Goal: Information Seeking & Learning: Learn about a topic

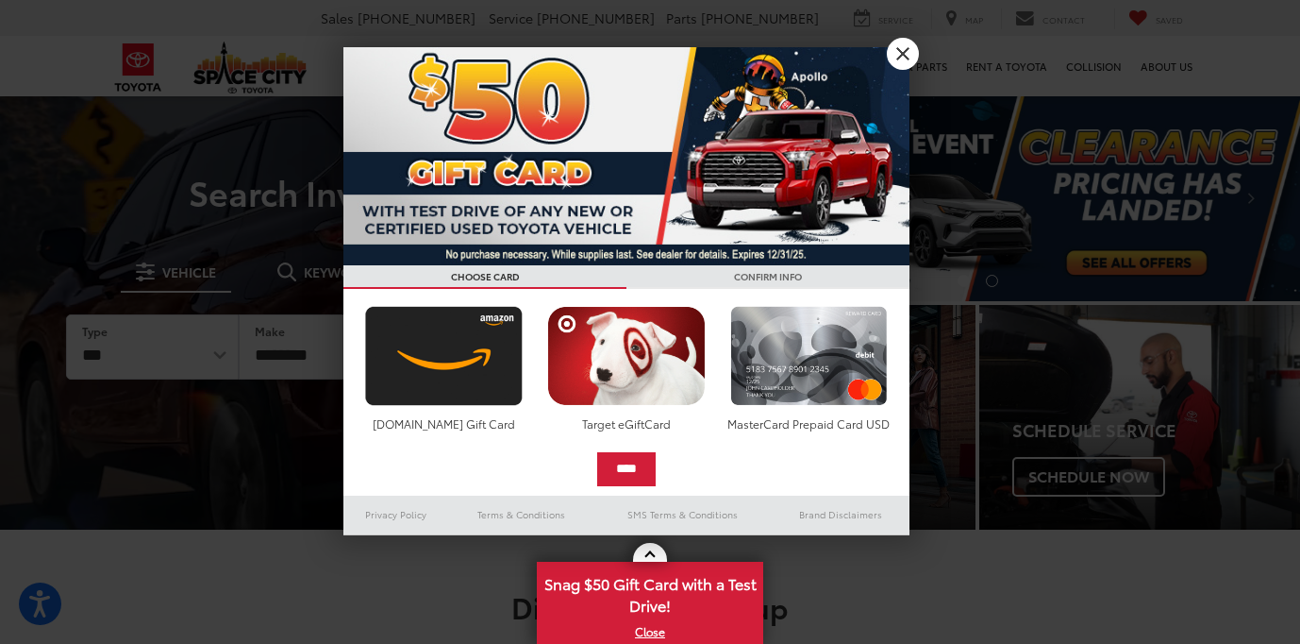
click at [897, 49] on link "X" at bounding box center [903, 54] width 32 height 32
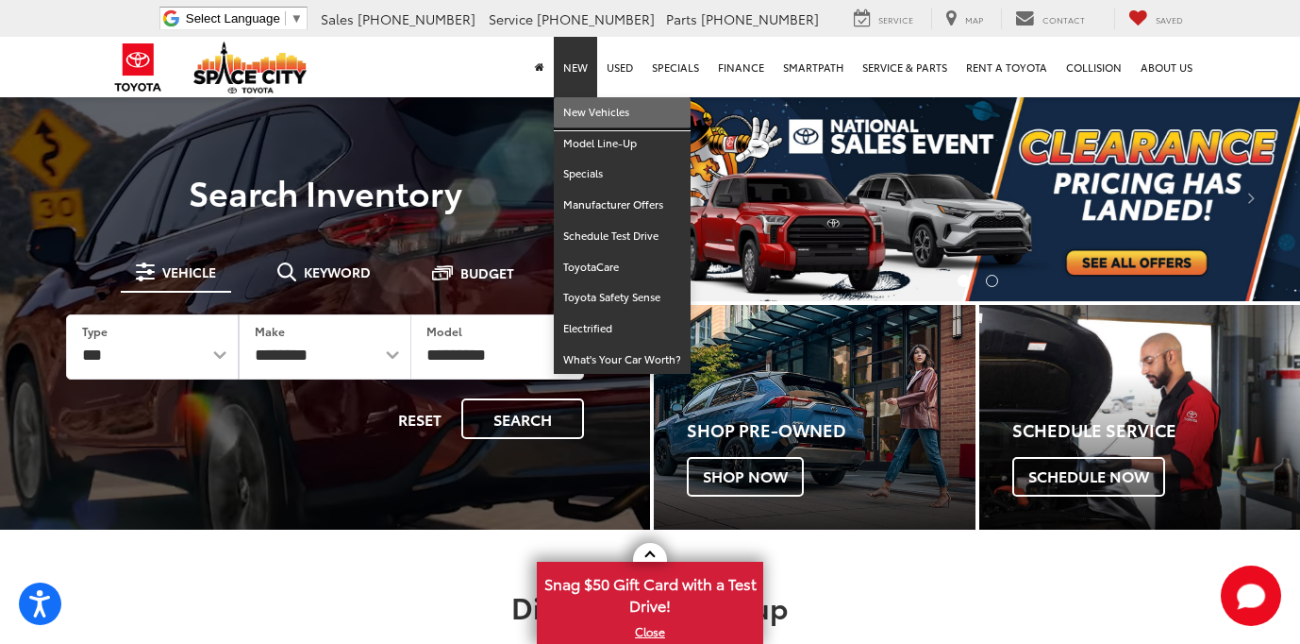
click at [575, 107] on link "New Vehicles" at bounding box center [622, 112] width 137 height 31
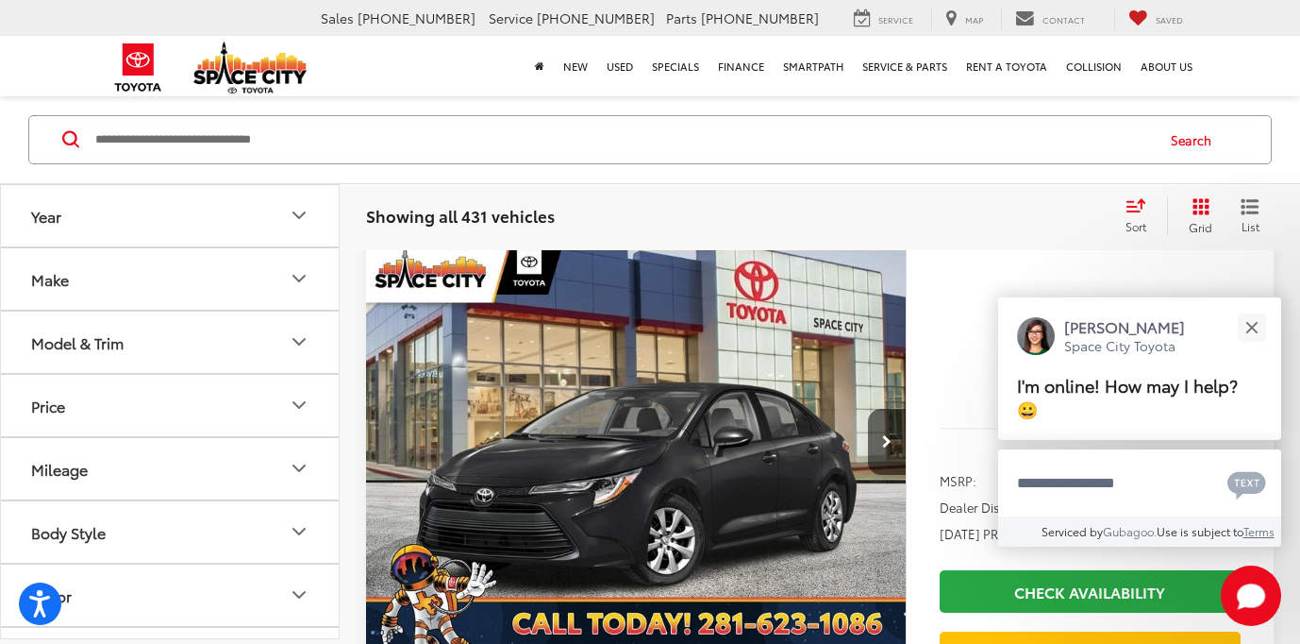
click at [300, 338] on icon "Model & Trim" at bounding box center [299, 342] width 23 height 23
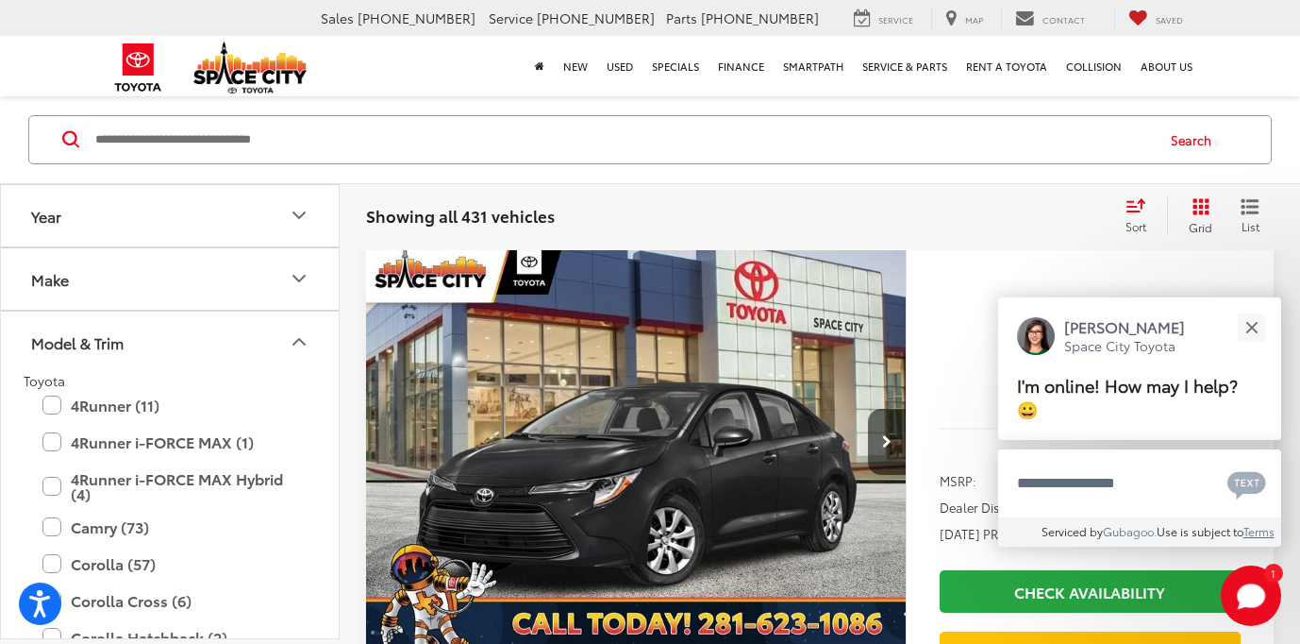
click at [296, 208] on icon "Year" at bounding box center [299, 216] width 23 height 23
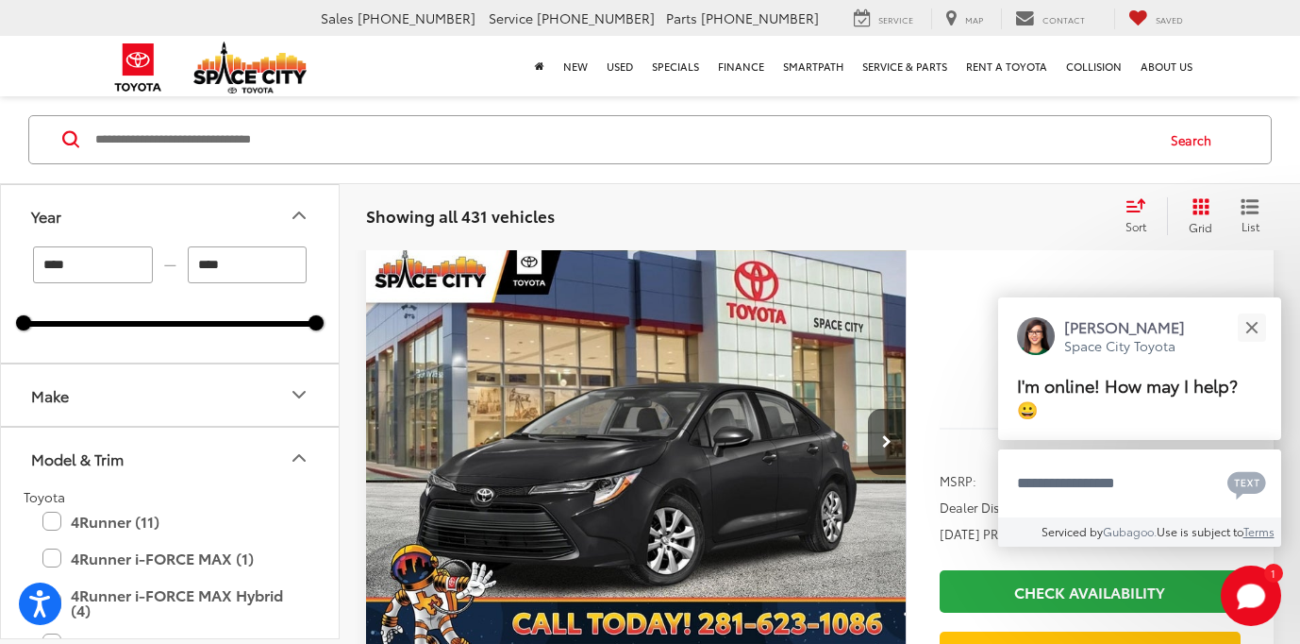
click at [298, 217] on icon "Year" at bounding box center [299, 216] width 23 height 23
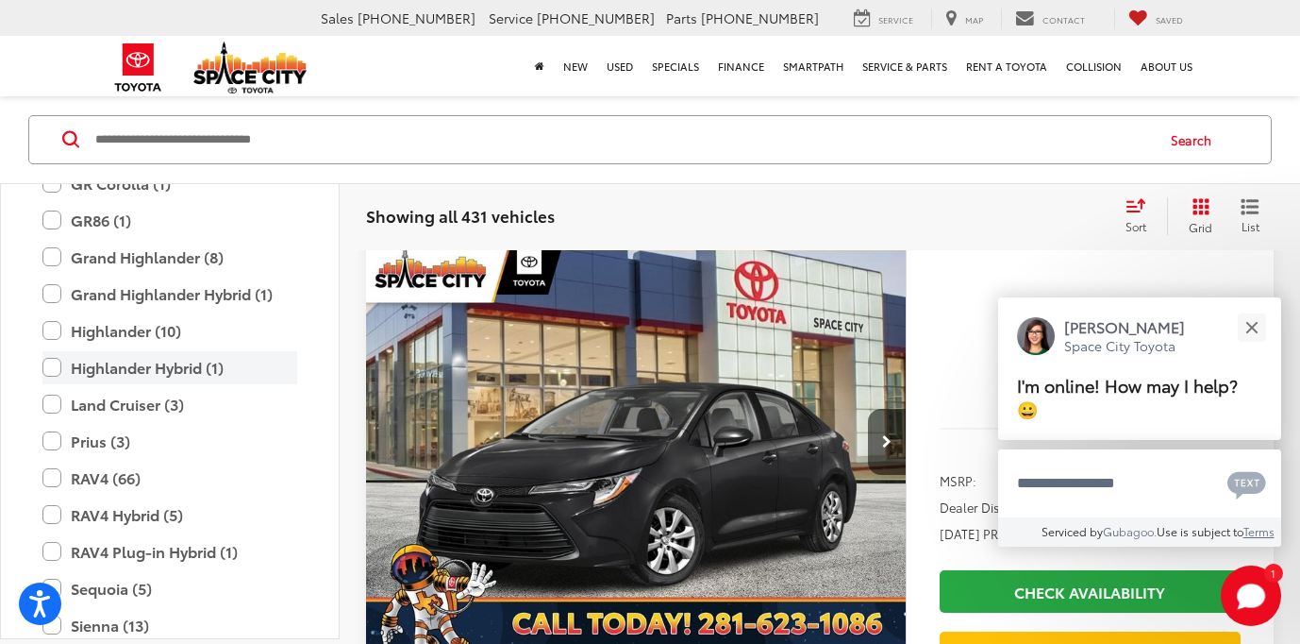
scroll to position [547, 0]
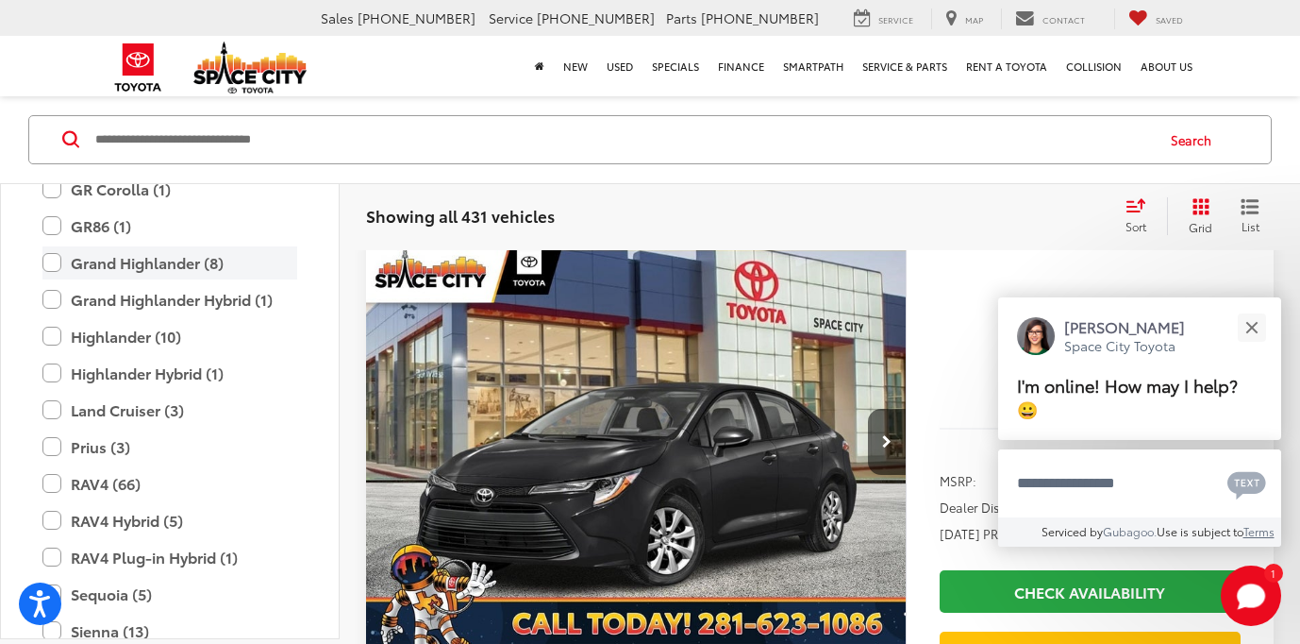
click at [52, 263] on label "Grand Highlander (8)" at bounding box center [169, 262] width 255 height 33
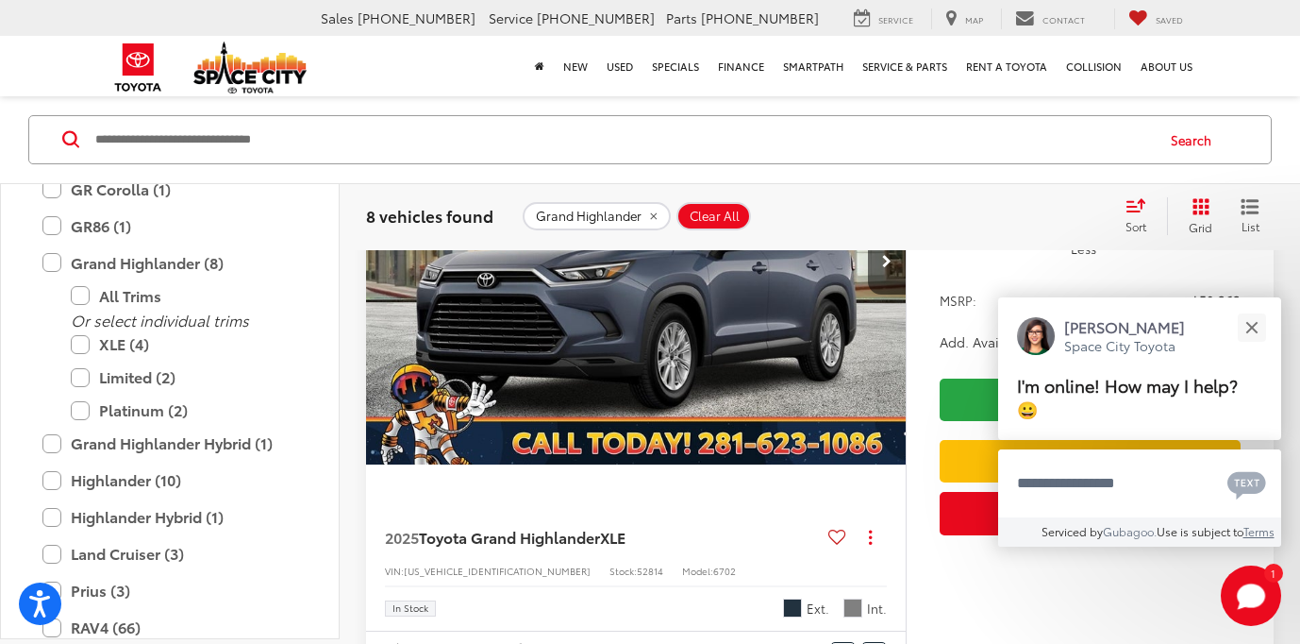
scroll to position [327, 0]
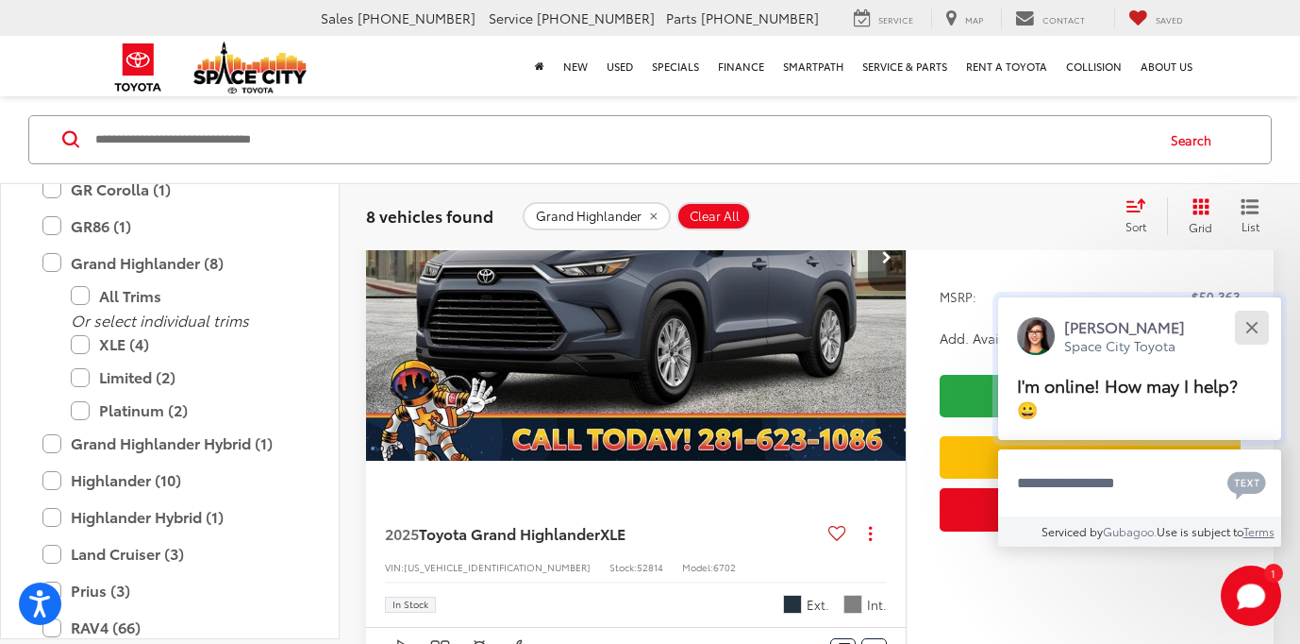
click at [1242, 330] on button "Close" at bounding box center [1252, 327] width 41 height 41
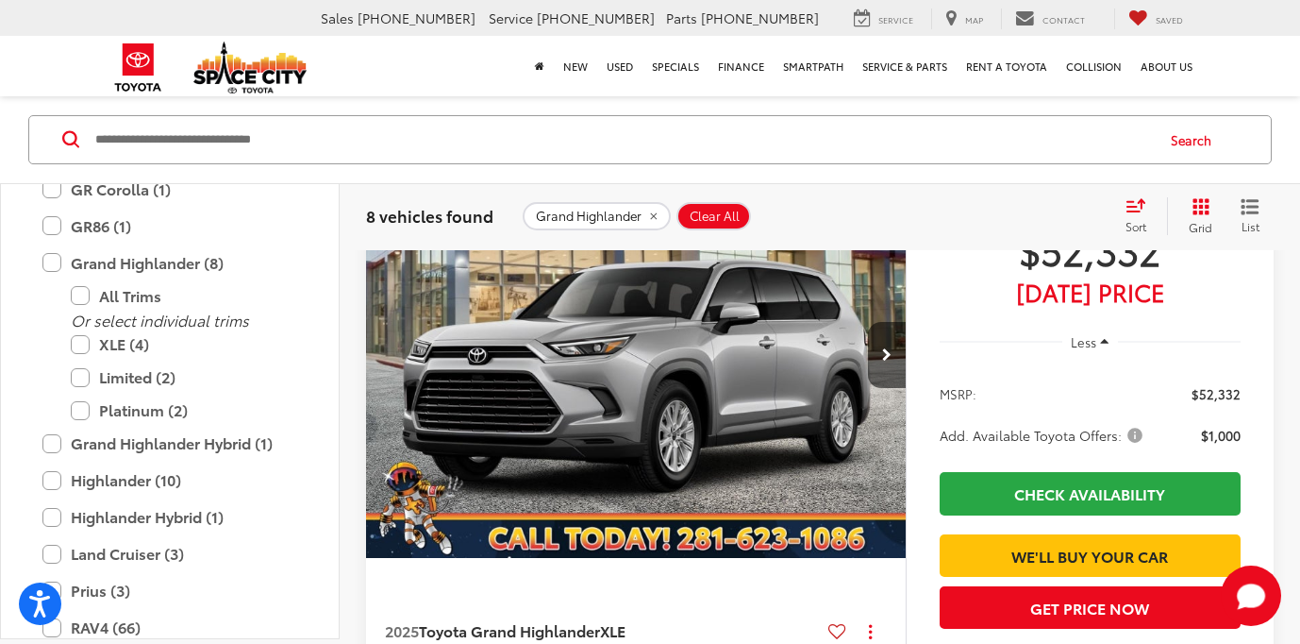
scroll to position [962, 0]
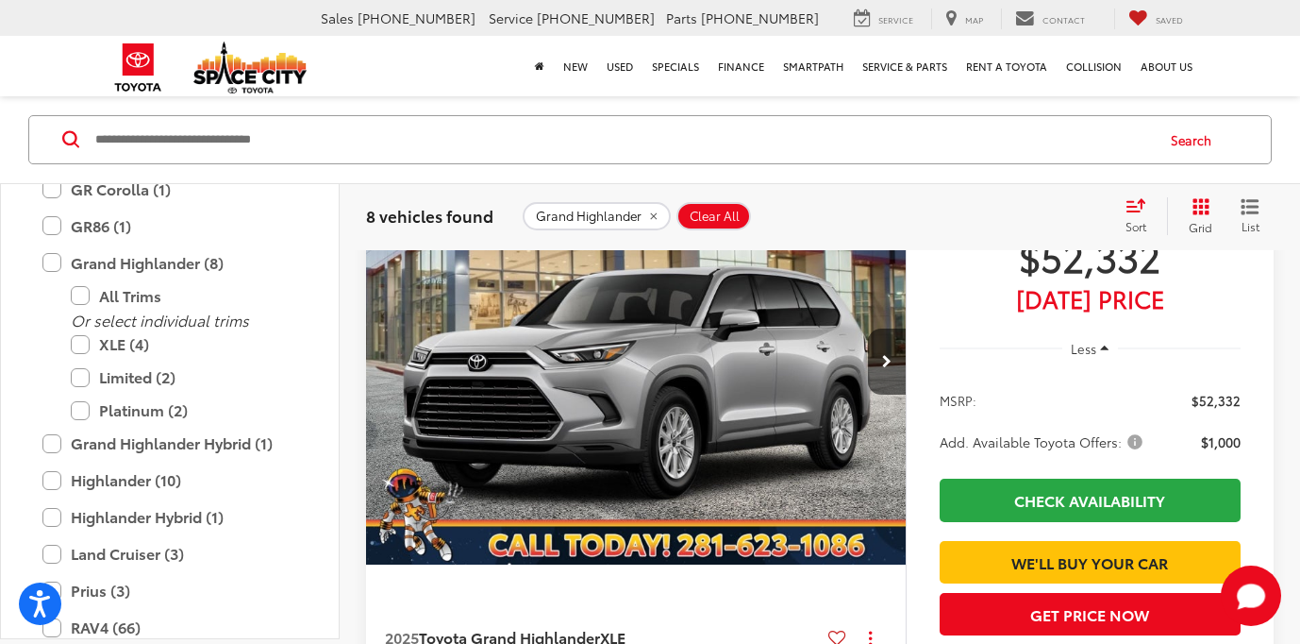
click at [708, 388] on img "2025 Toyota Grand Highlander XLE 0" at bounding box center [636, 362] width 543 height 407
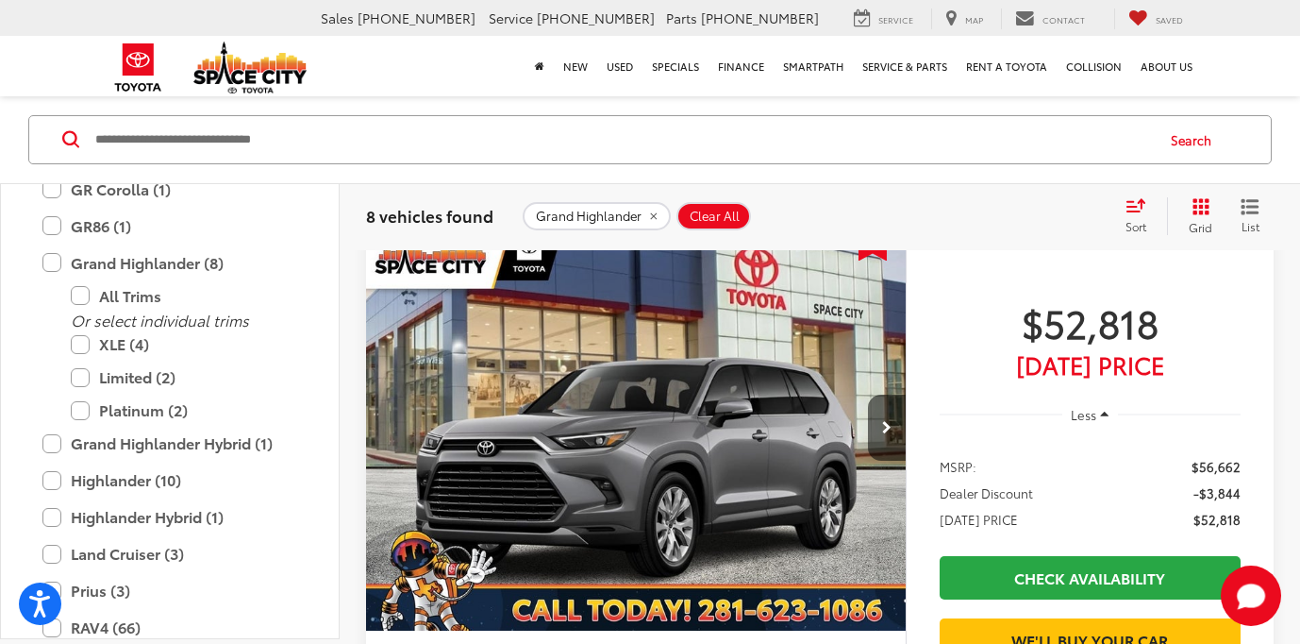
scroll to position [3095, 0]
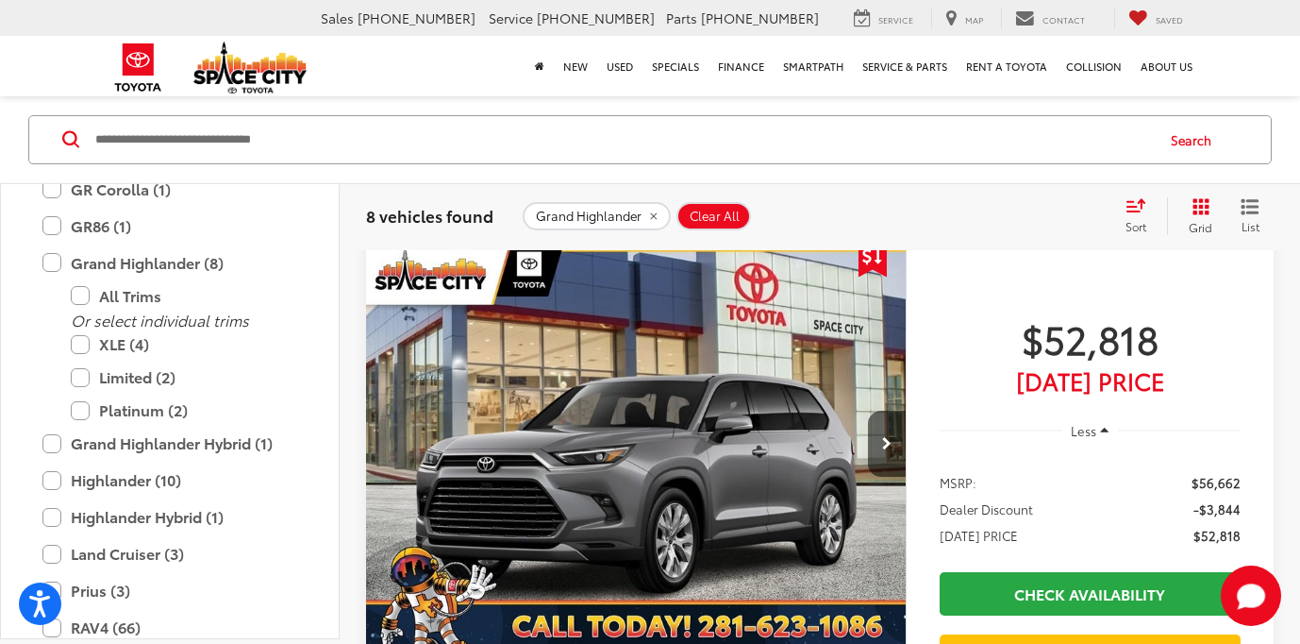
click at [513, 424] on img "2025 Toyota Grand Highlander Limited 0" at bounding box center [636, 444] width 543 height 407
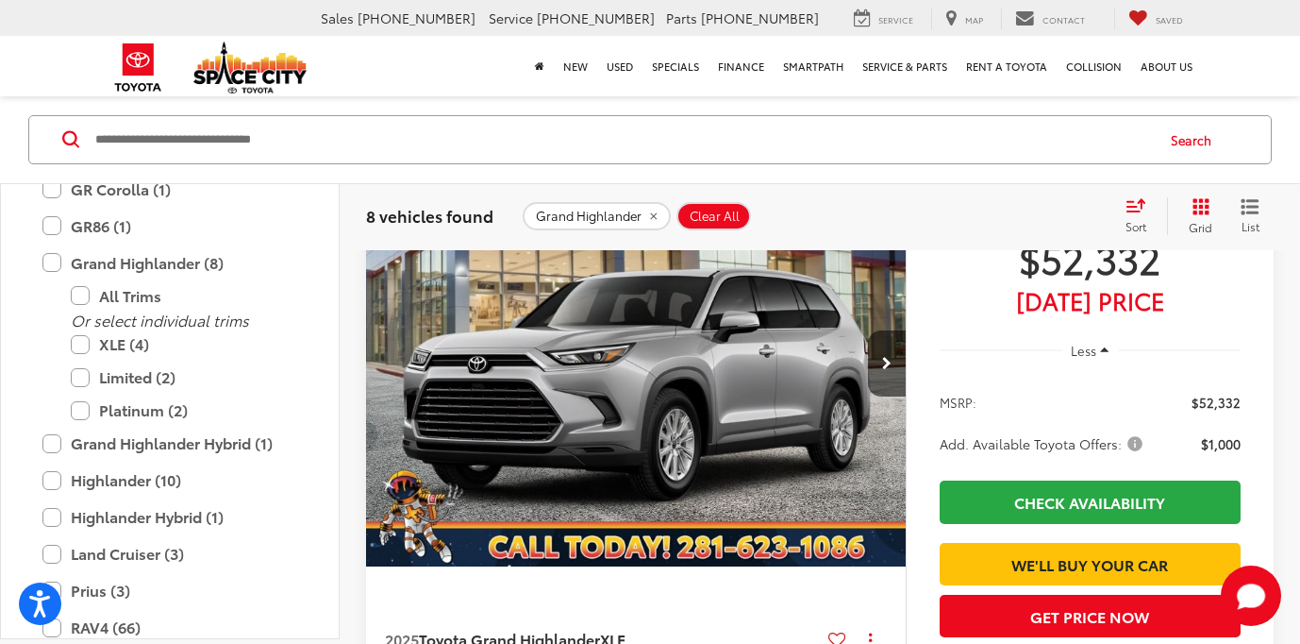
scroll to position [951, 0]
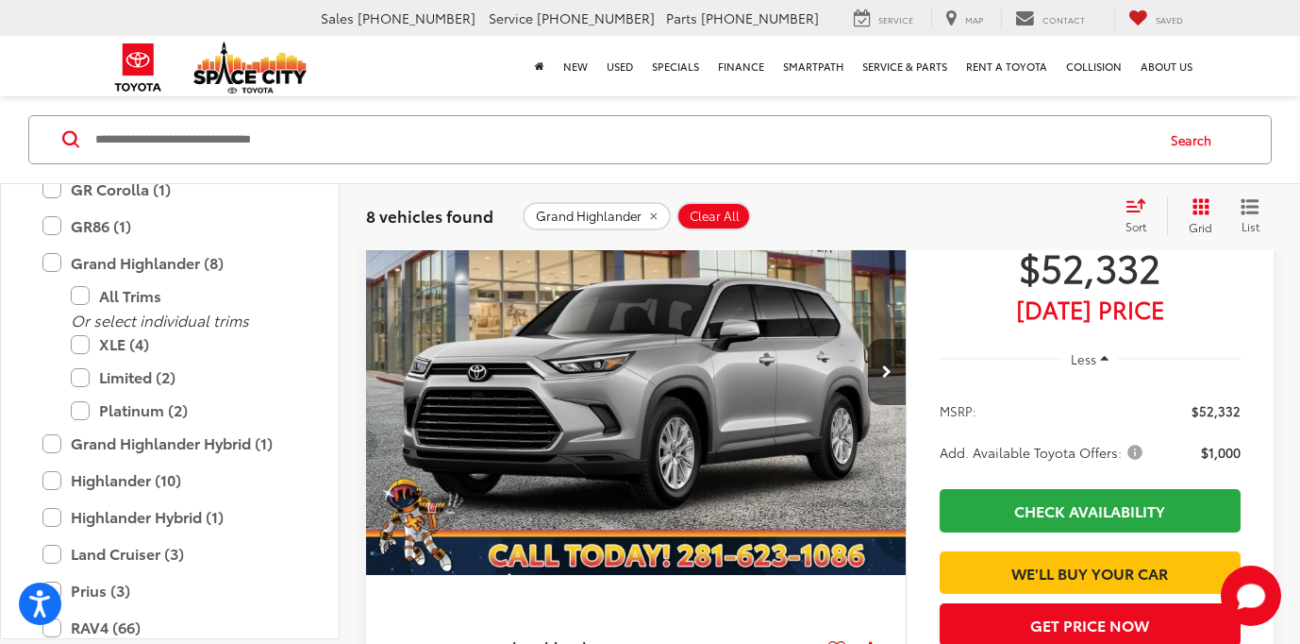
click at [538, 368] on img "2025 Toyota Grand Highlander XLE 0" at bounding box center [636, 372] width 543 height 407
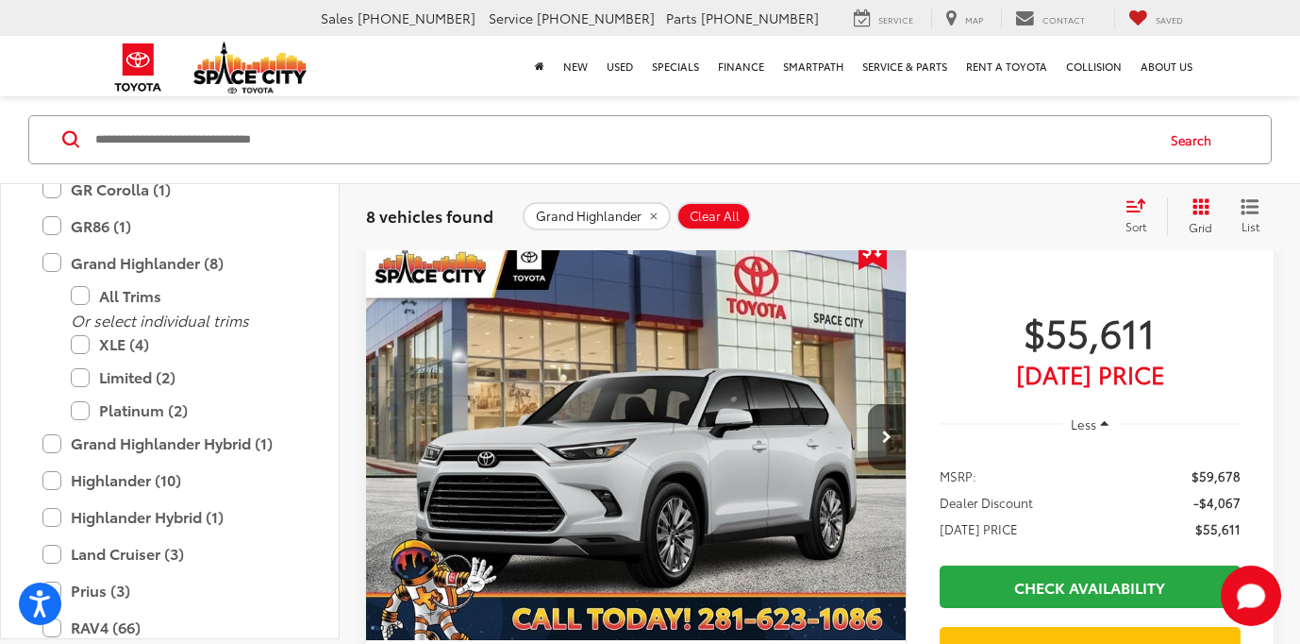
scroll to position [3832, 0]
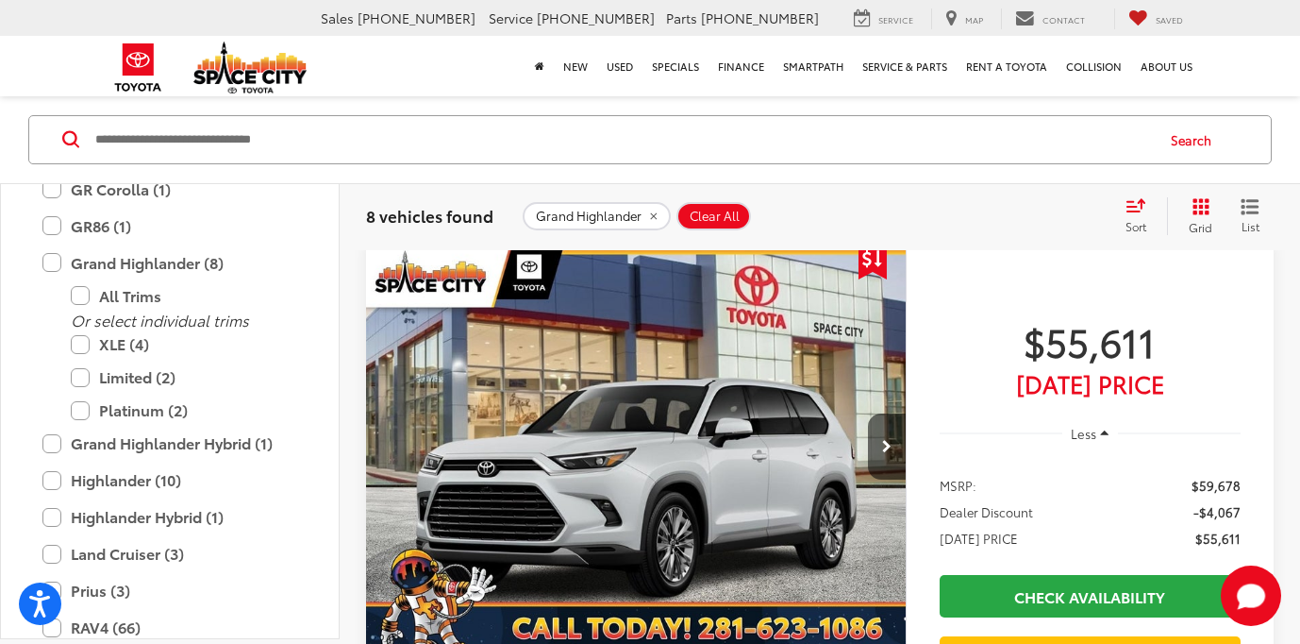
click at [583, 411] on img "2025 Toyota Grand Highlander Platinum 0" at bounding box center [636, 446] width 543 height 407
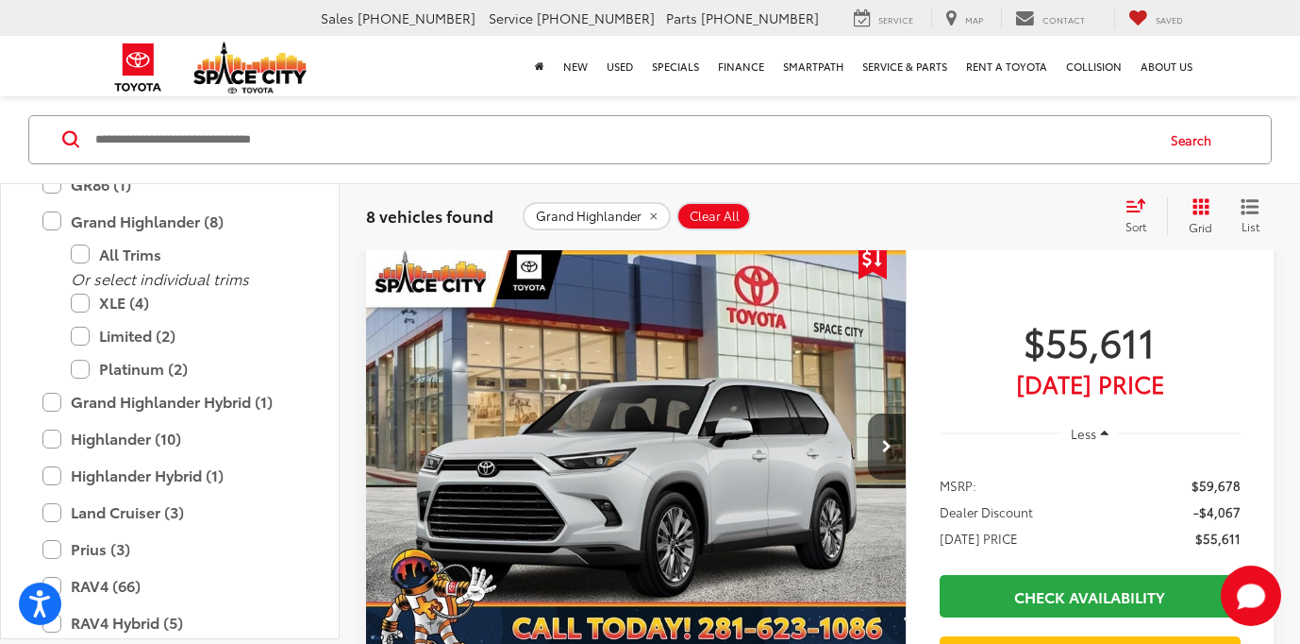
scroll to position [596, 0]
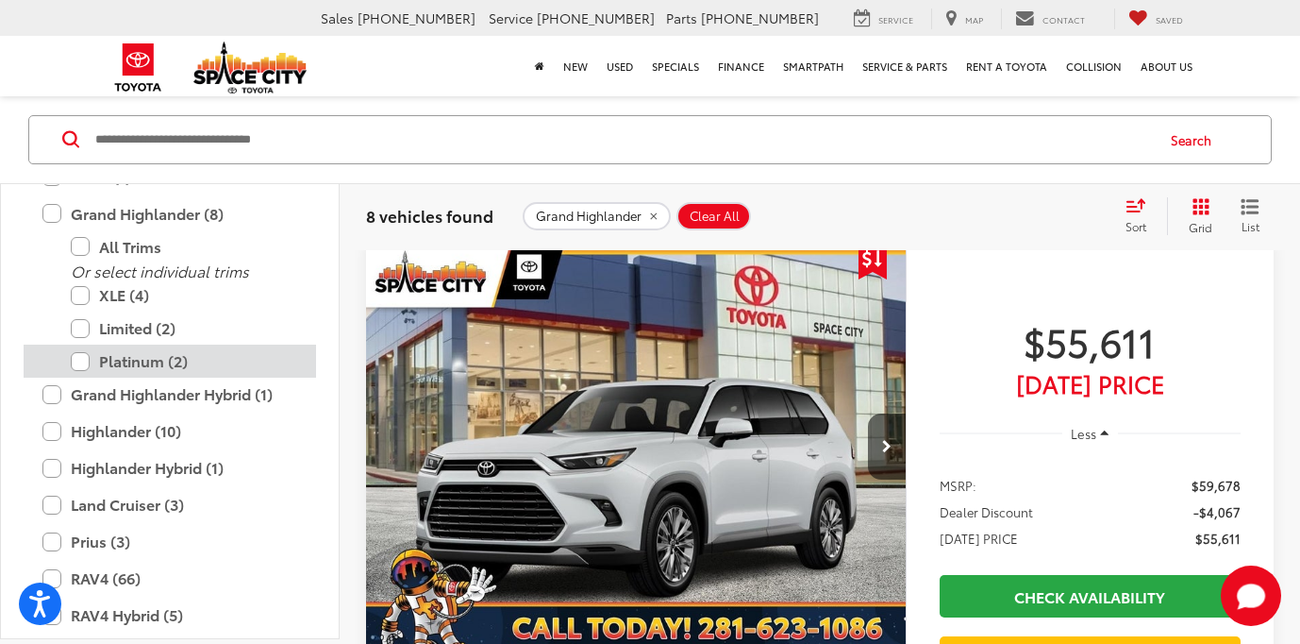
click at [77, 358] on label "Platinum (2)" at bounding box center [184, 361] width 226 height 33
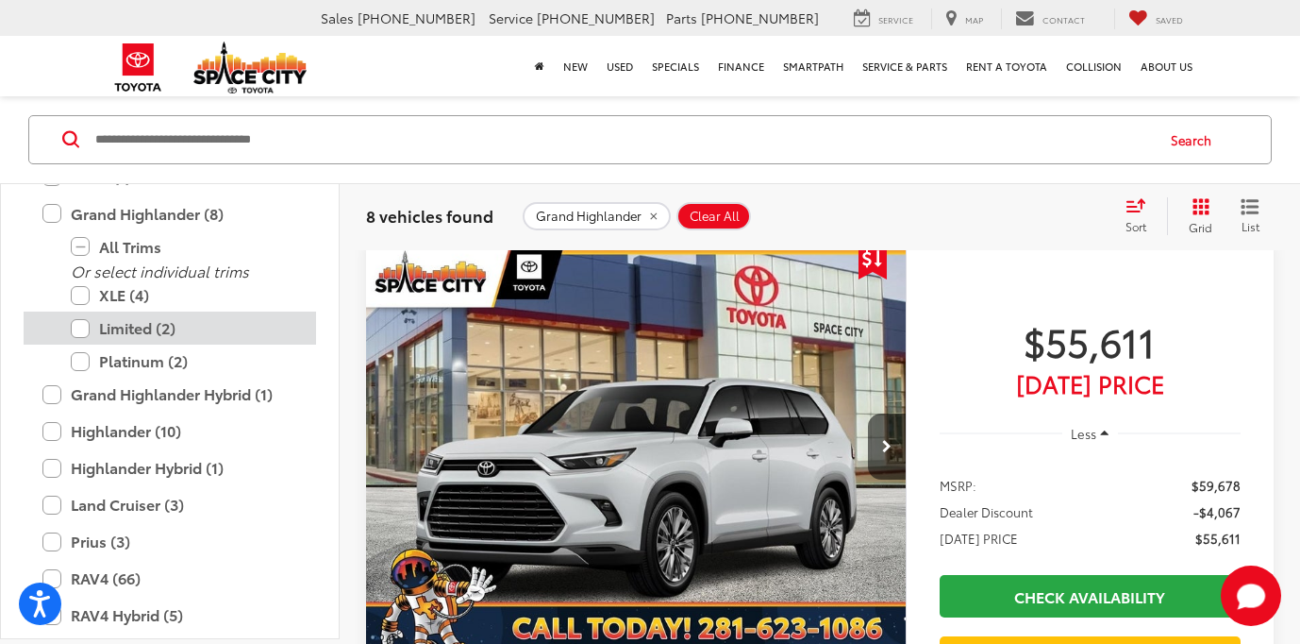
scroll to position [128, 0]
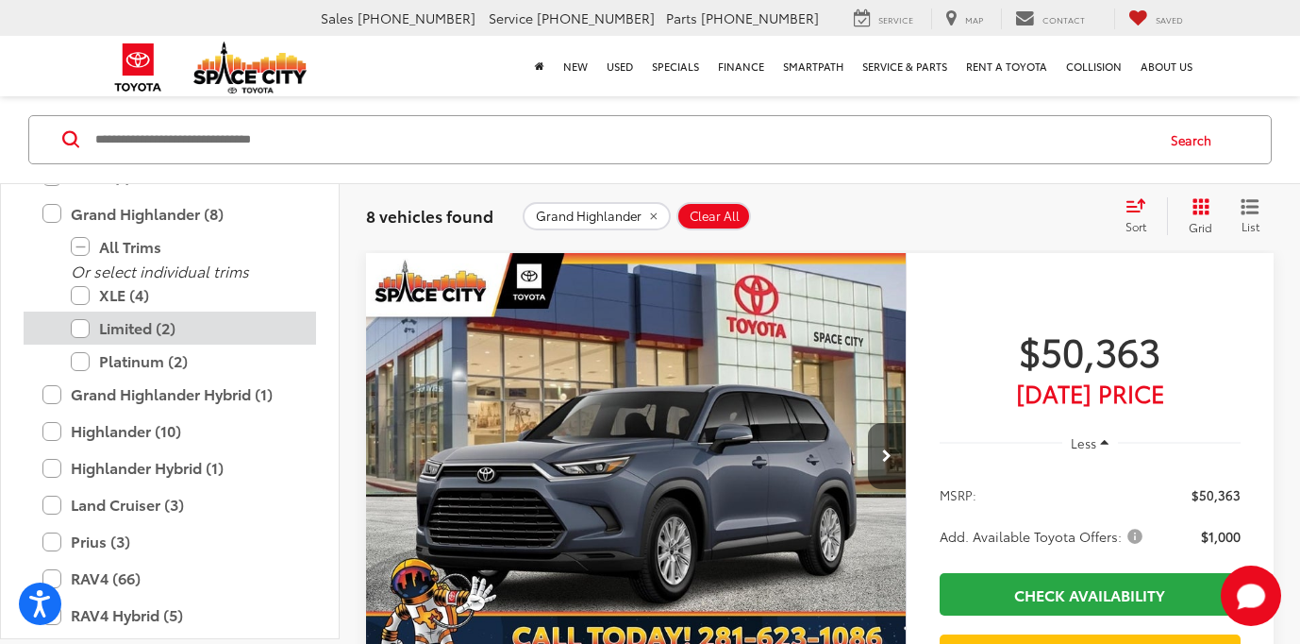
click at [79, 327] on label "Limited (2)" at bounding box center [184, 328] width 226 height 33
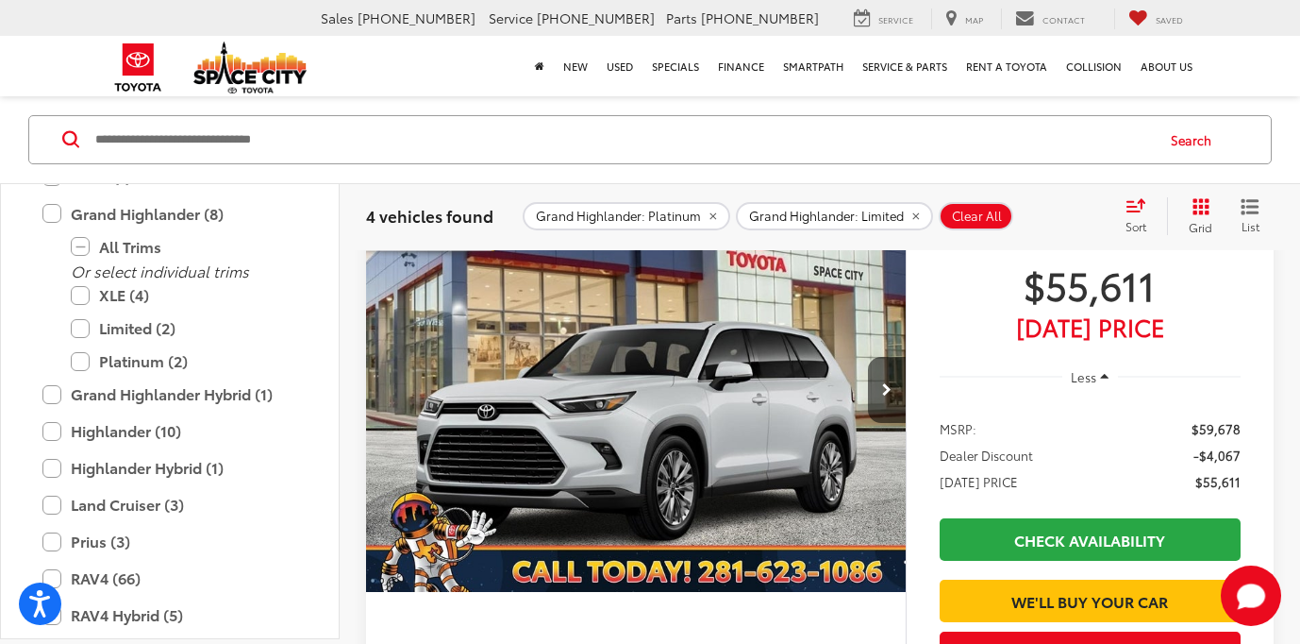
scroll to position [1674, 0]
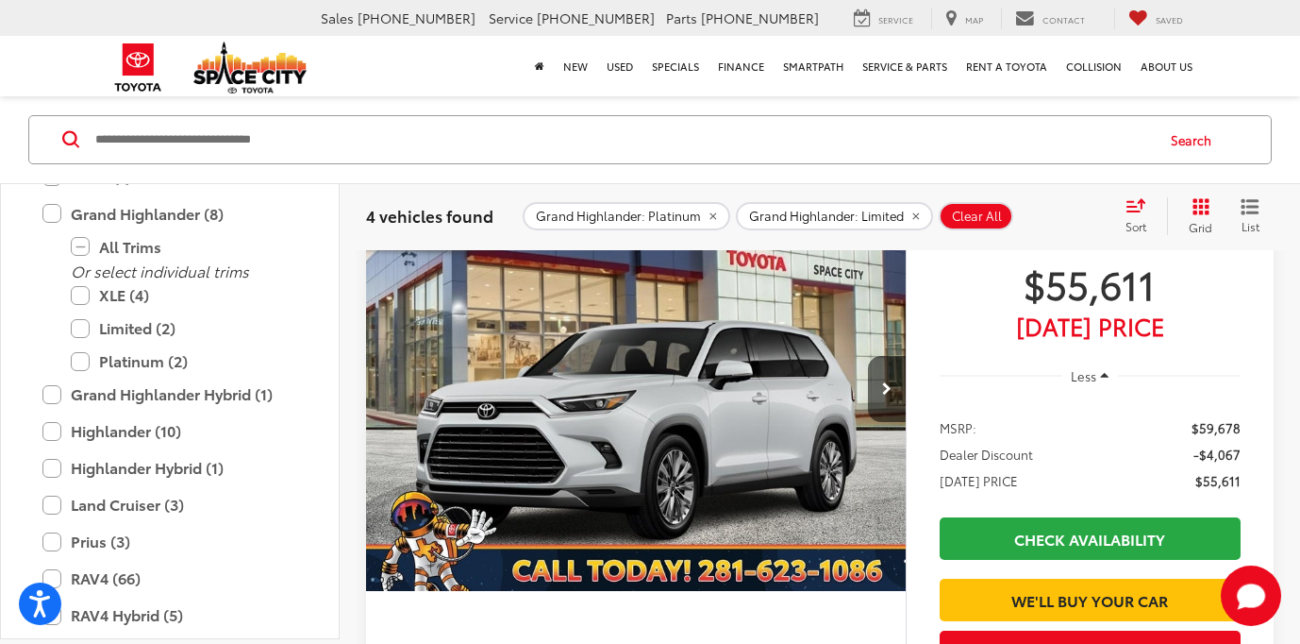
click at [728, 421] on img "2025 Toyota Grand Highlander Platinum 0" at bounding box center [636, 389] width 543 height 407
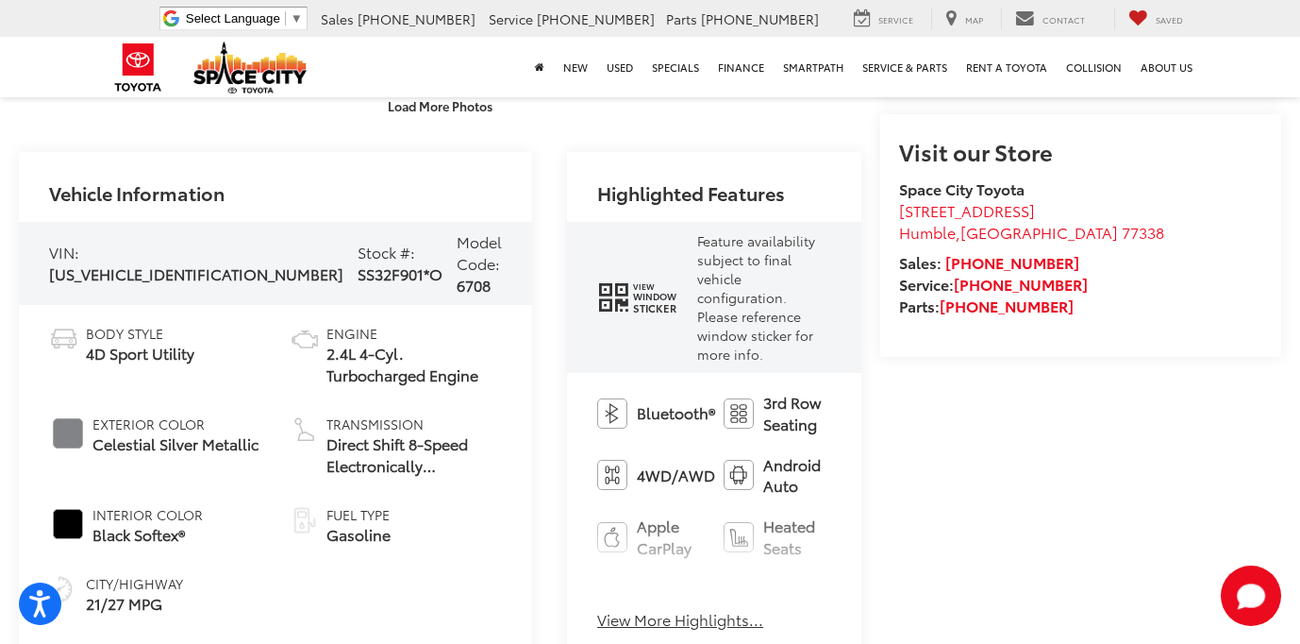
scroll to position [763, 0]
click at [597, 609] on button "View More Highlights..." at bounding box center [680, 620] width 166 height 22
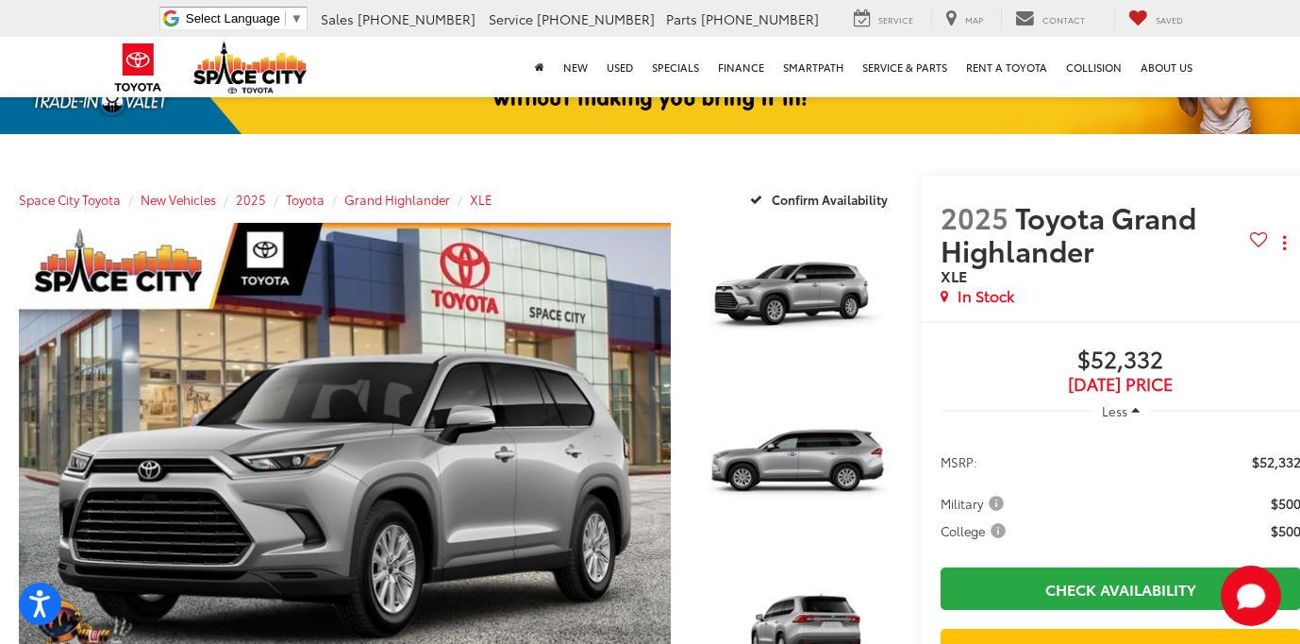
scroll to position [85, 0]
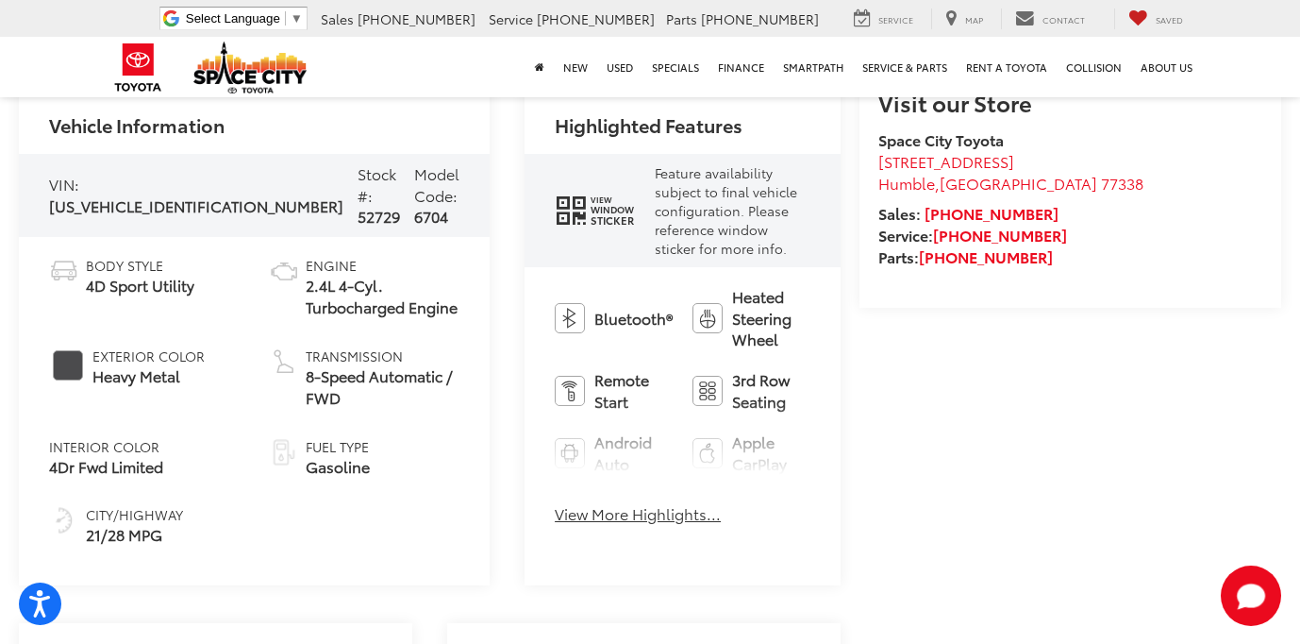
scroll to position [823, 0]
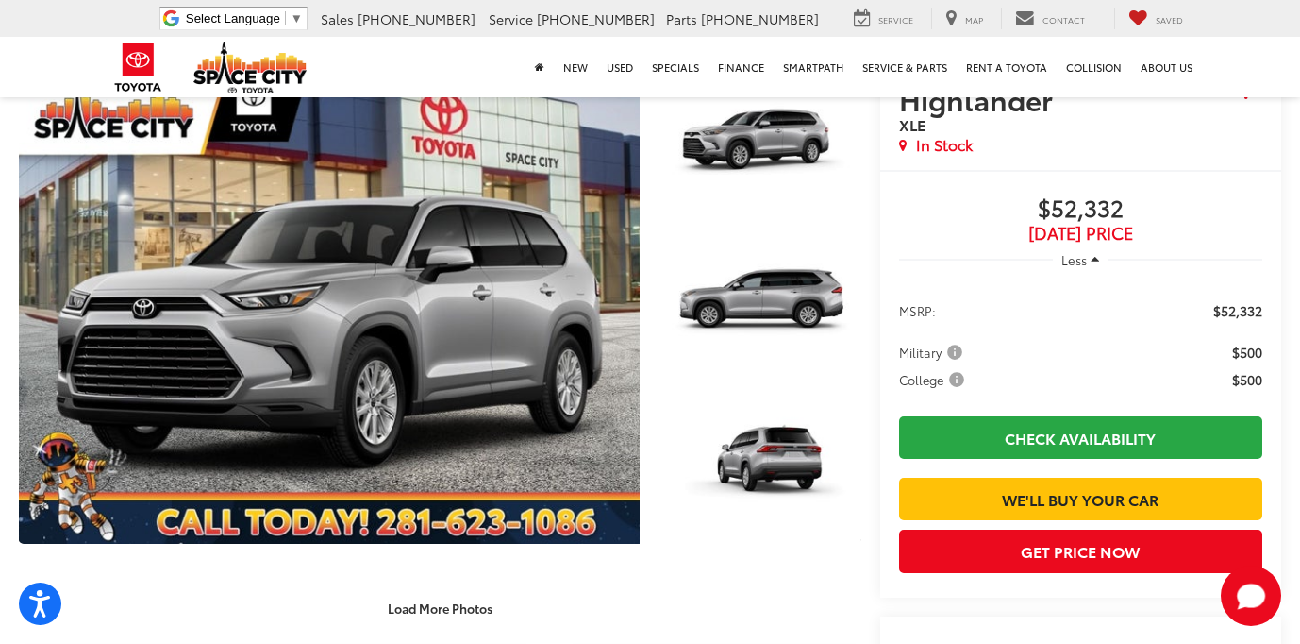
scroll to position [260, 0]
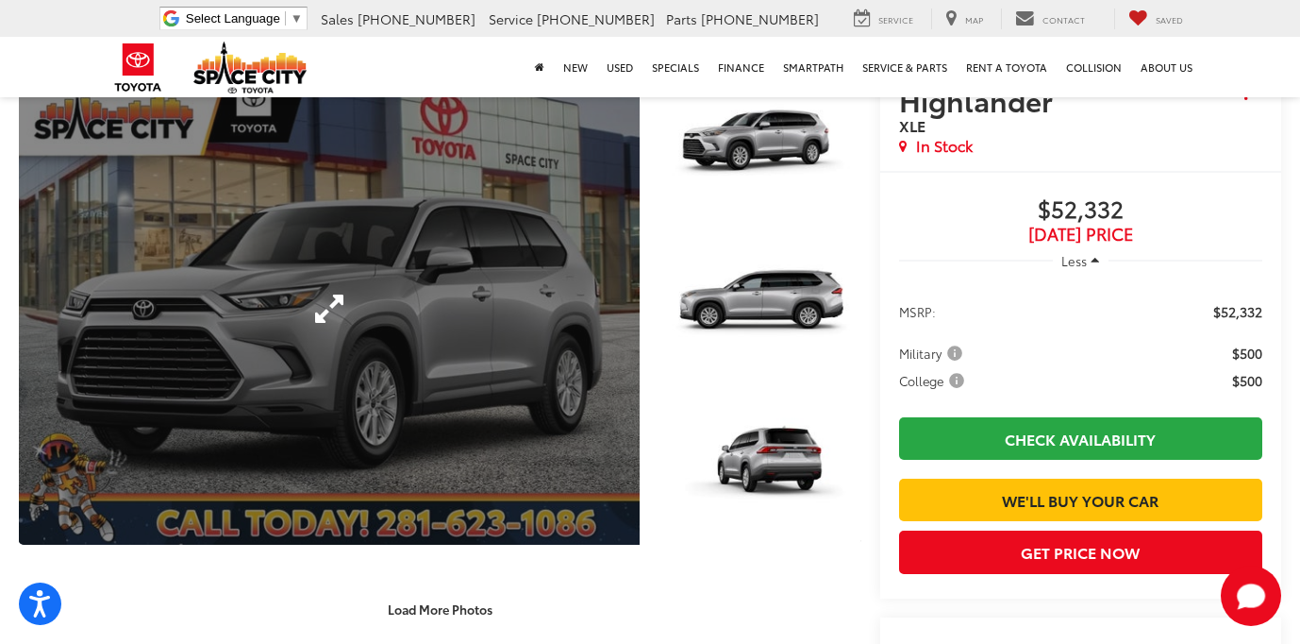
click at [424, 354] on link "Expand Photo 0" at bounding box center [329, 309] width 621 height 472
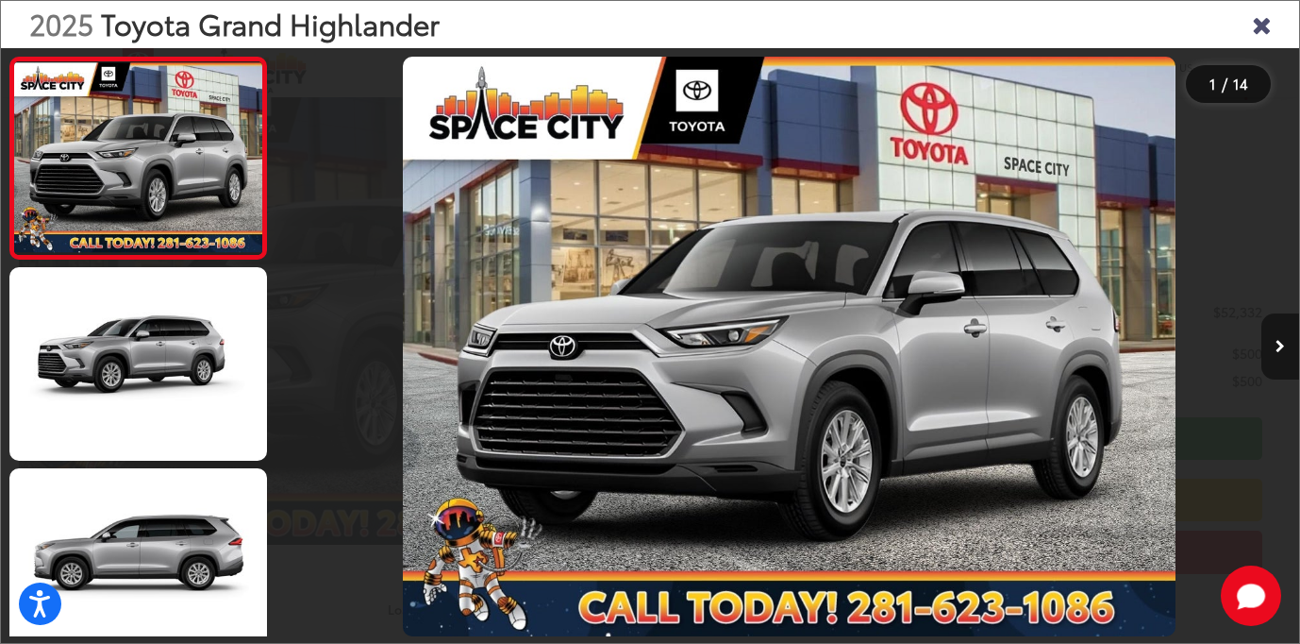
click at [1282, 340] on icon "Next image" at bounding box center [1280, 346] width 9 height 13
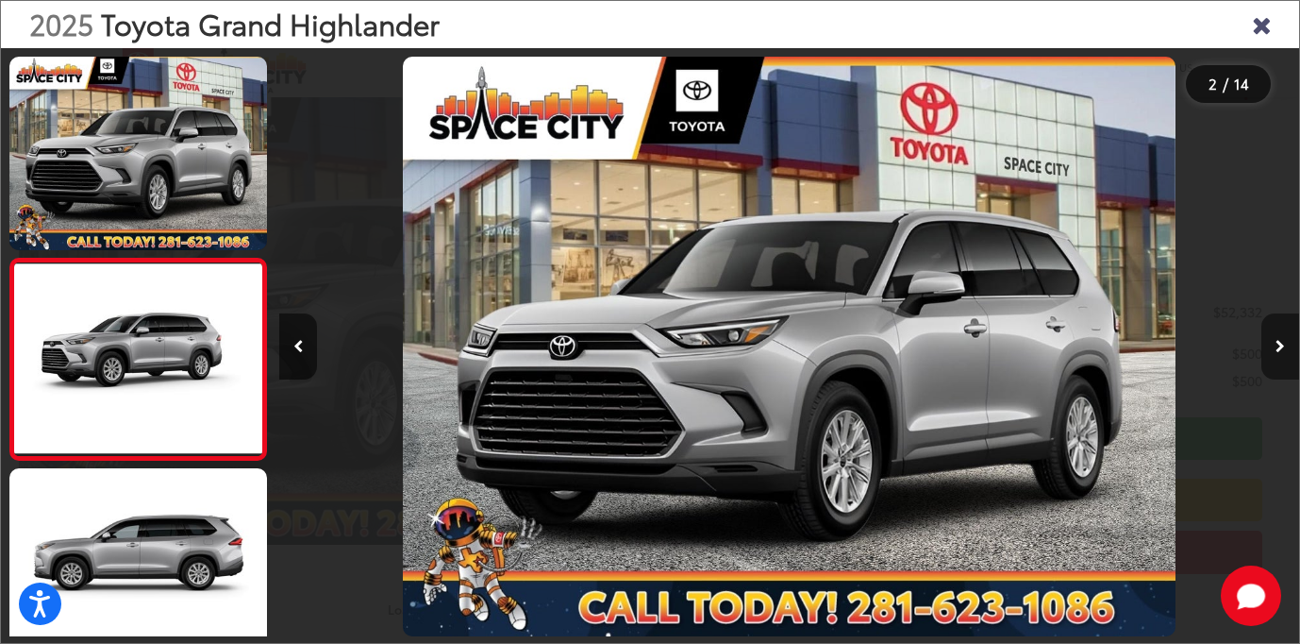
scroll to position [67, 0]
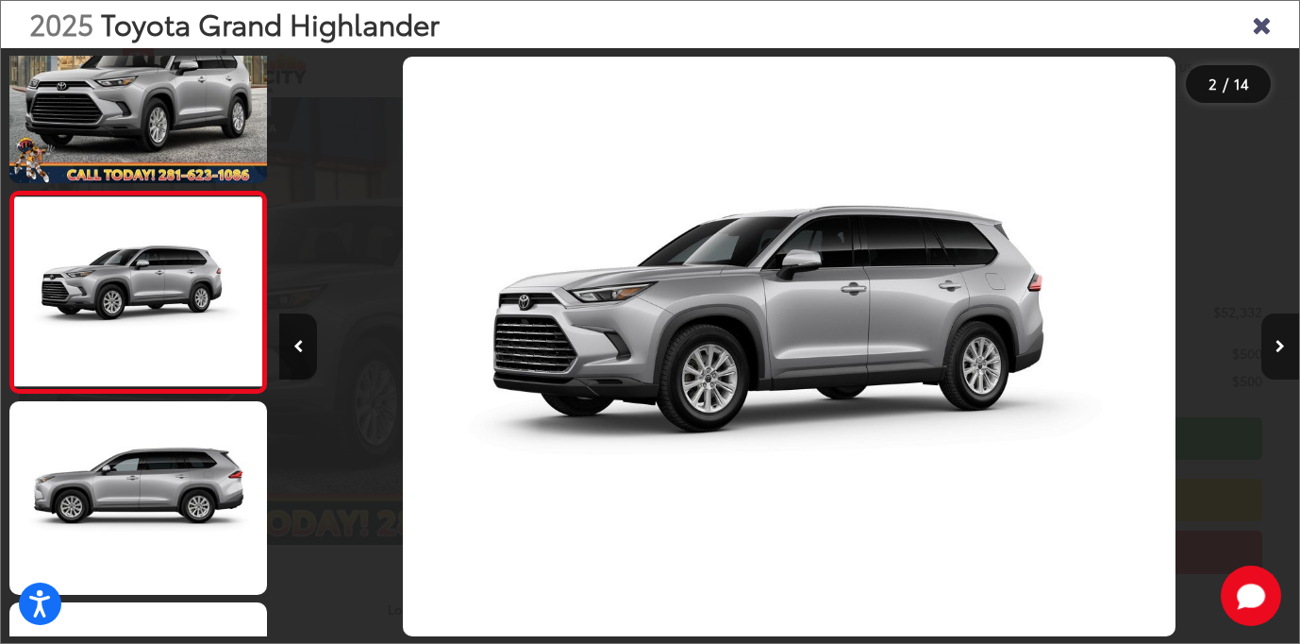
click at [1282, 340] on icon "Next image" at bounding box center [1280, 346] width 9 height 13
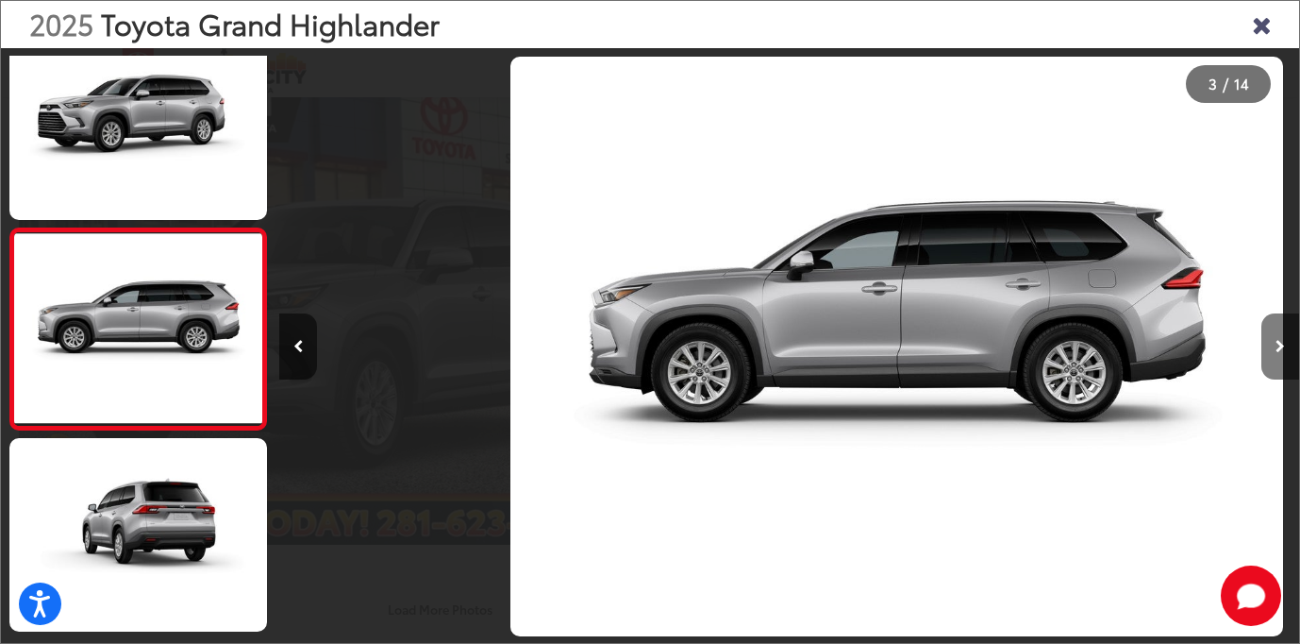
scroll to position [268, 0]
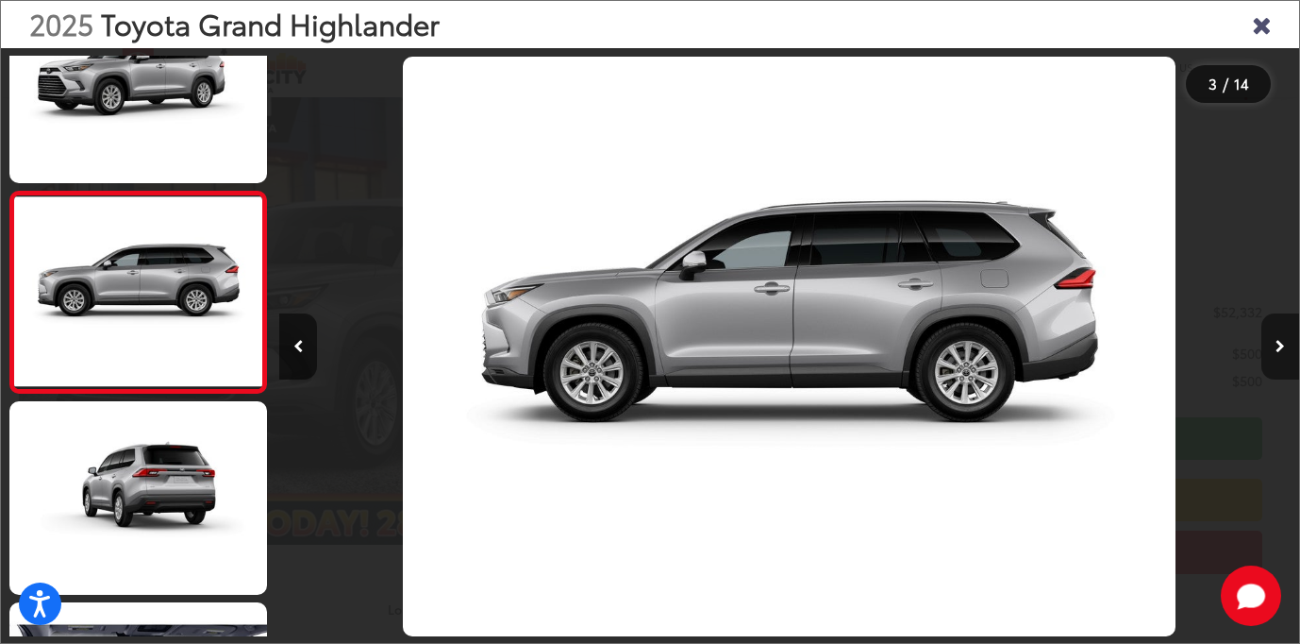
click at [1282, 340] on icon "Next image" at bounding box center [1280, 346] width 9 height 13
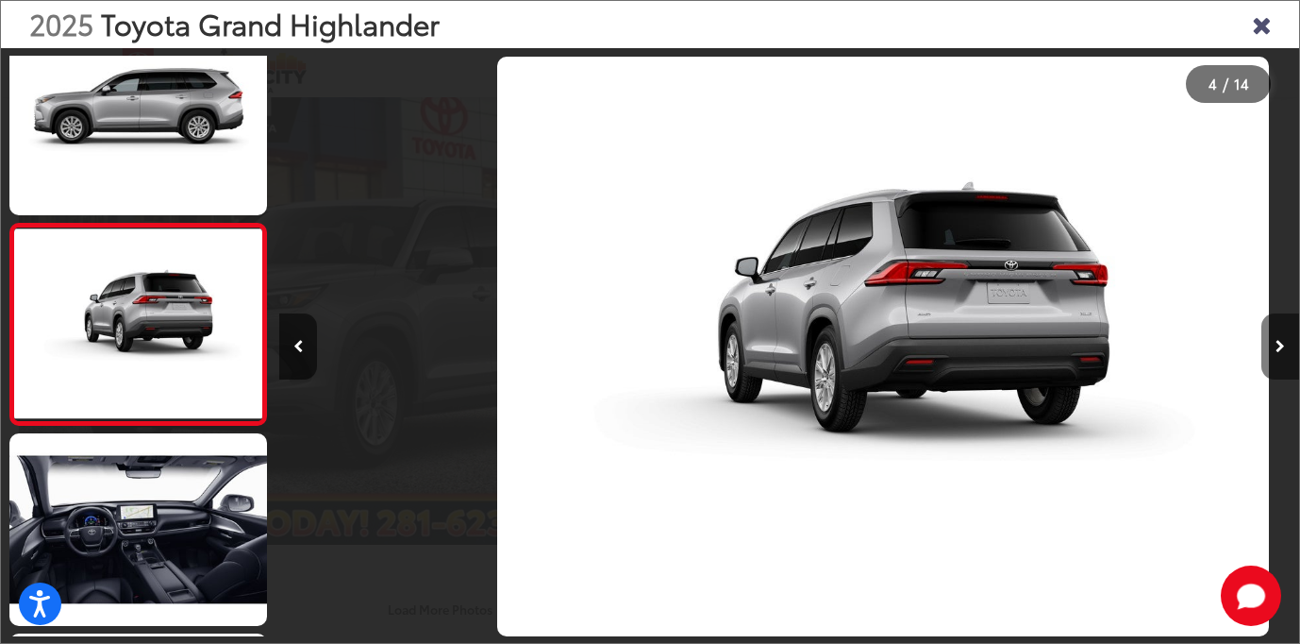
scroll to position [0, 3060]
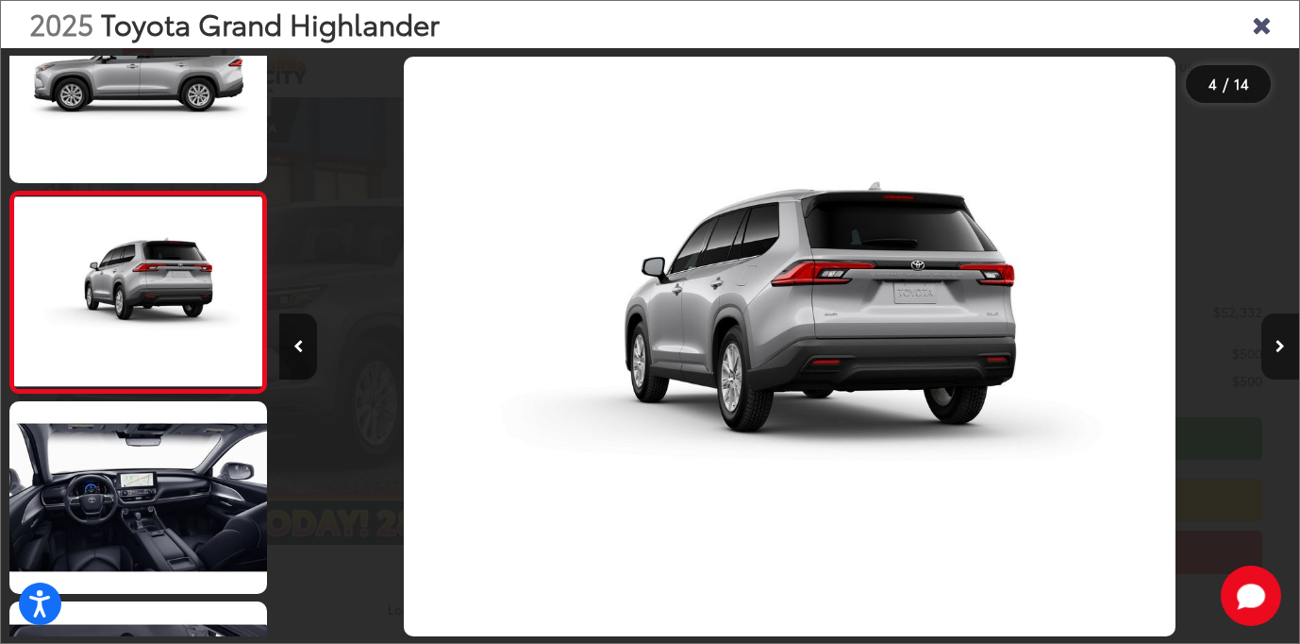
click at [1282, 340] on icon "Next image" at bounding box center [1280, 346] width 9 height 13
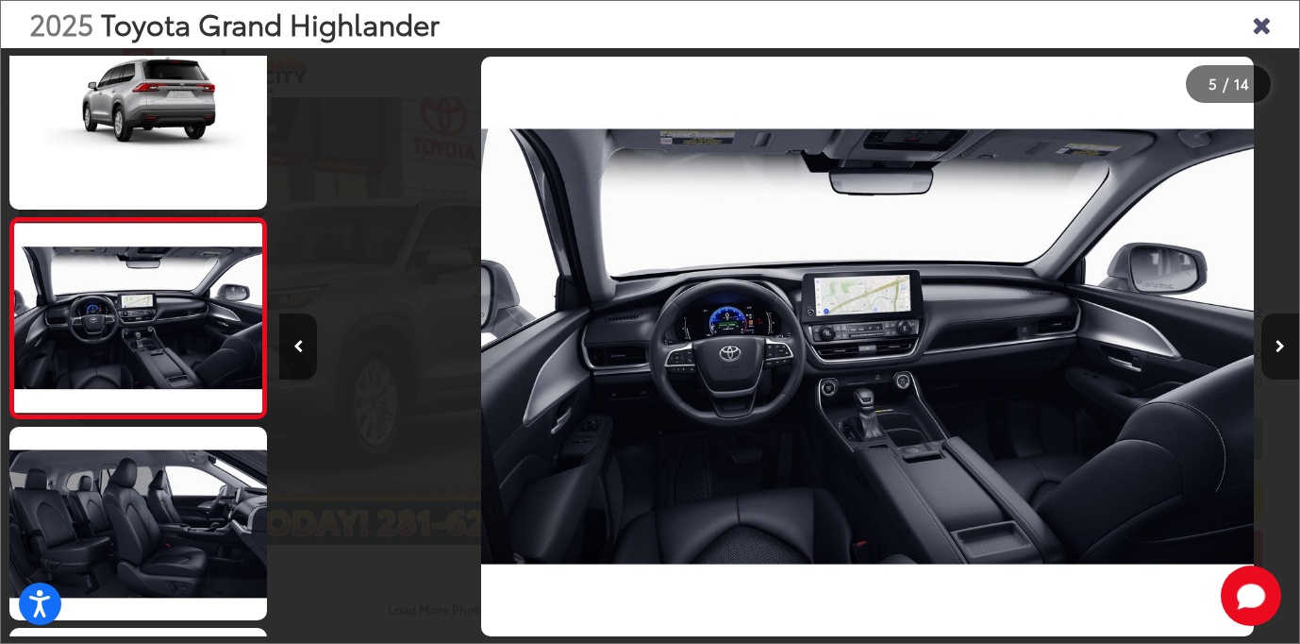
scroll to position [0, 4080]
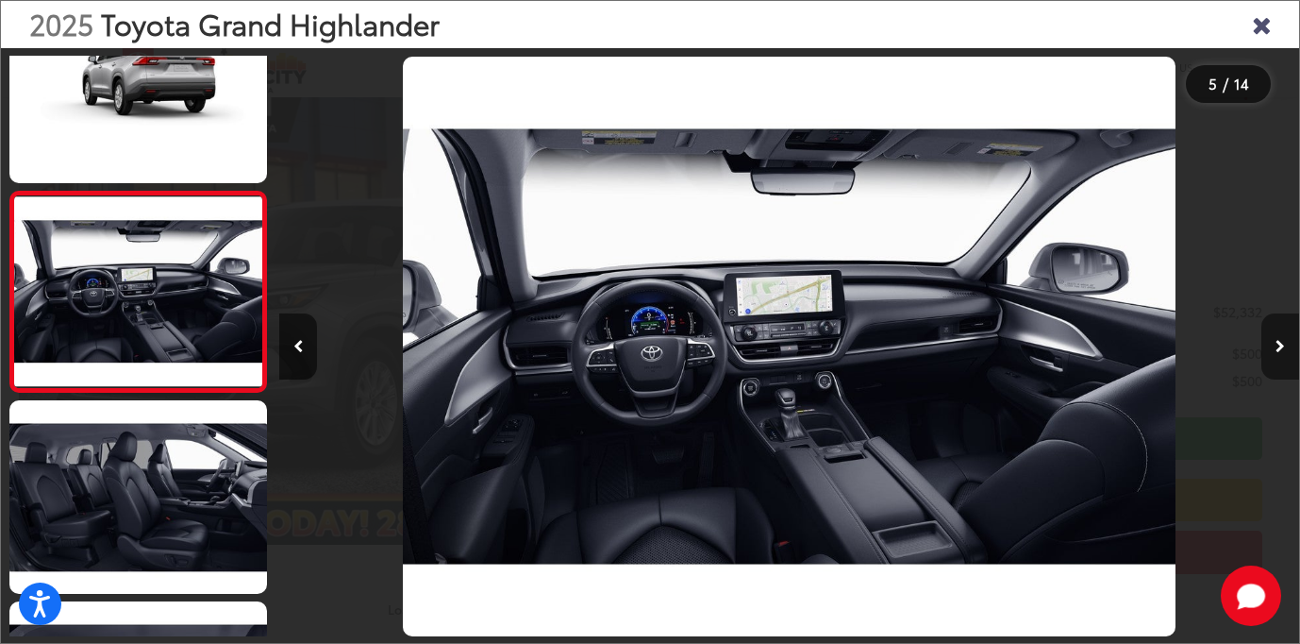
click at [1282, 340] on icon "Next image" at bounding box center [1280, 346] width 9 height 13
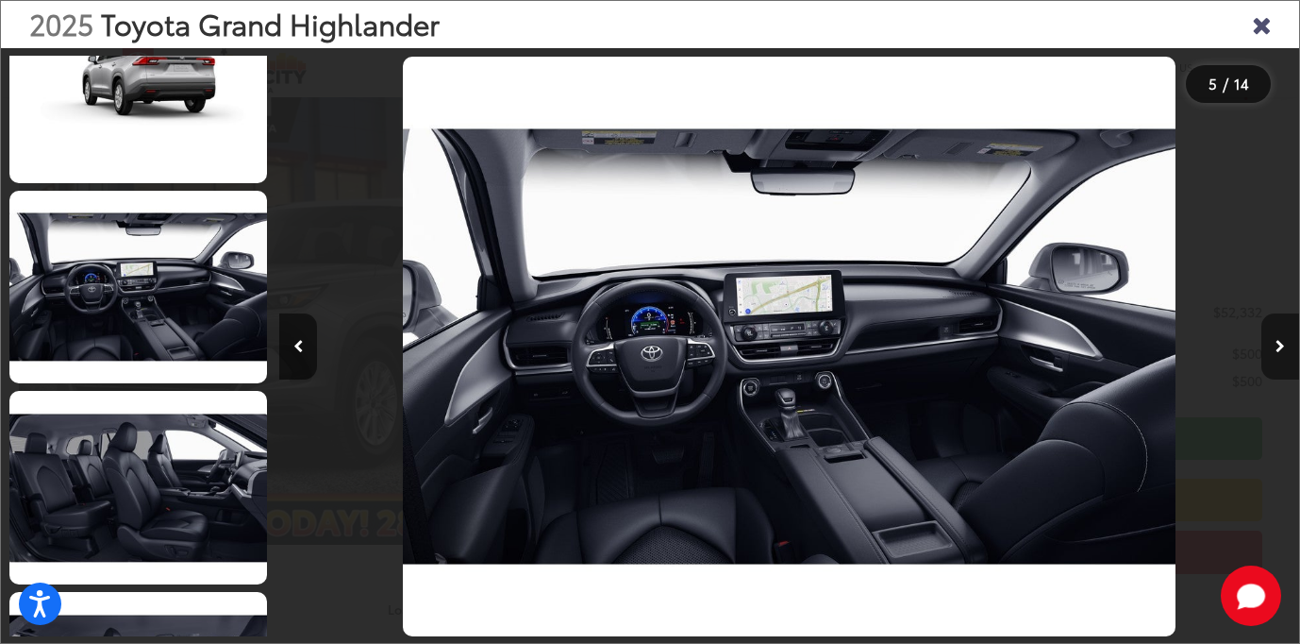
scroll to position [870, 0]
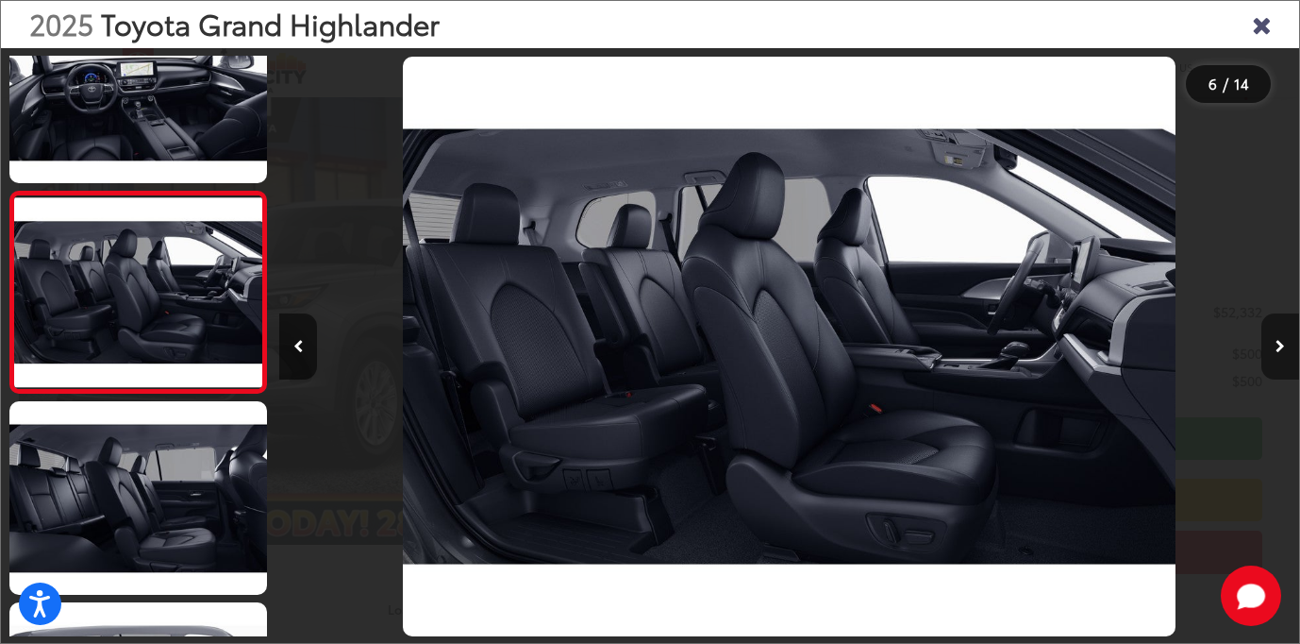
click at [1282, 340] on icon "Next image" at bounding box center [1280, 346] width 9 height 13
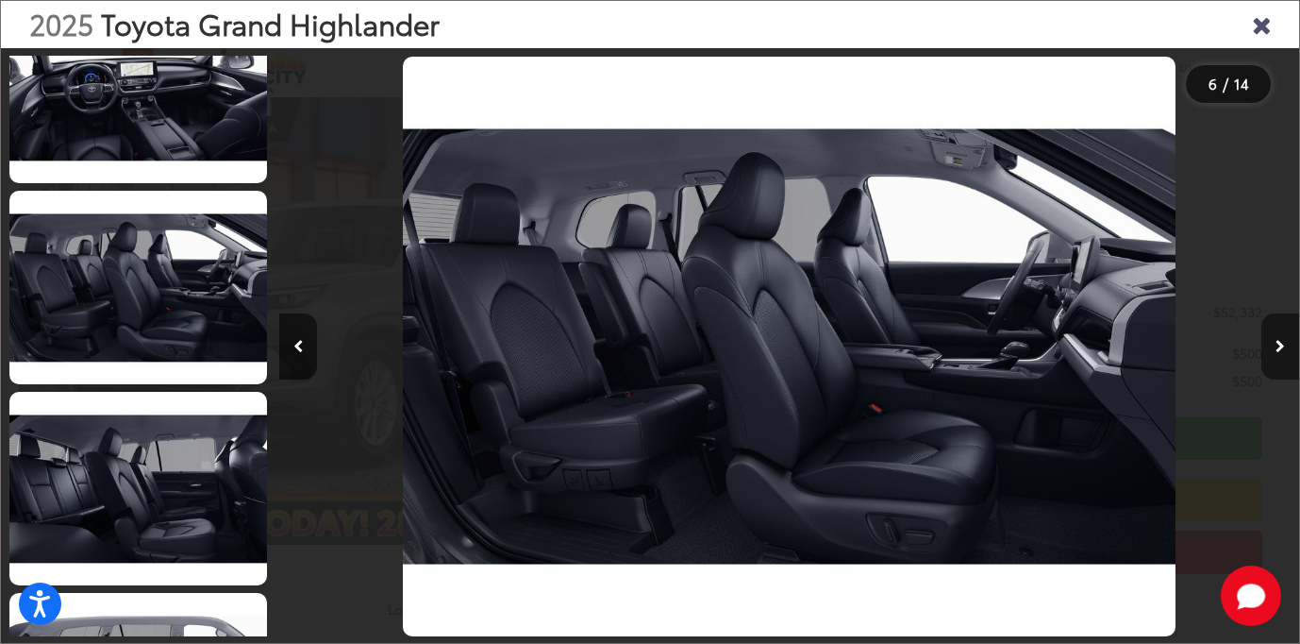
scroll to position [1071, 0]
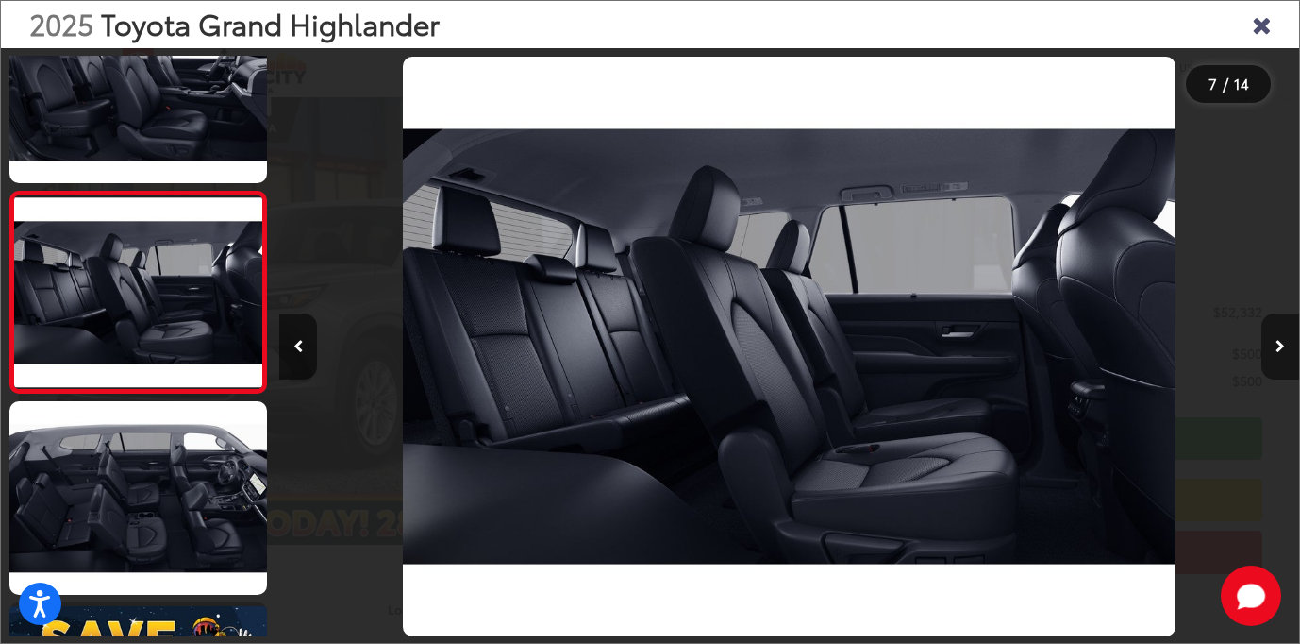
click at [1282, 340] on icon "Next image" at bounding box center [1280, 346] width 9 height 13
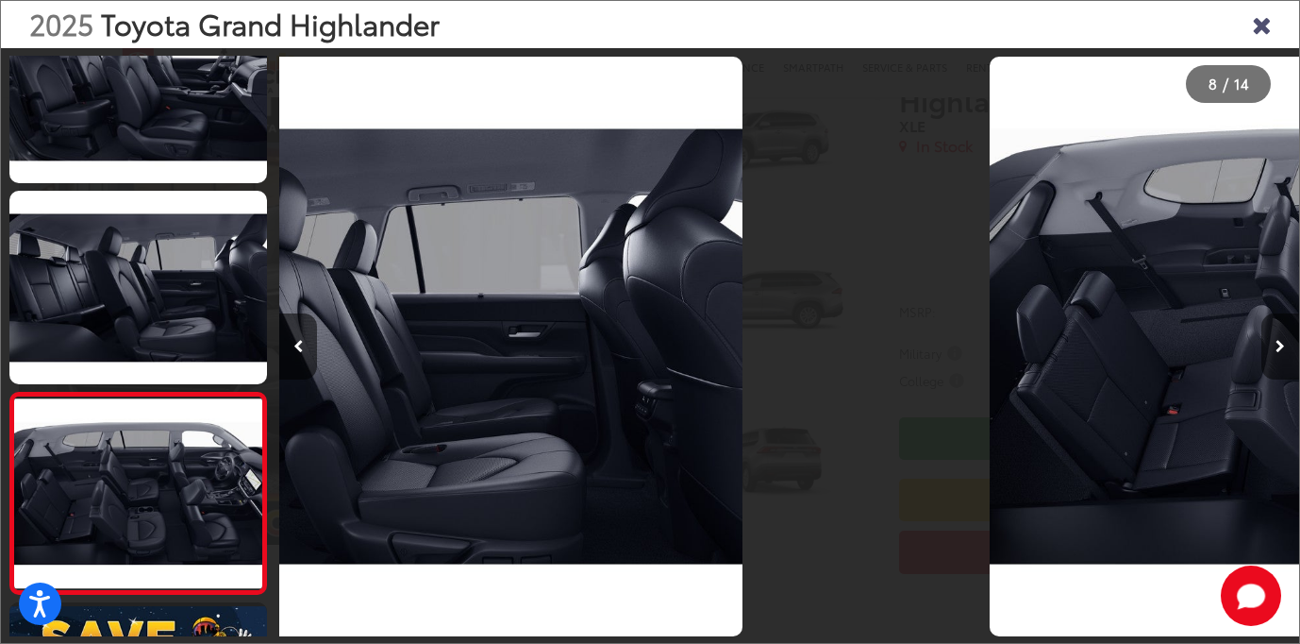
scroll to position [0, 0]
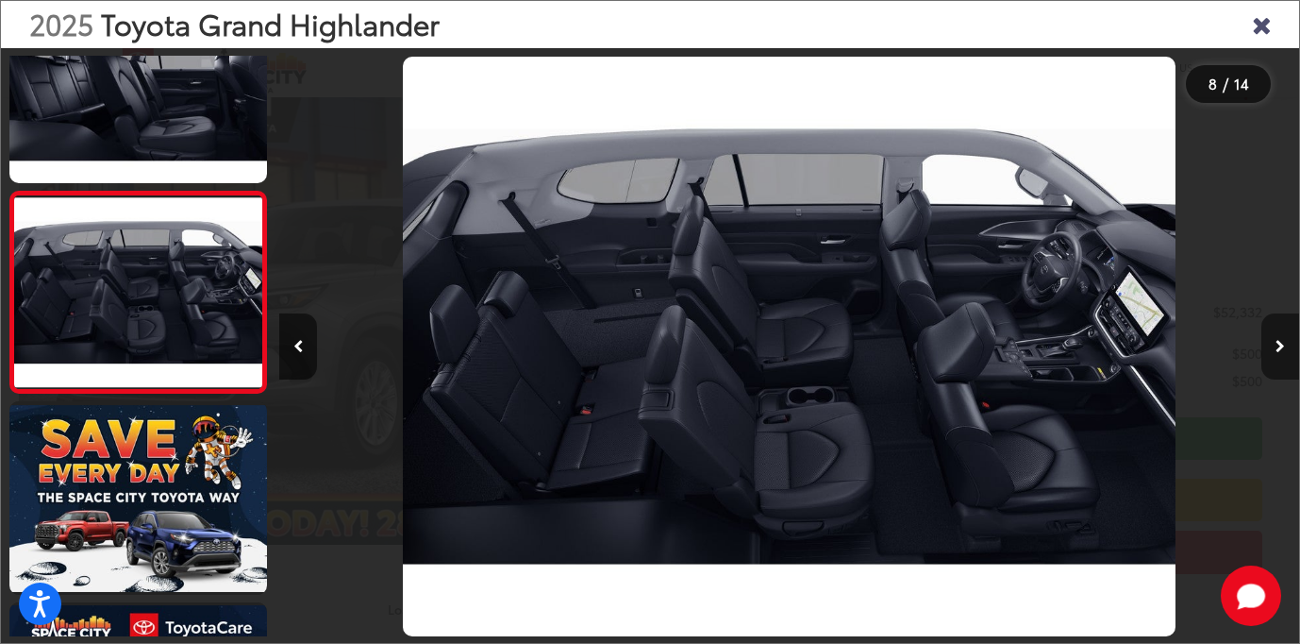
click at [1282, 340] on icon "Next image" at bounding box center [1280, 346] width 9 height 13
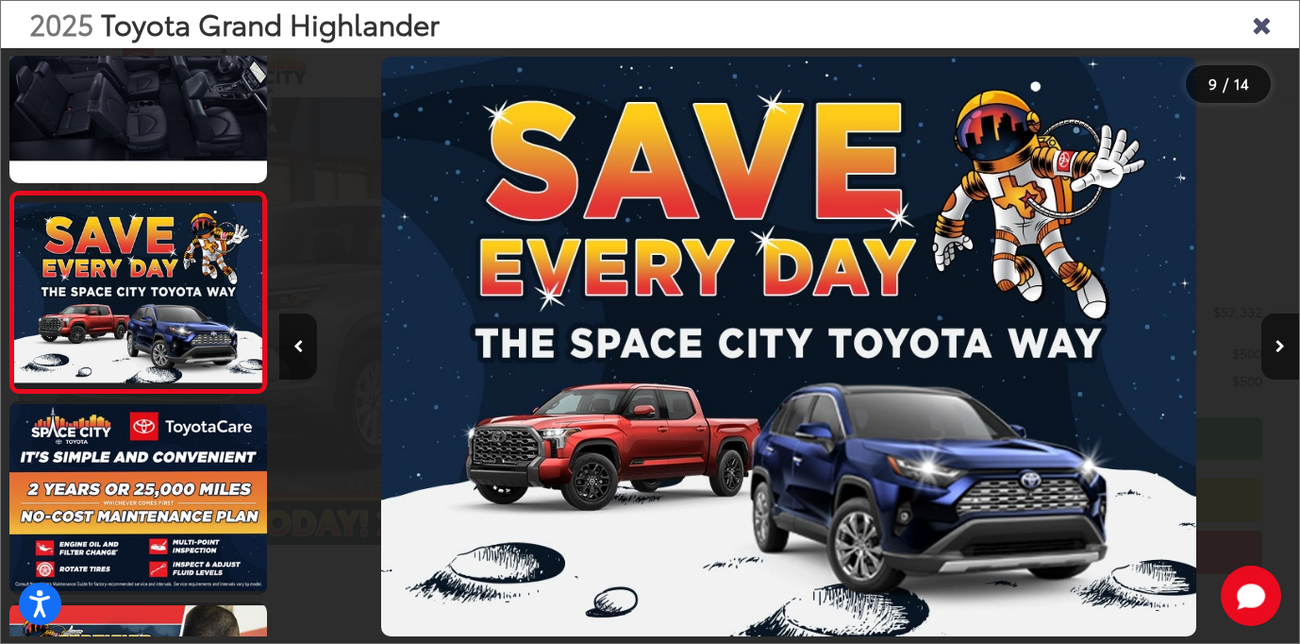
click at [1260, 27] on icon "Close gallery" at bounding box center [1261, 23] width 19 height 25
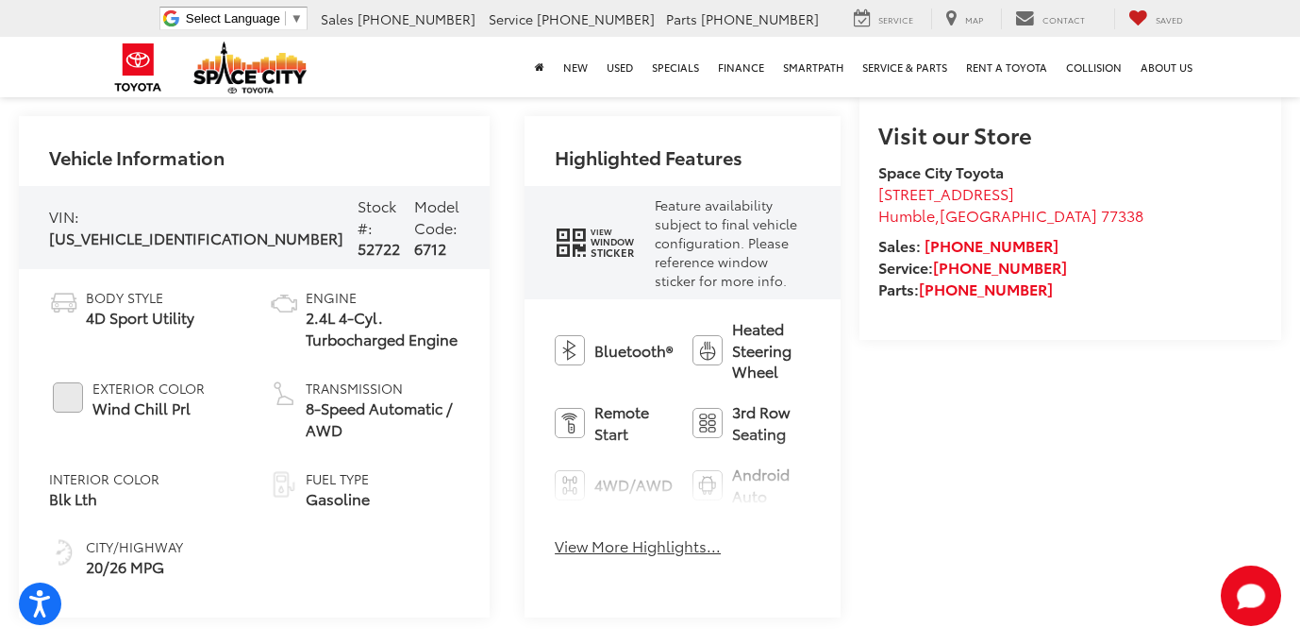
scroll to position [792, 0]
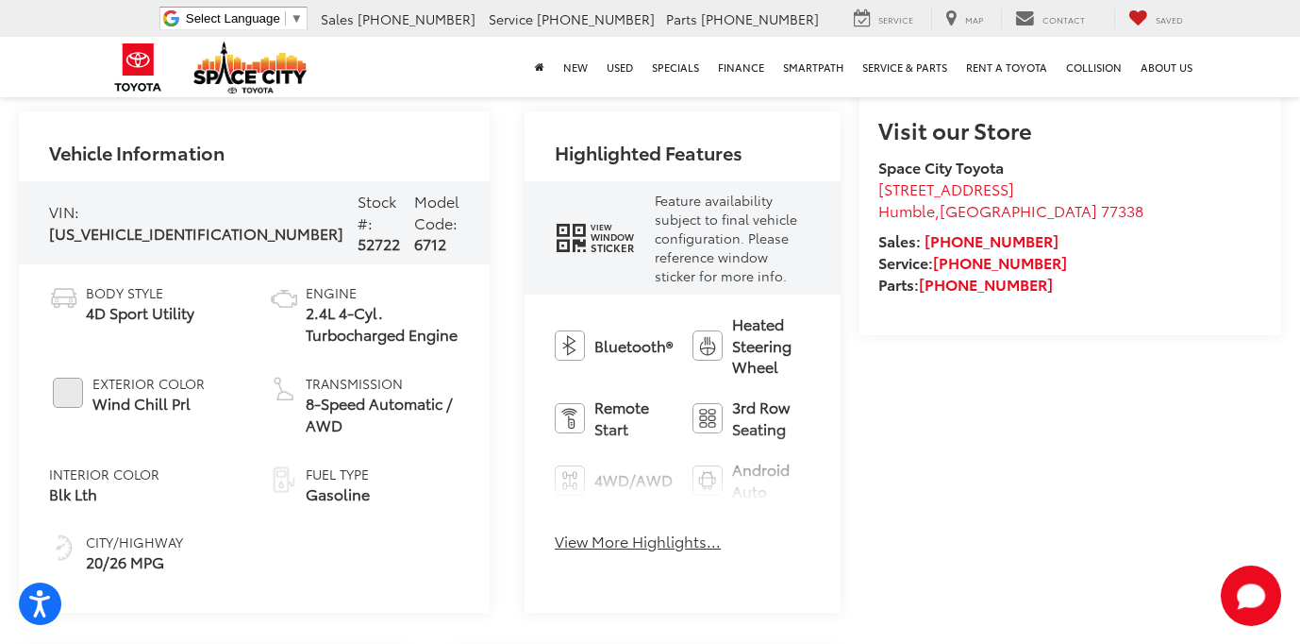
click at [555, 530] on button "View More Highlights..." at bounding box center [638, 541] width 166 height 22
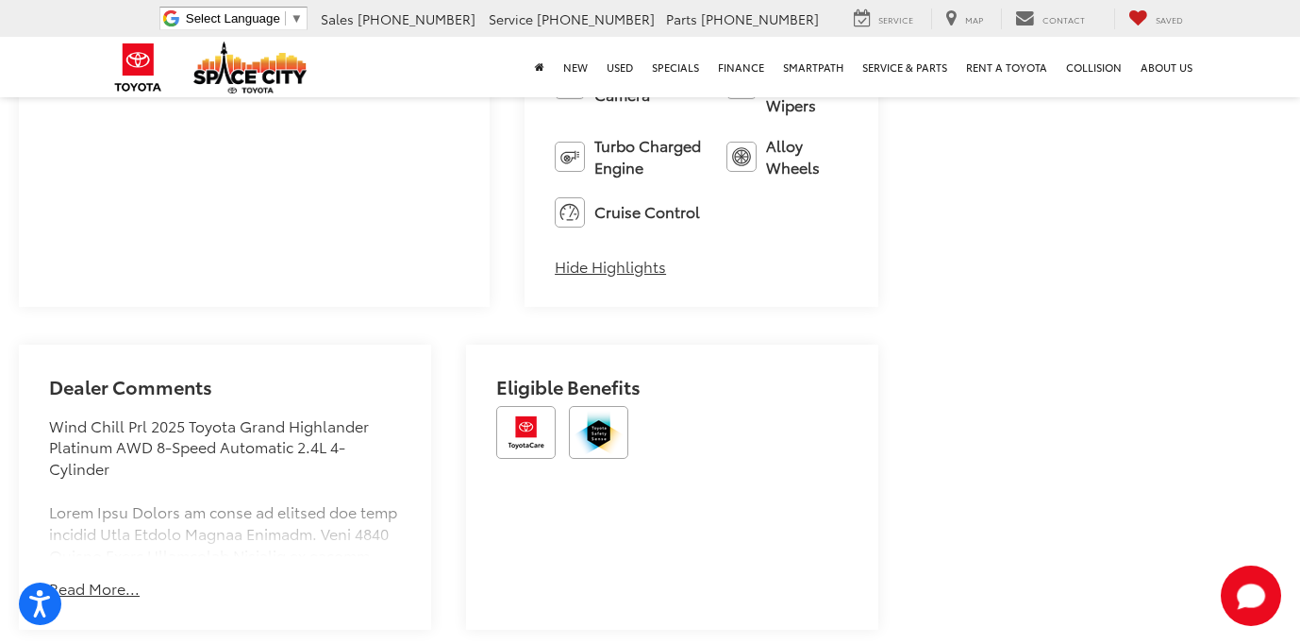
scroll to position [1754, 0]
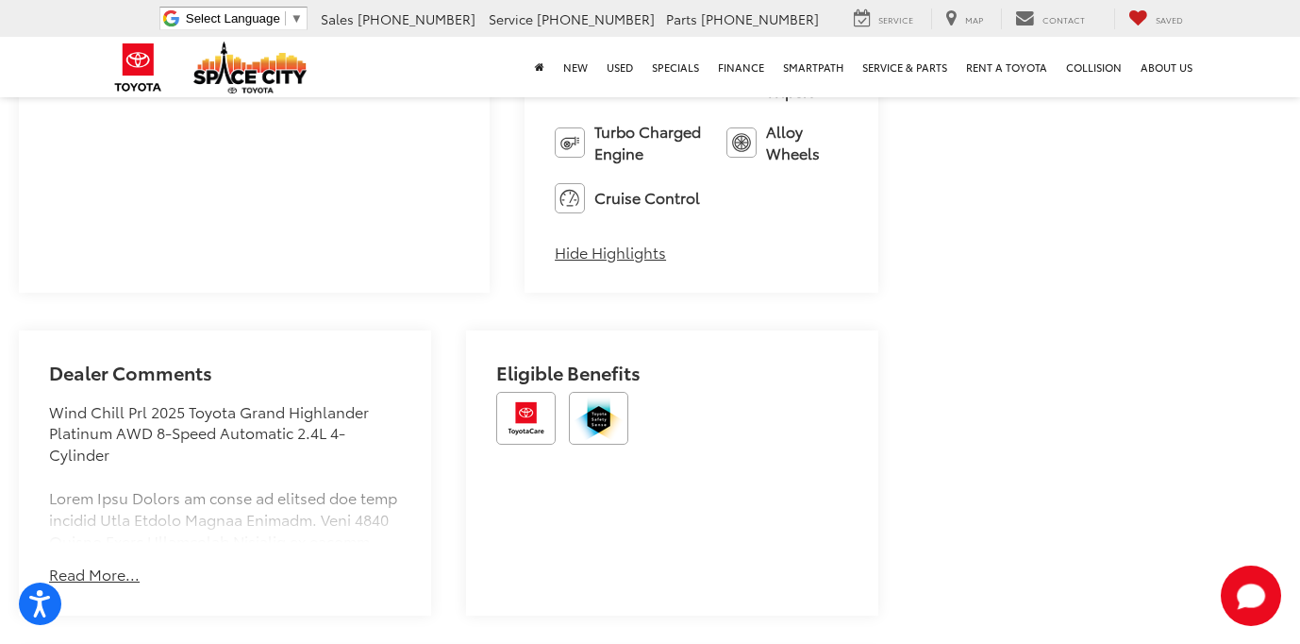
click at [116, 563] on button "Read More..." at bounding box center [94, 574] width 91 height 22
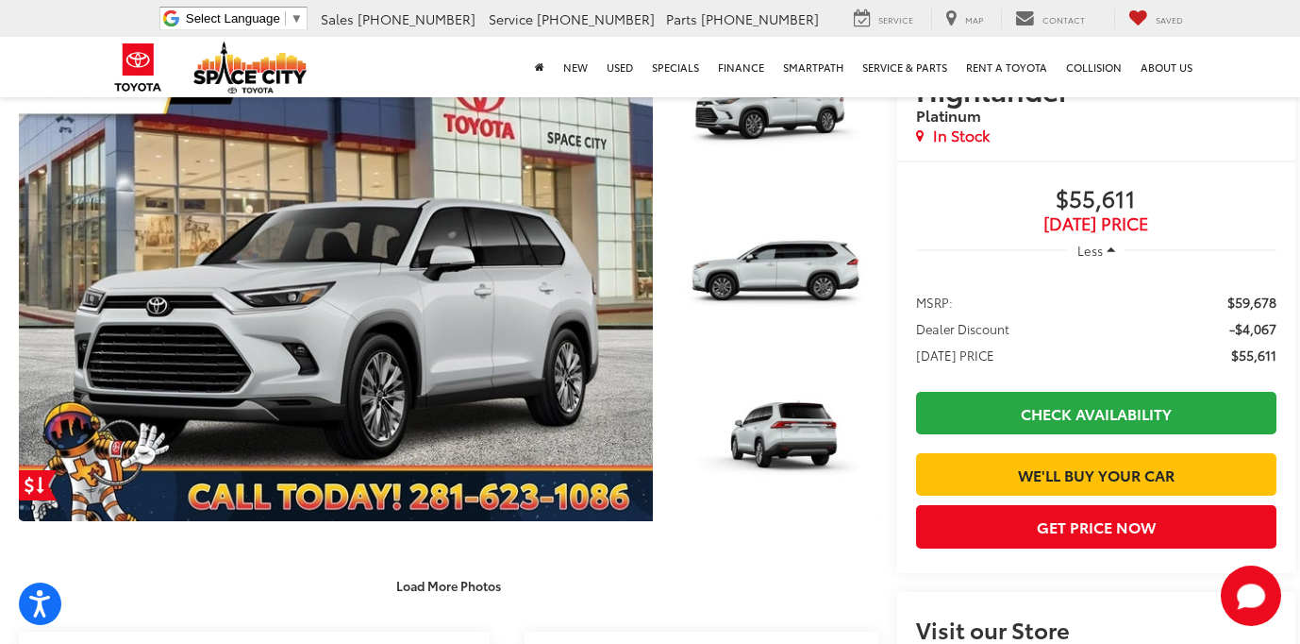
scroll to position [309, 0]
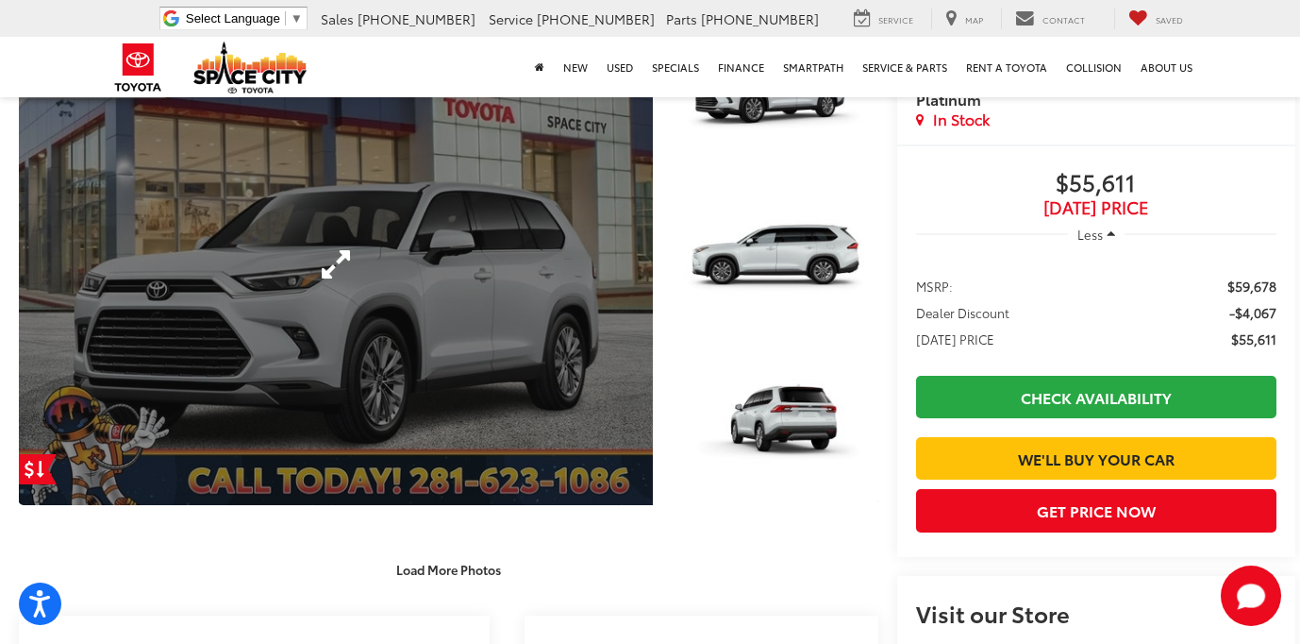
click at [434, 324] on link "Expand Photo 0" at bounding box center [336, 264] width 634 height 481
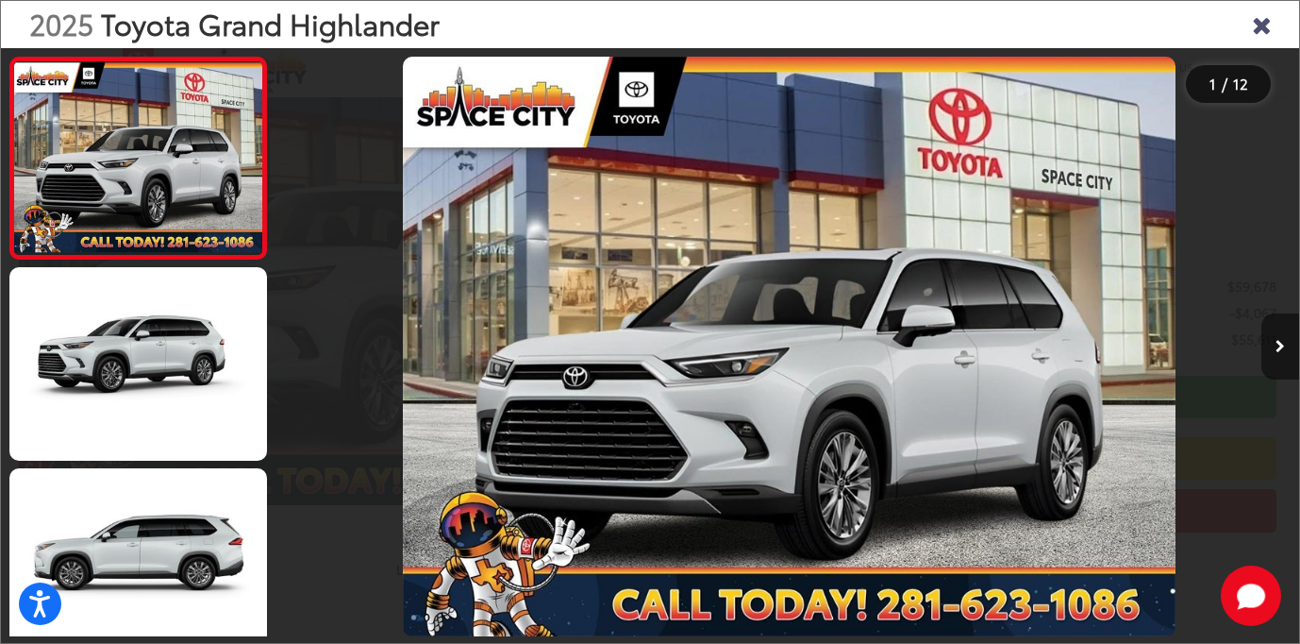
click at [1274, 343] on button "Next image" at bounding box center [1281, 346] width 38 height 66
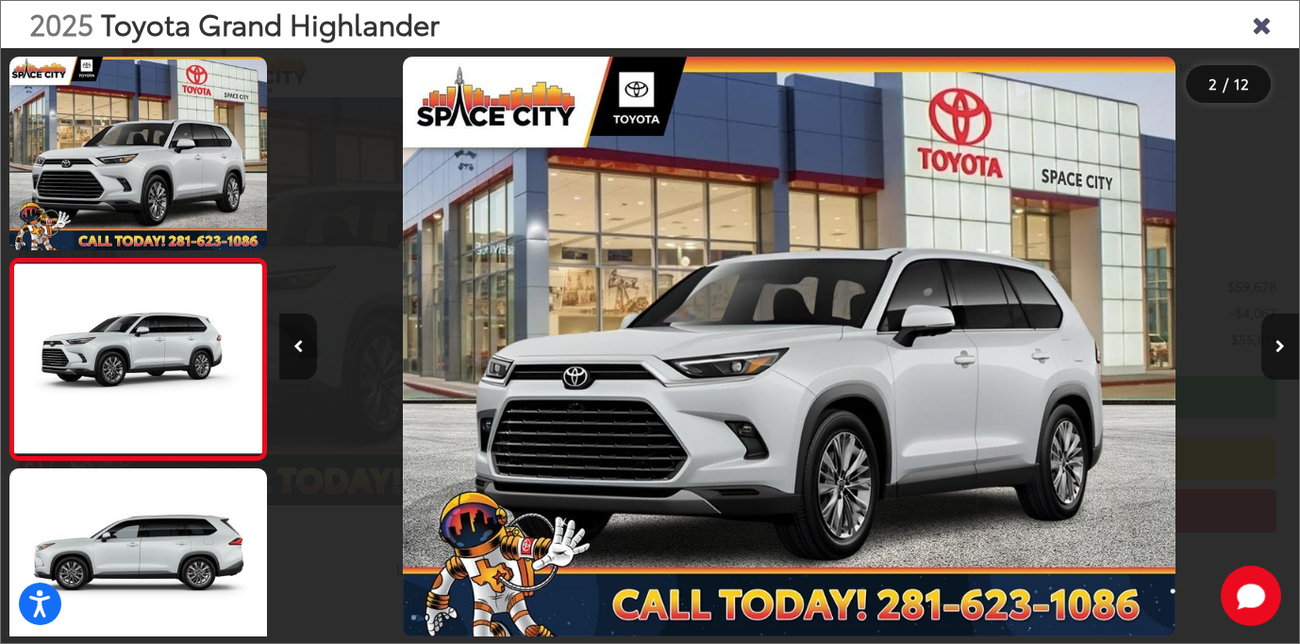
scroll to position [67, 0]
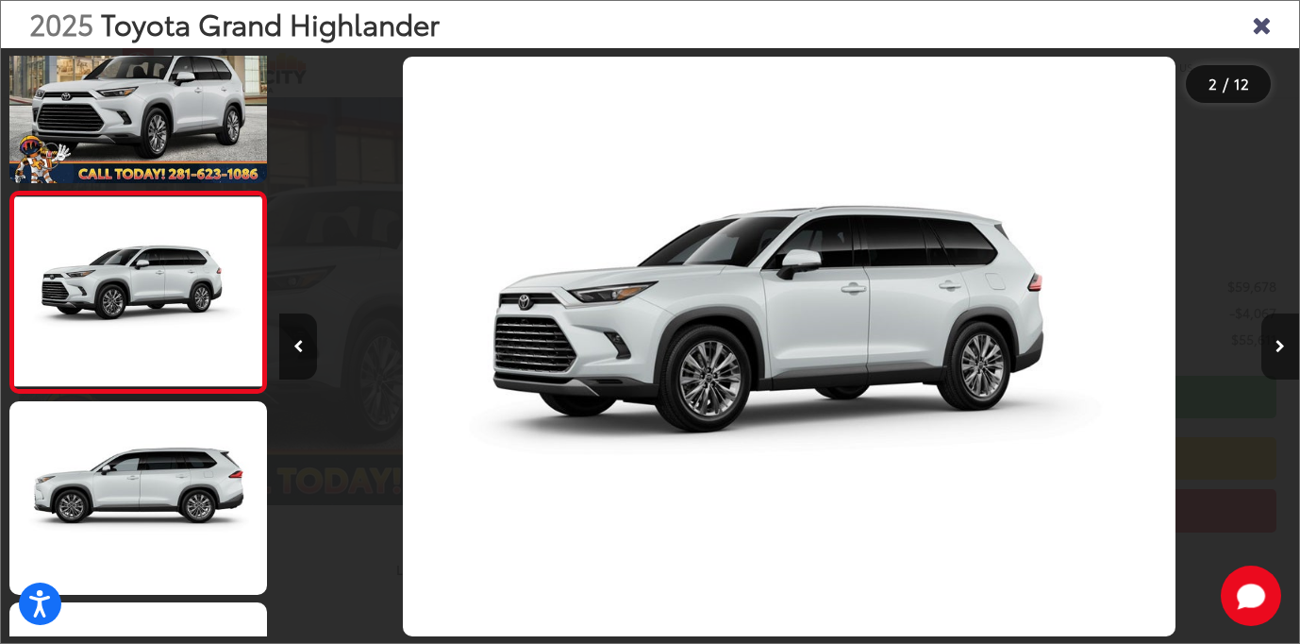
click at [1274, 343] on button "Next image" at bounding box center [1281, 346] width 38 height 66
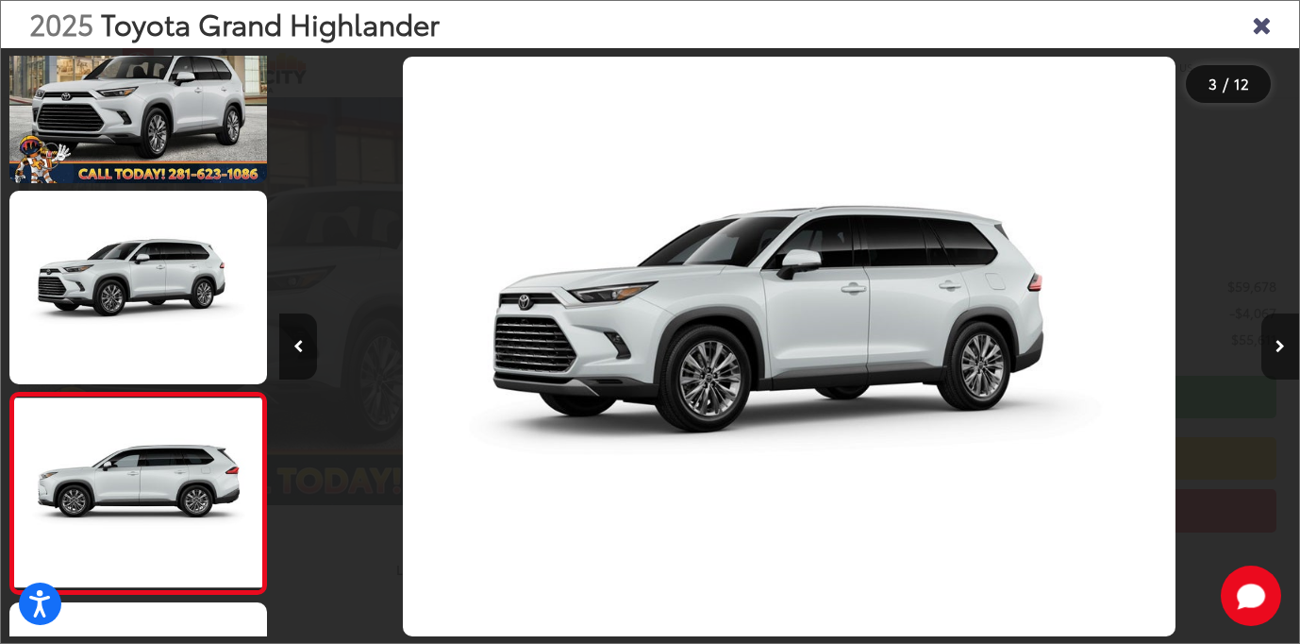
scroll to position [268, 0]
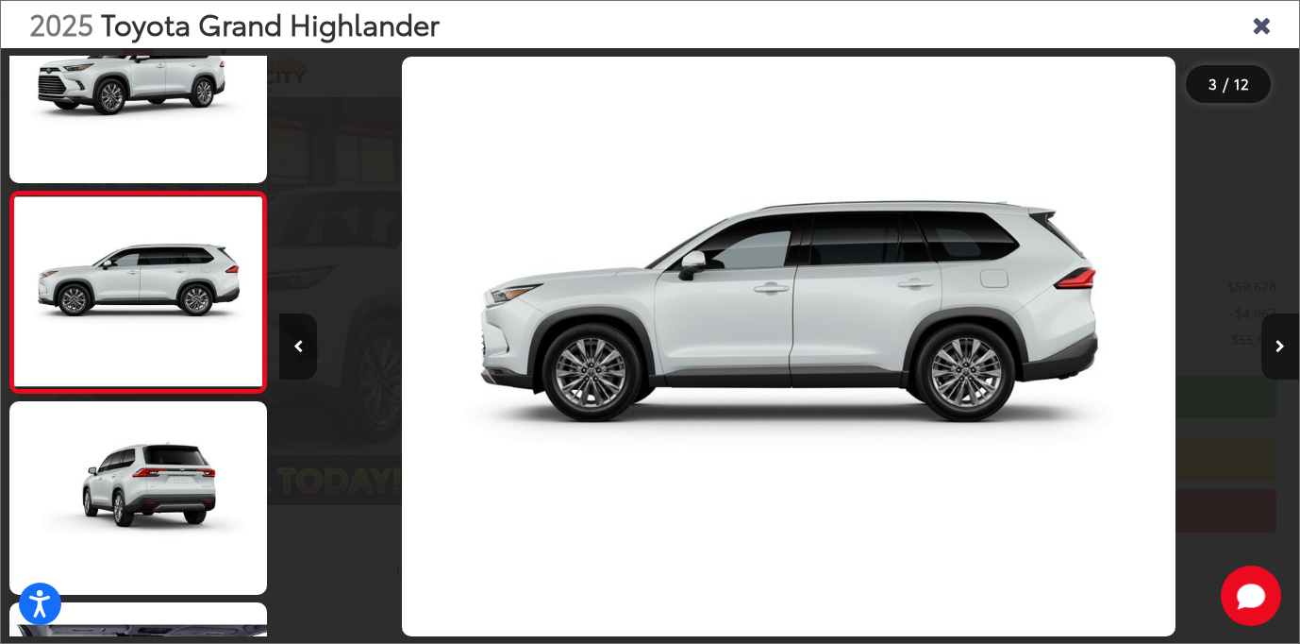
click at [1274, 343] on button "Next image" at bounding box center [1281, 346] width 38 height 66
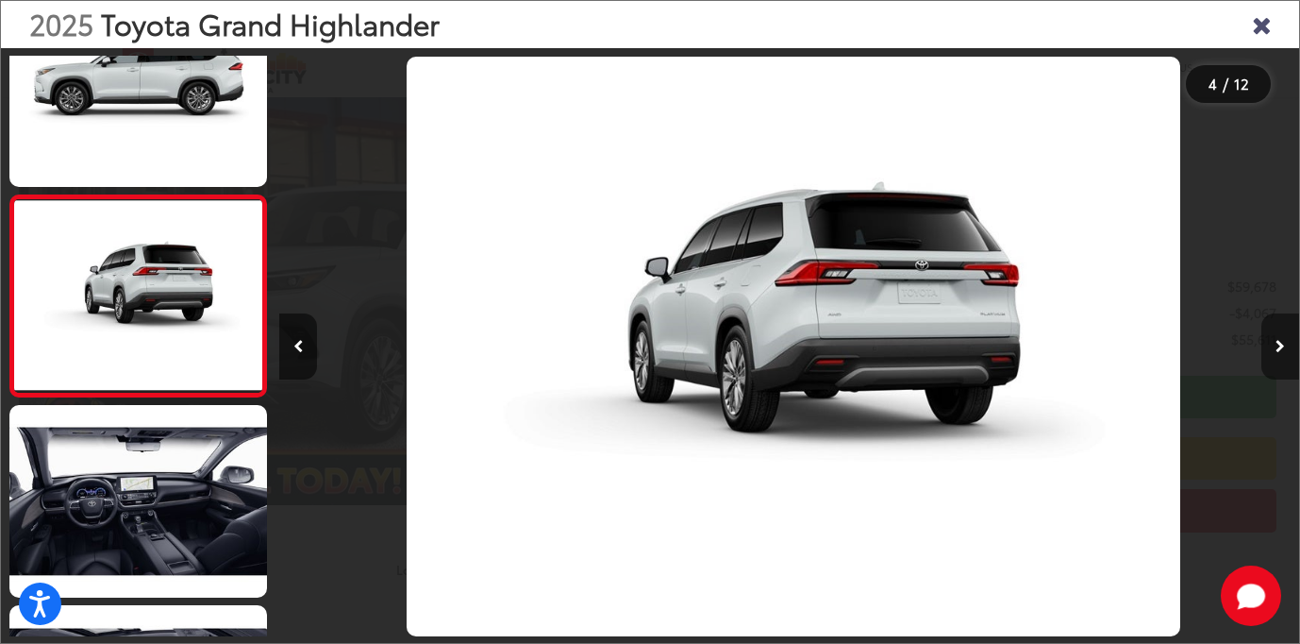
scroll to position [0, 3060]
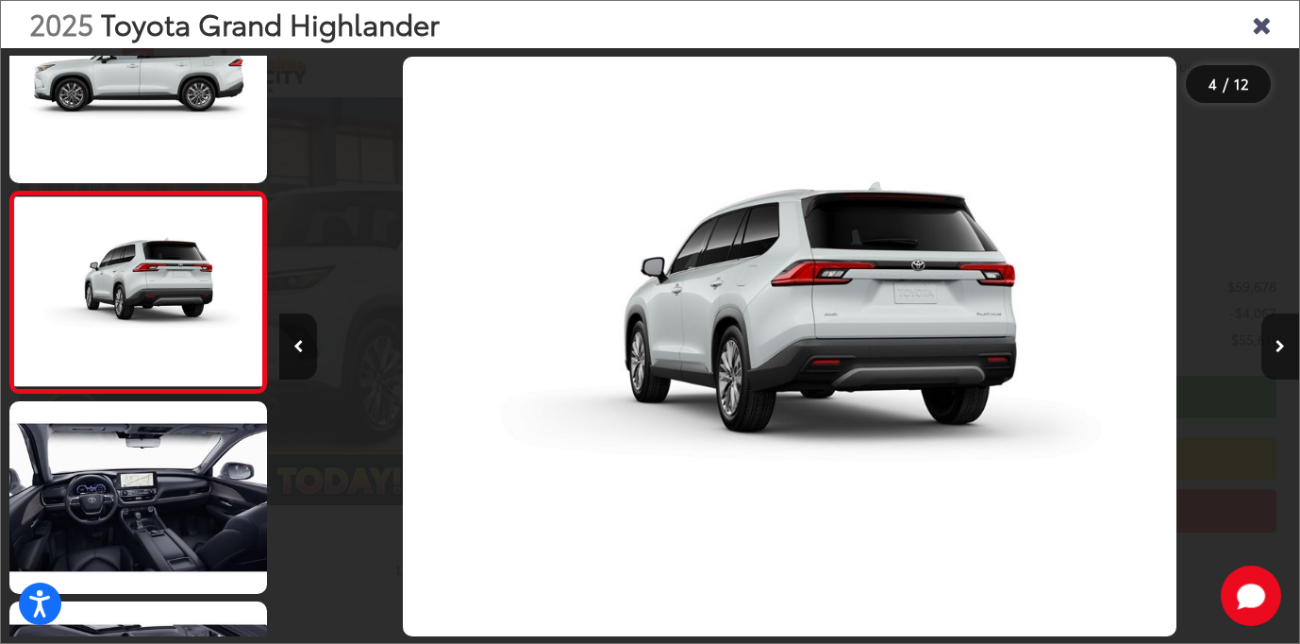
click at [1274, 343] on button "Next image" at bounding box center [1281, 346] width 38 height 66
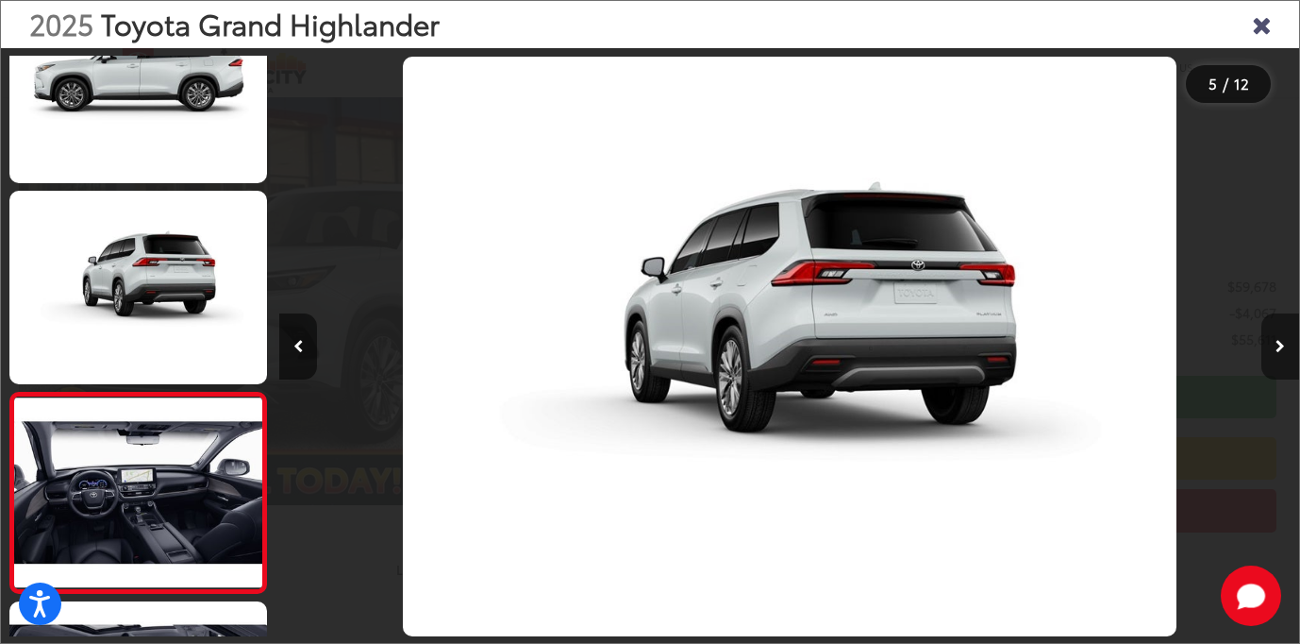
scroll to position [670, 0]
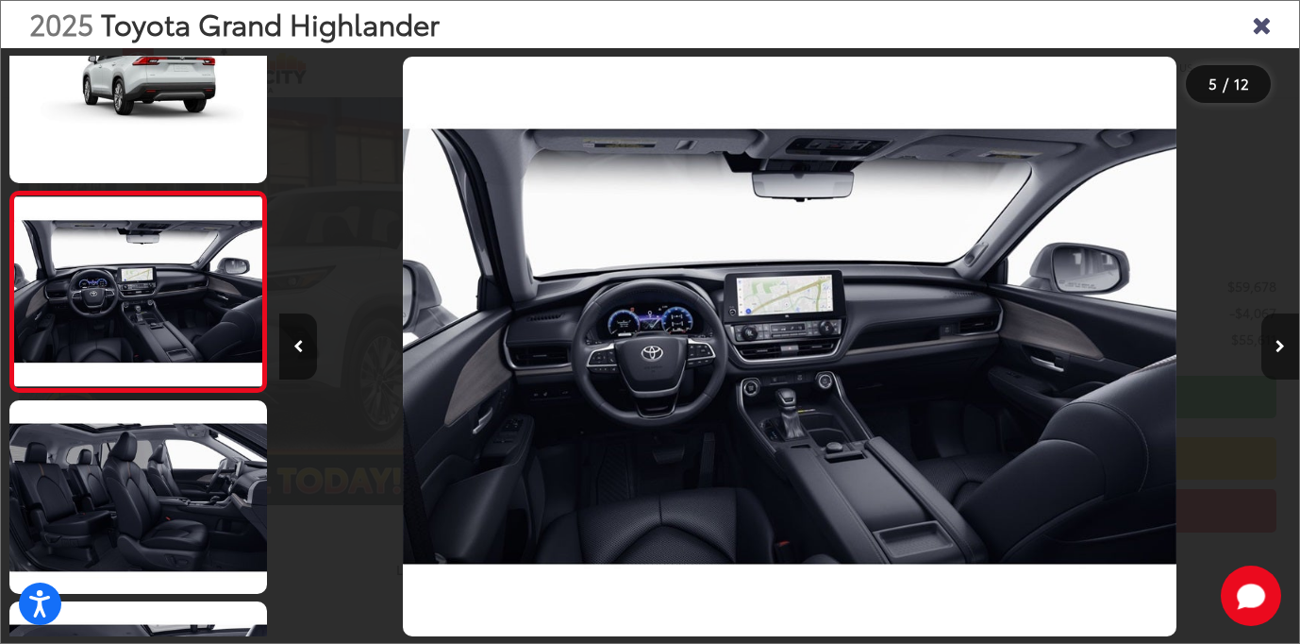
click at [1274, 343] on button "Next image" at bounding box center [1281, 346] width 38 height 66
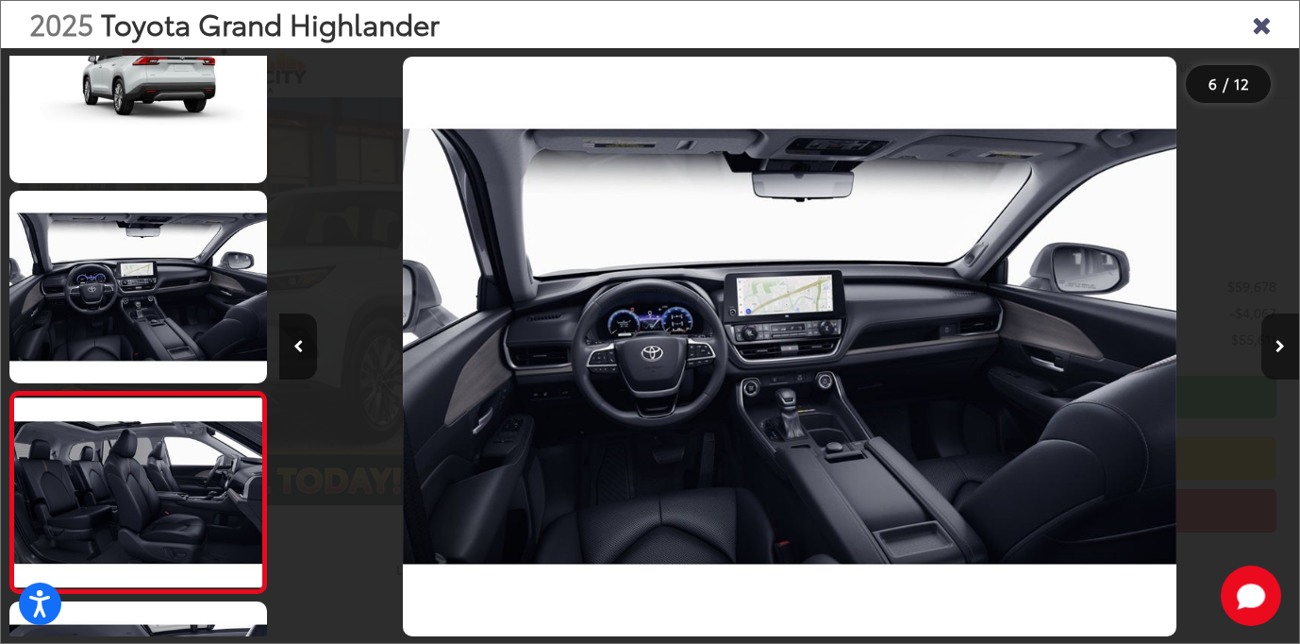
scroll to position [870, 0]
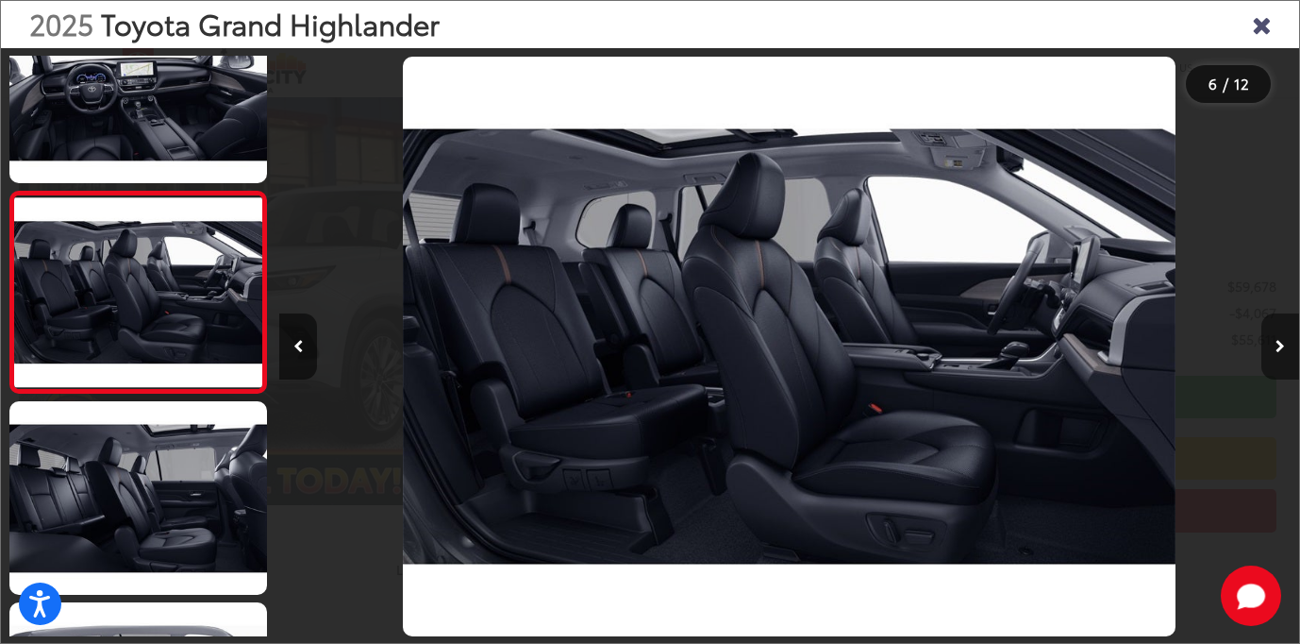
click at [1274, 343] on button "Next image" at bounding box center [1281, 346] width 38 height 66
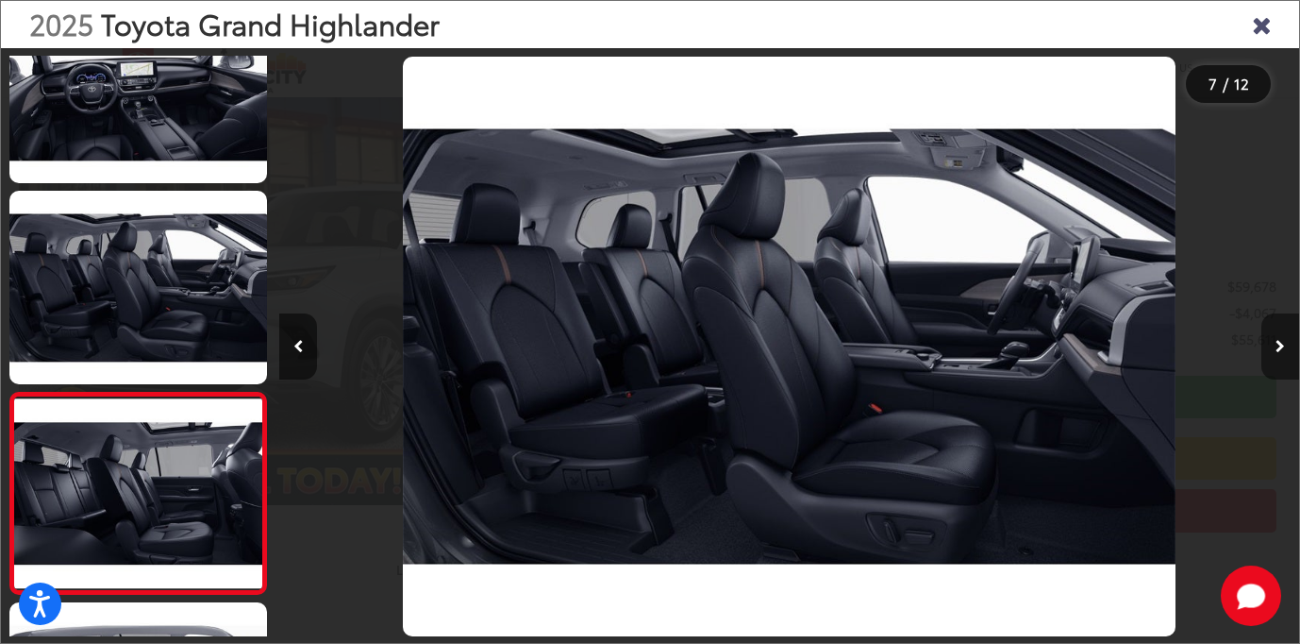
scroll to position [1071, 0]
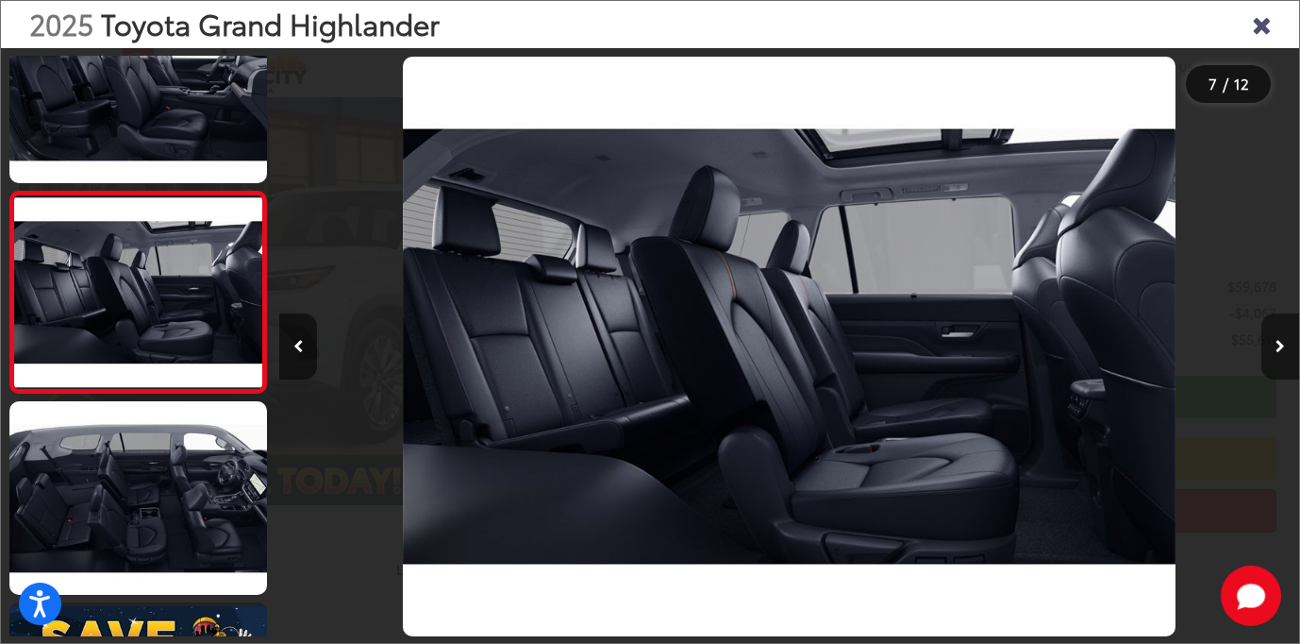
click at [1274, 343] on button "Next image" at bounding box center [1281, 346] width 38 height 66
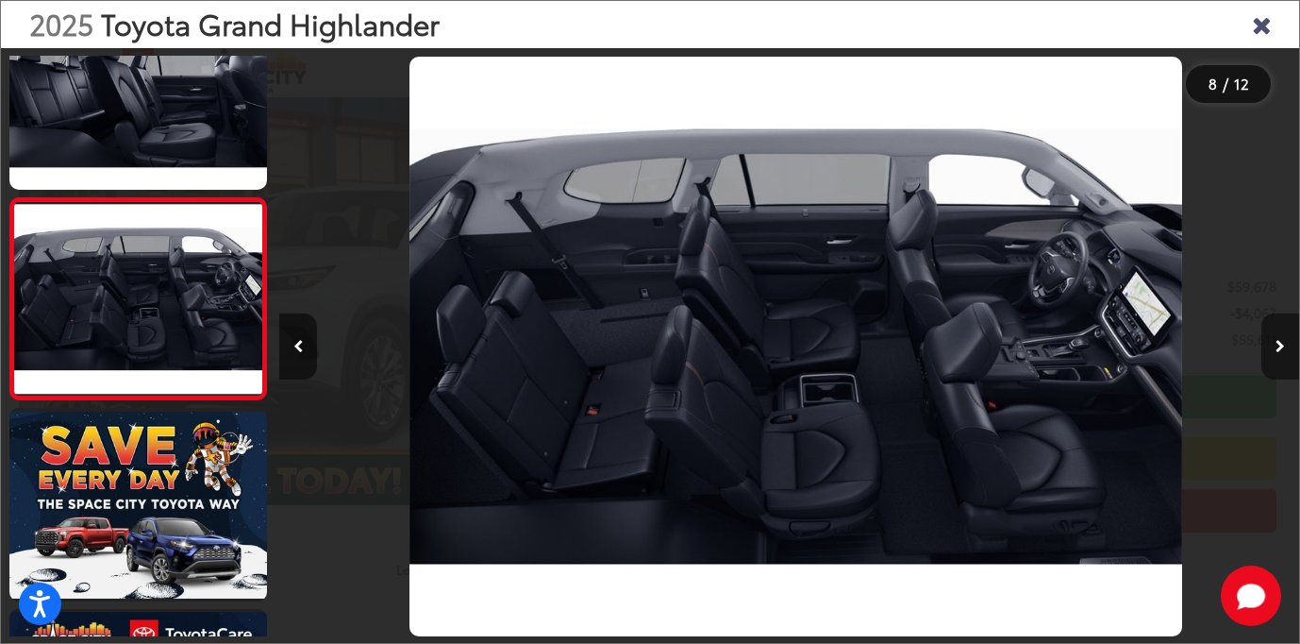
scroll to position [1272, 0]
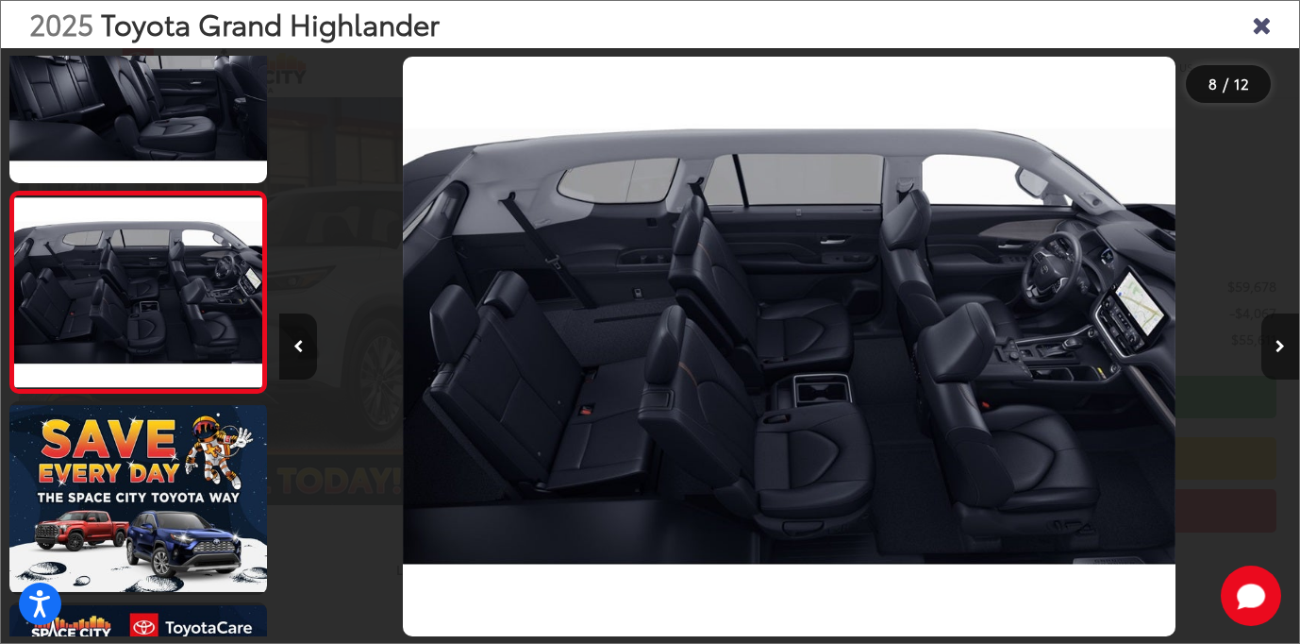
click at [1274, 343] on button "Next image" at bounding box center [1281, 346] width 38 height 66
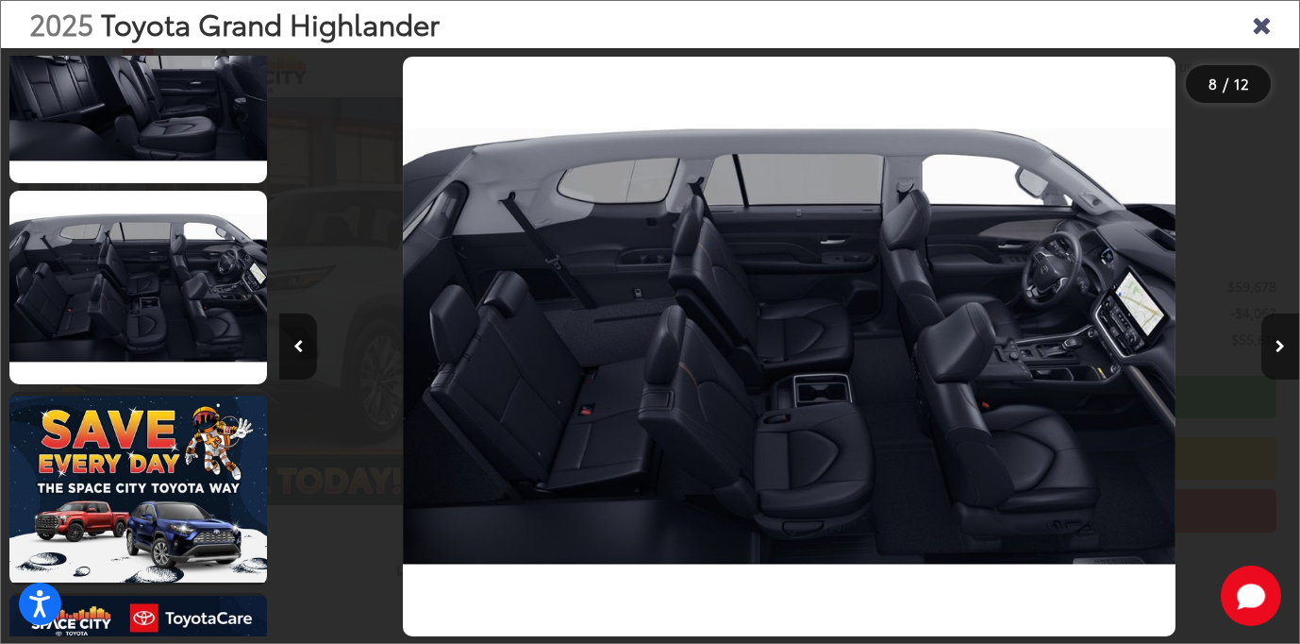
scroll to position [0, 0]
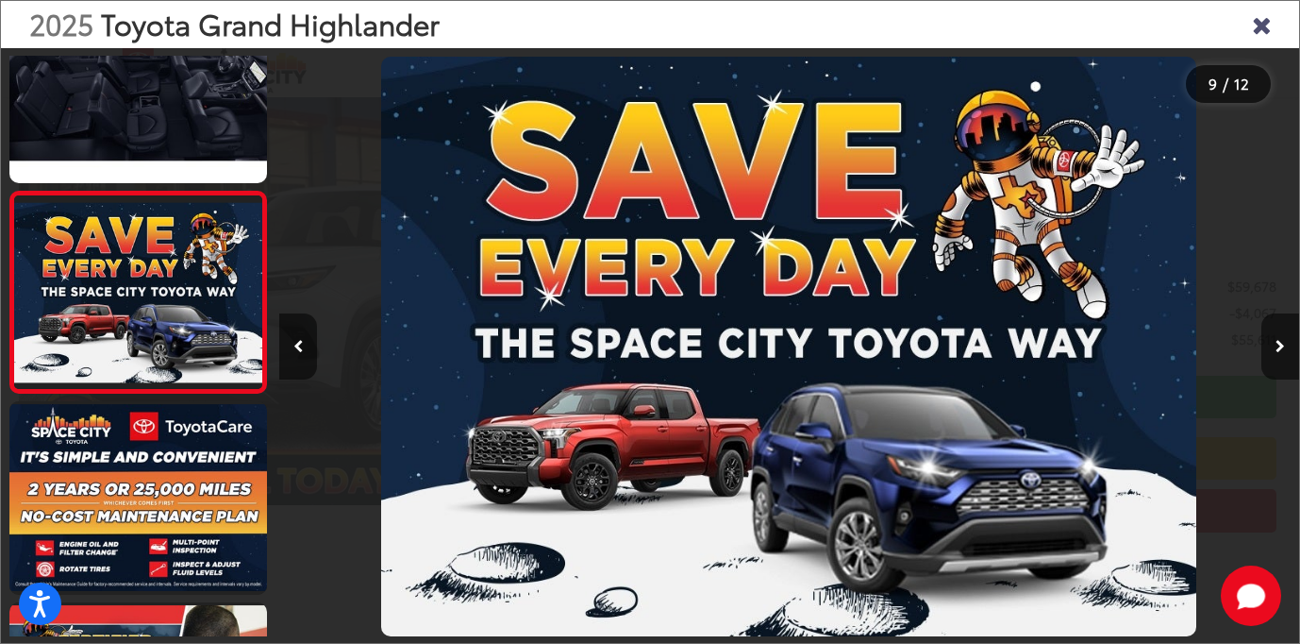
click at [1266, 25] on icon "Close gallery" at bounding box center [1261, 23] width 19 height 25
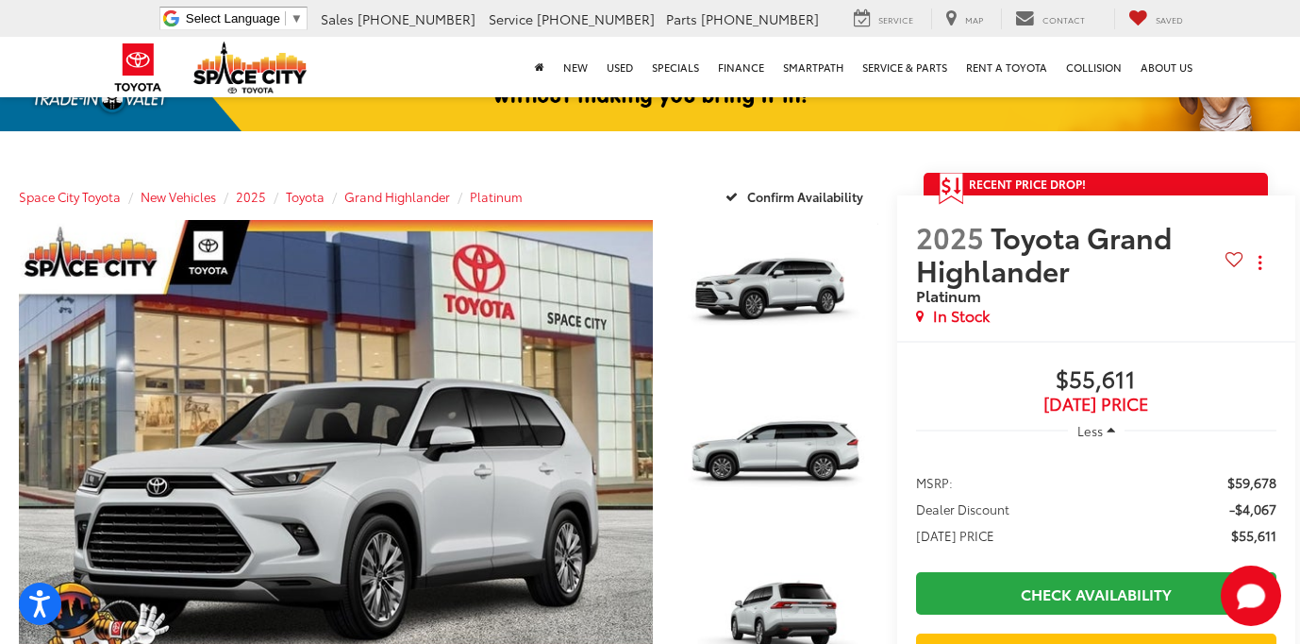
scroll to position [115, 0]
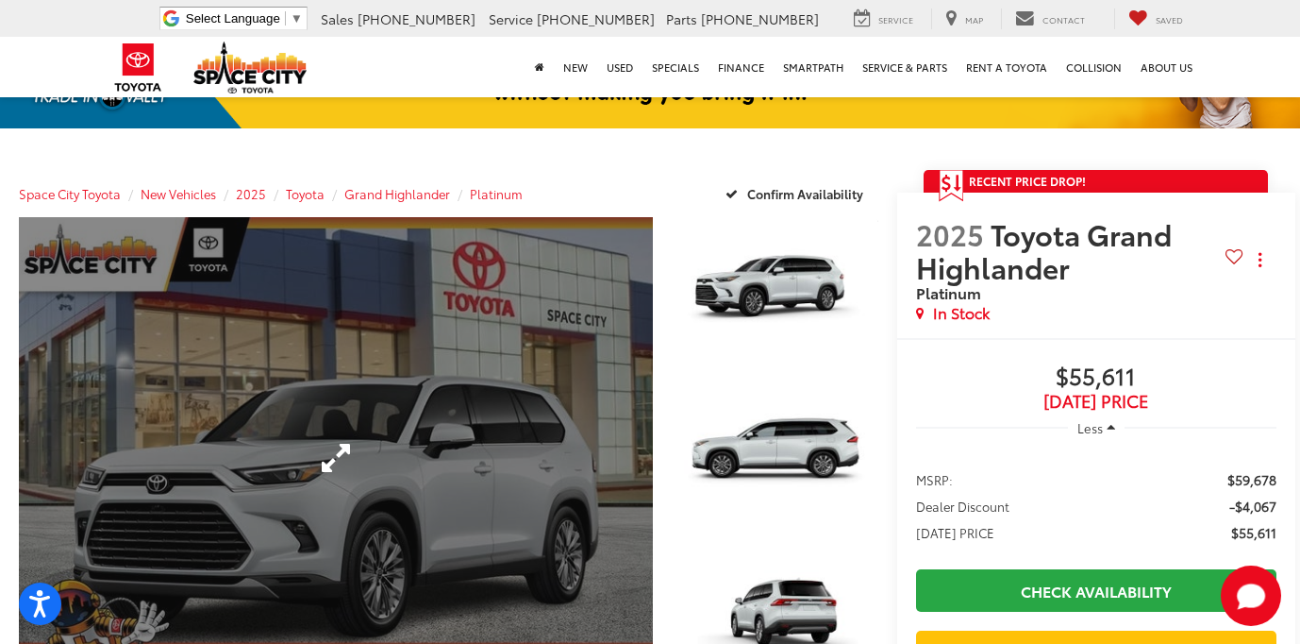
click at [462, 462] on link "Expand Photo 0" at bounding box center [336, 457] width 634 height 481
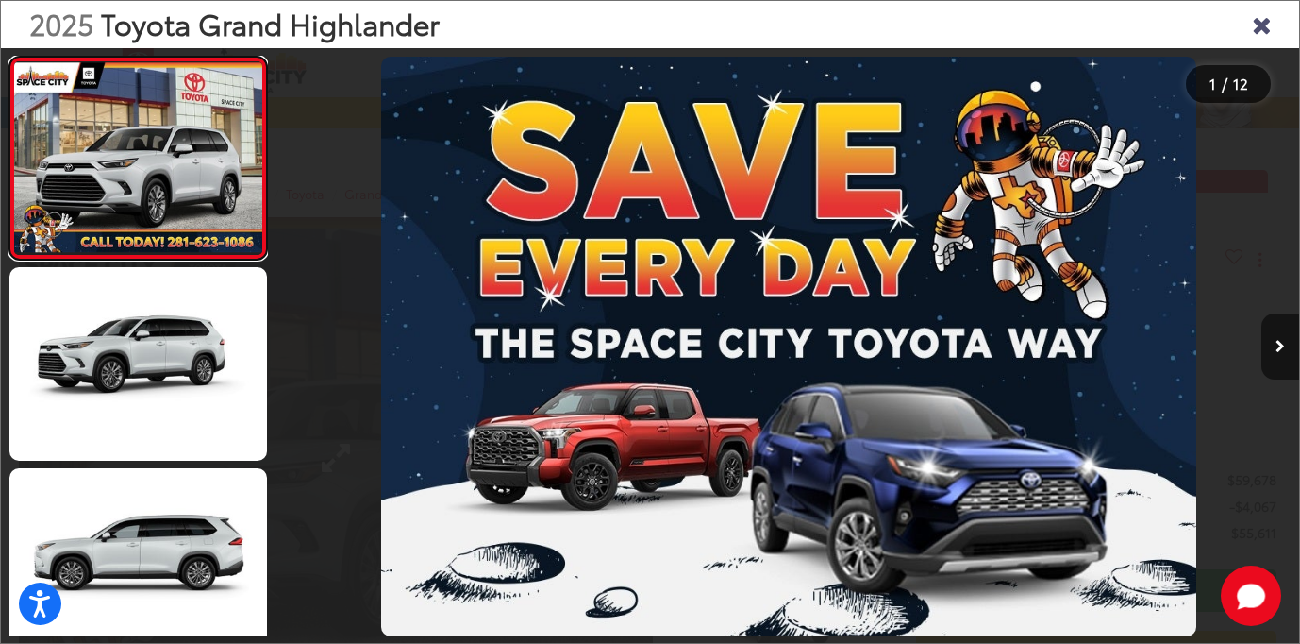
scroll to position [0, 0]
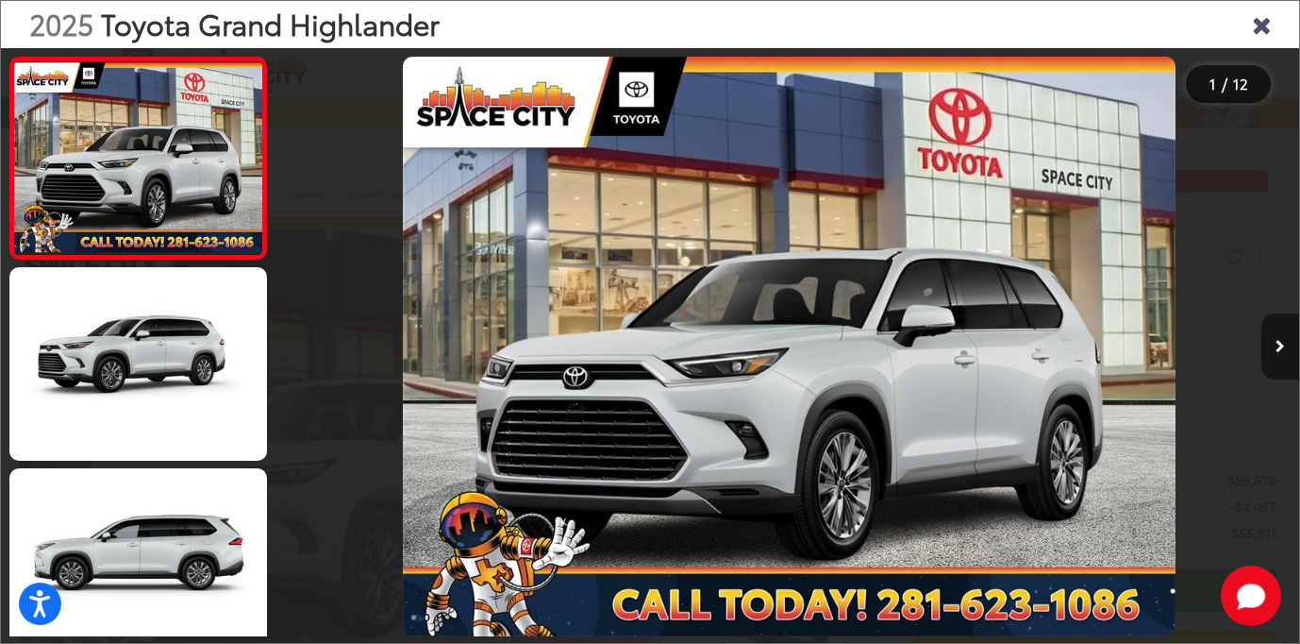
click at [1283, 338] on button "Next image" at bounding box center [1281, 346] width 38 height 66
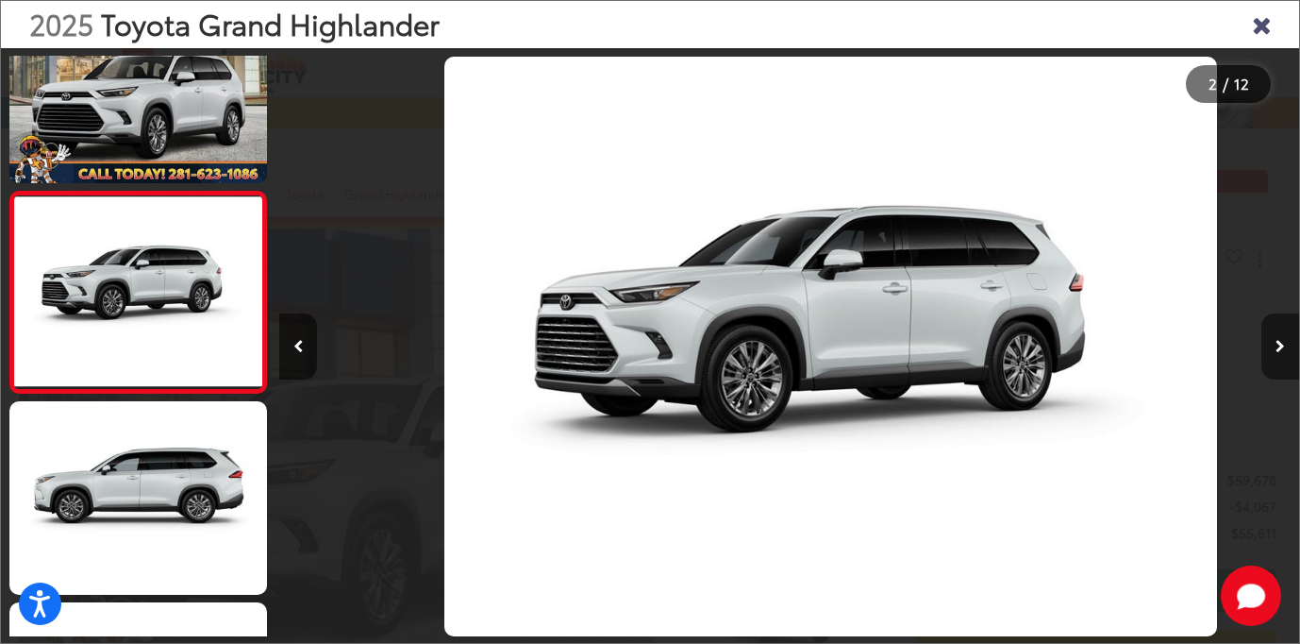
scroll to position [0, 1020]
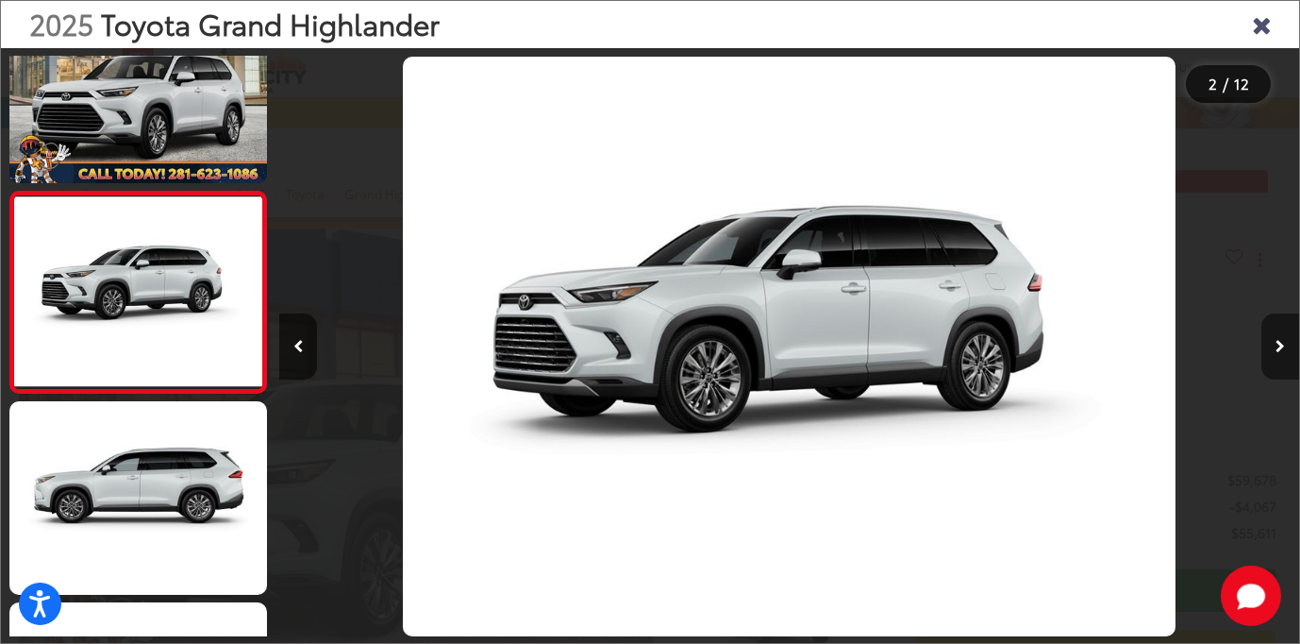
click at [1284, 338] on button "Next image" at bounding box center [1281, 346] width 38 height 66
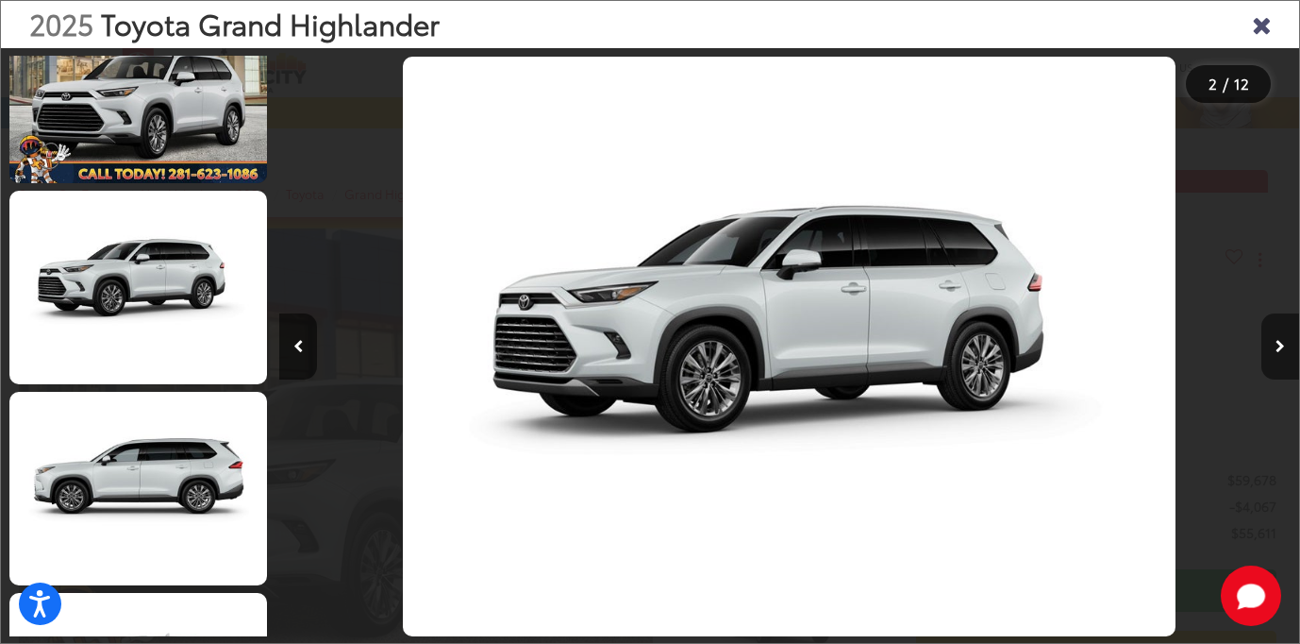
scroll to position [0, 2040]
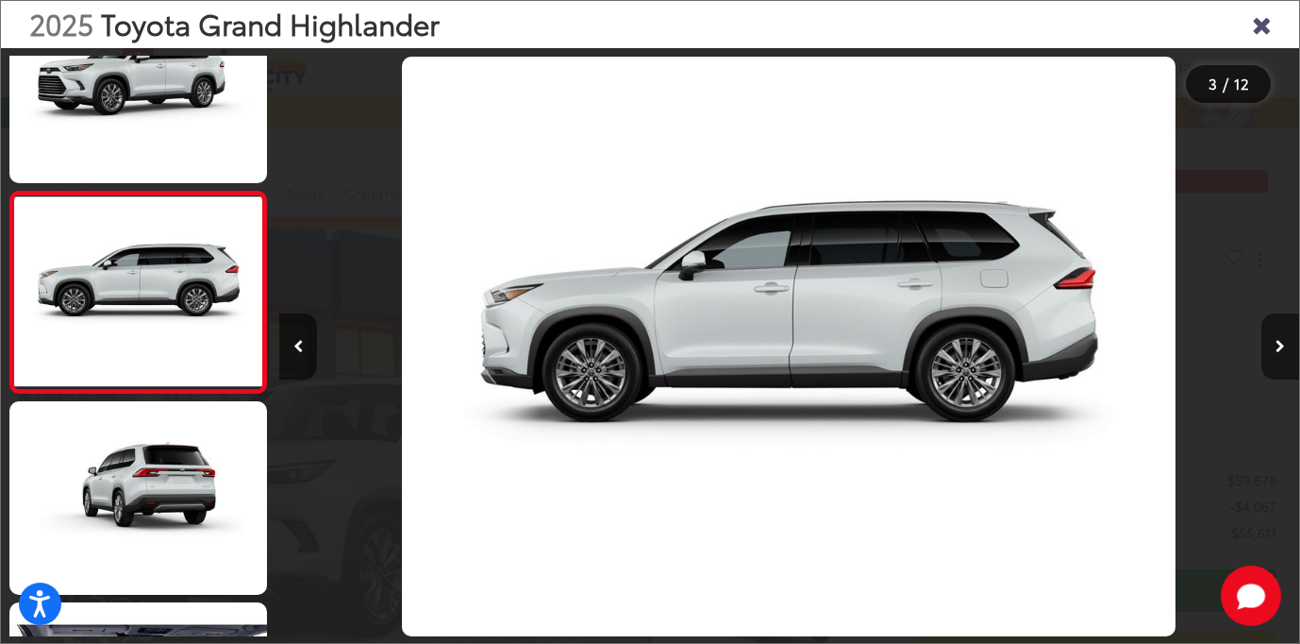
click at [1284, 338] on button "Next image" at bounding box center [1281, 346] width 38 height 66
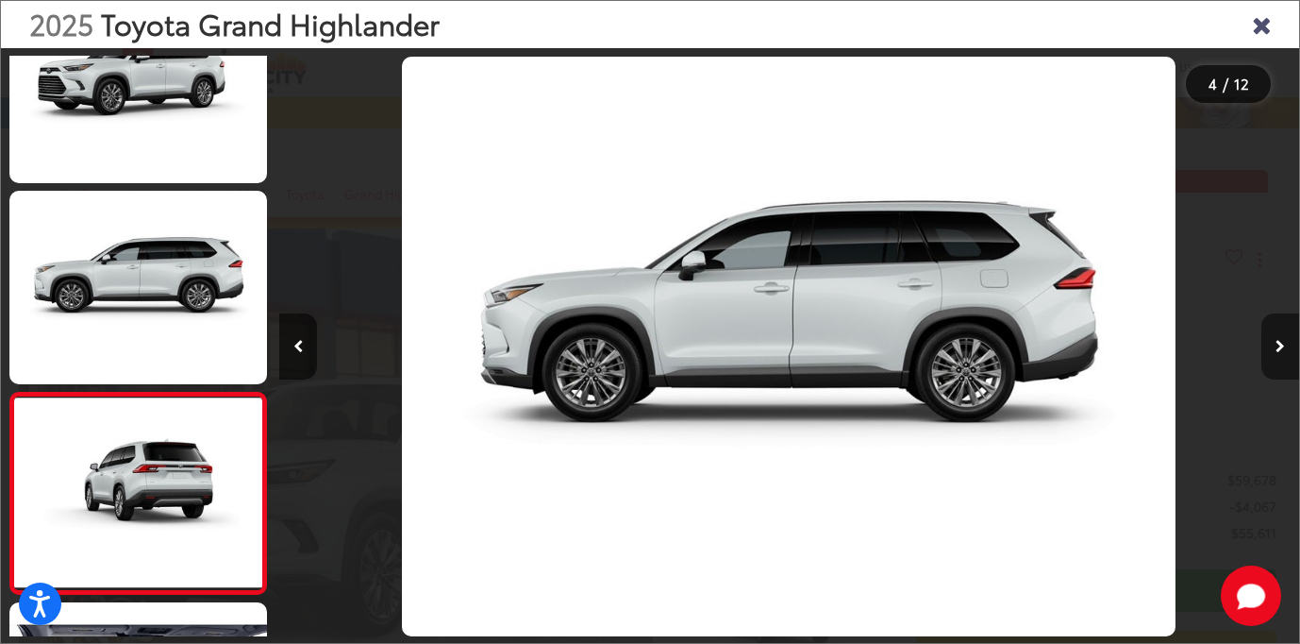
scroll to position [469, 0]
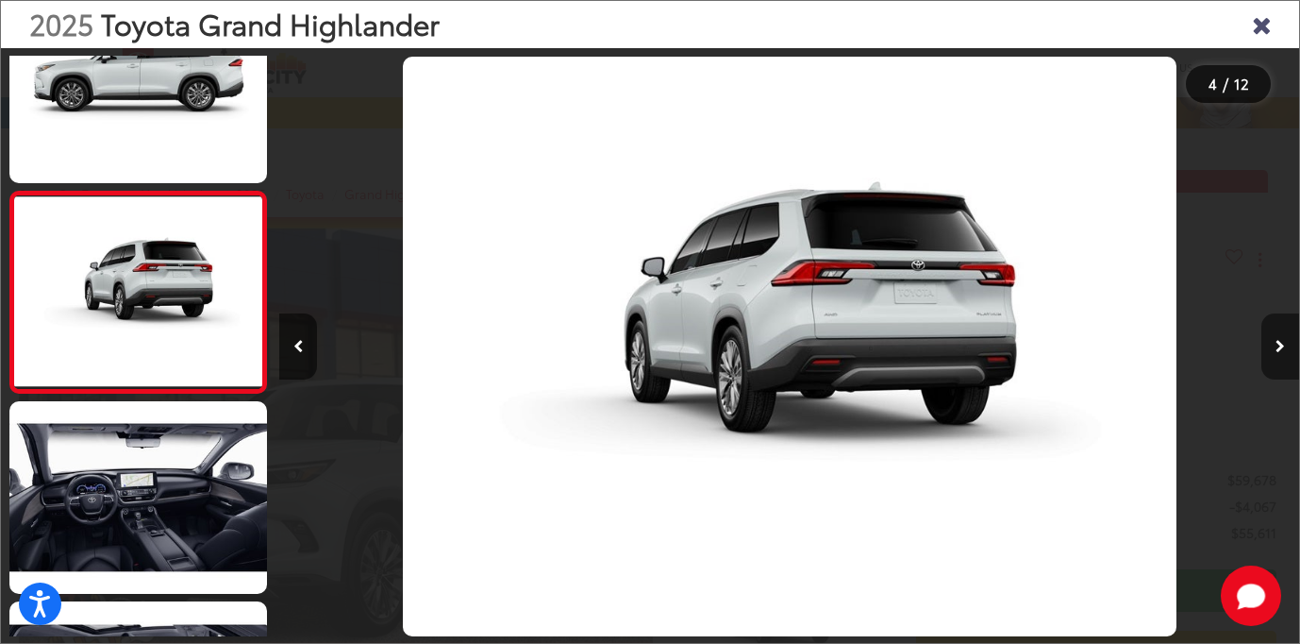
click at [1284, 338] on button "Next image" at bounding box center [1281, 346] width 38 height 66
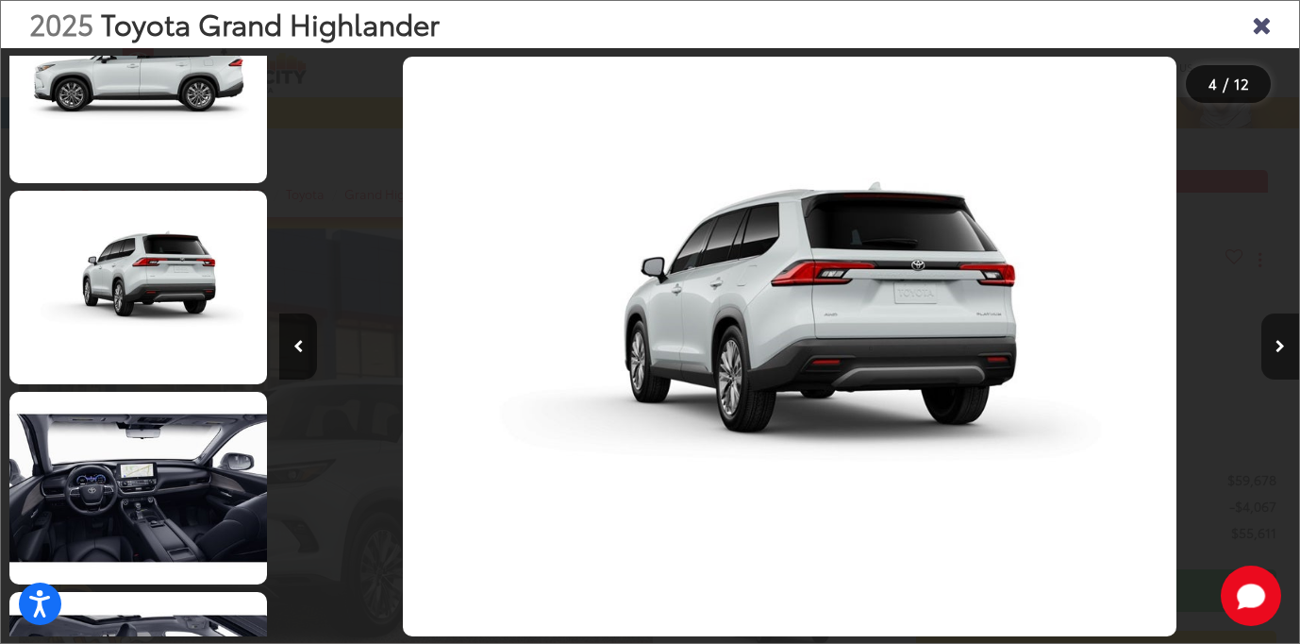
scroll to position [670, 0]
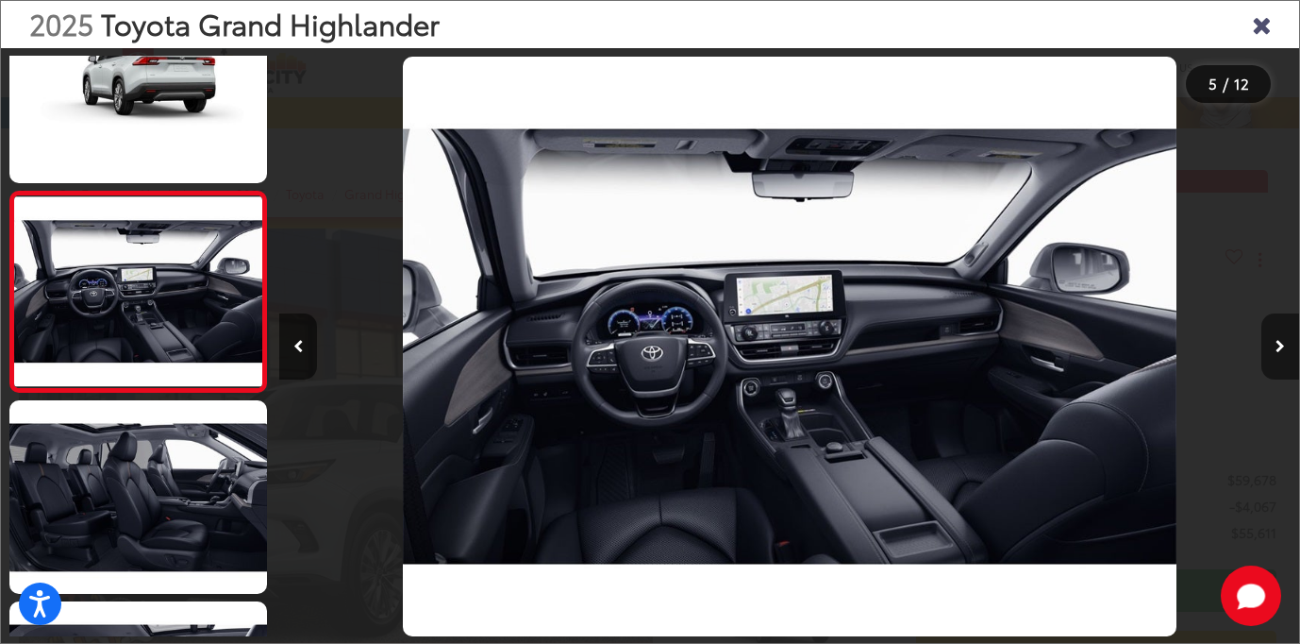
click at [1284, 338] on button "Next image" at bounding box center [1281, 346] width 38 height 66
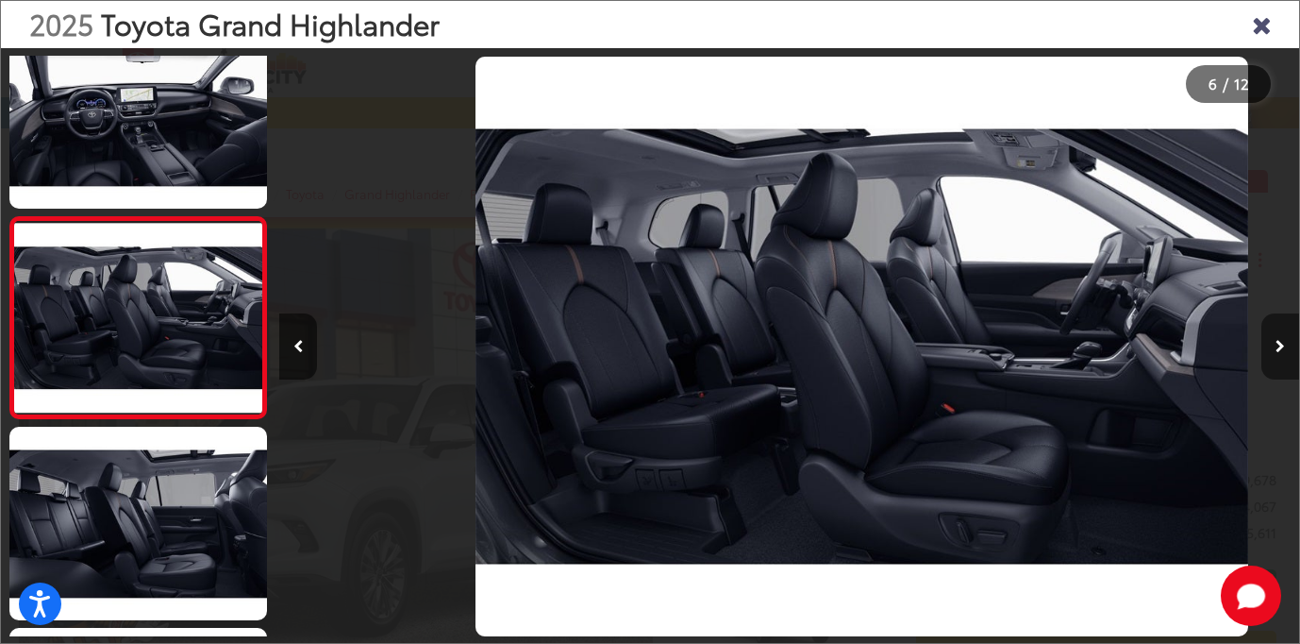
scroll to position [0, 5100]
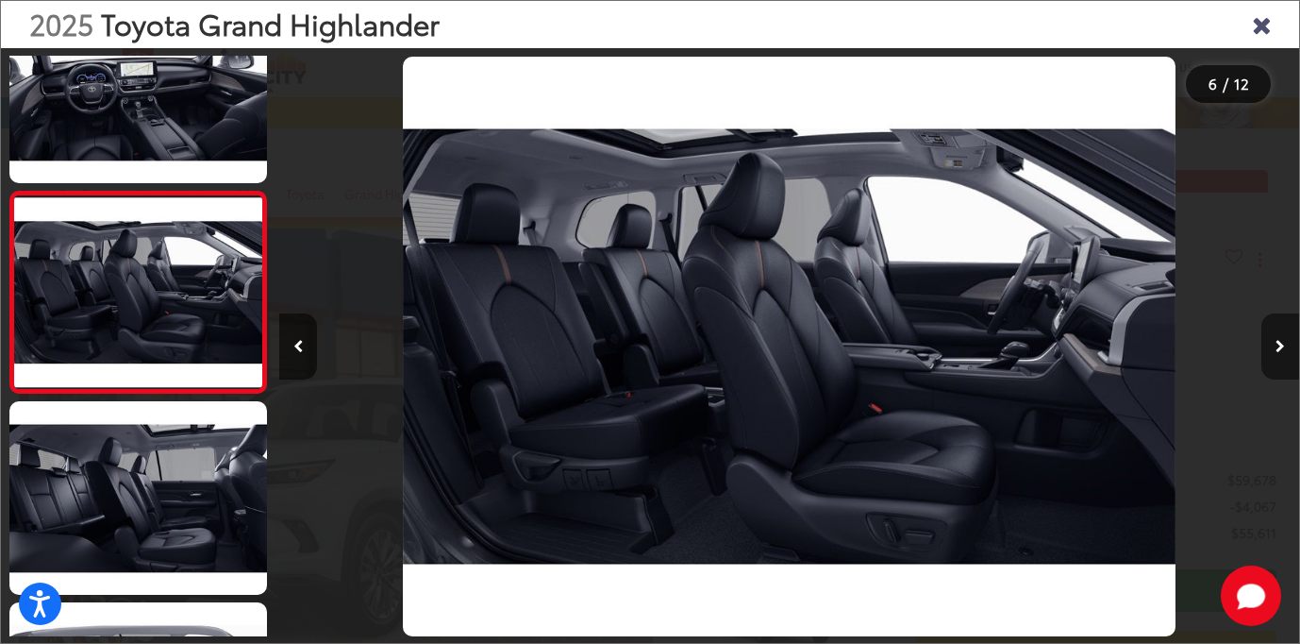
click at [1284, 338] on button "Next image" at bounding box center [1281, 346] width 38 height 66
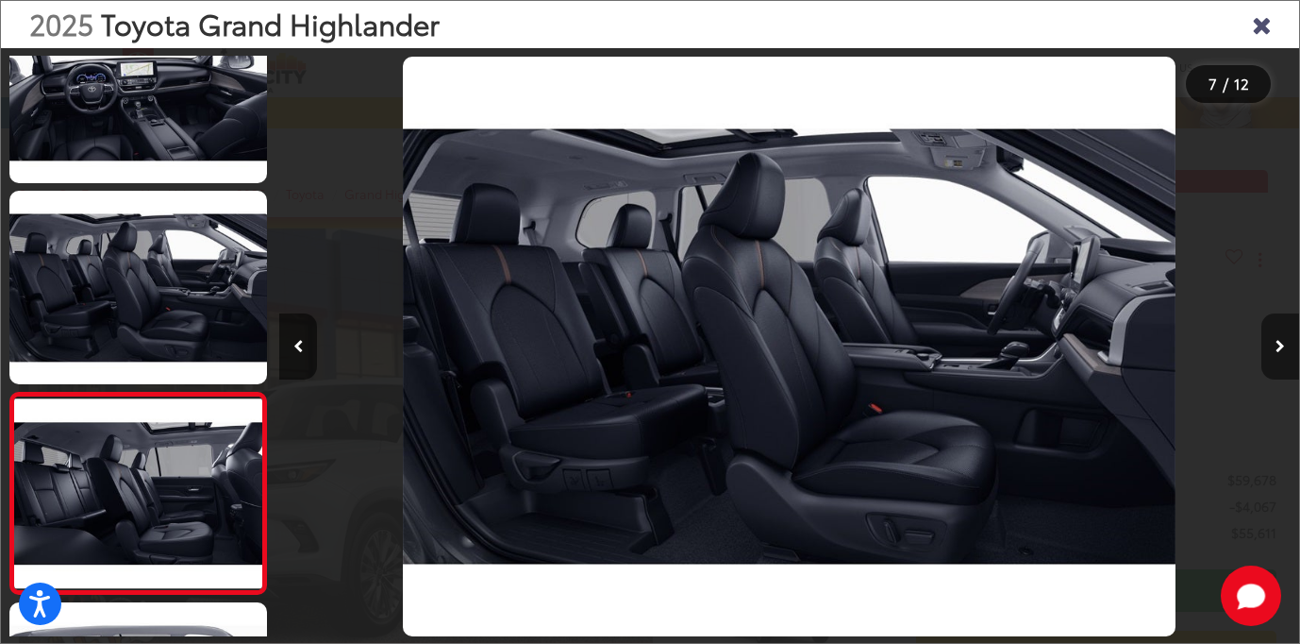
scroll to position [1071, 0]
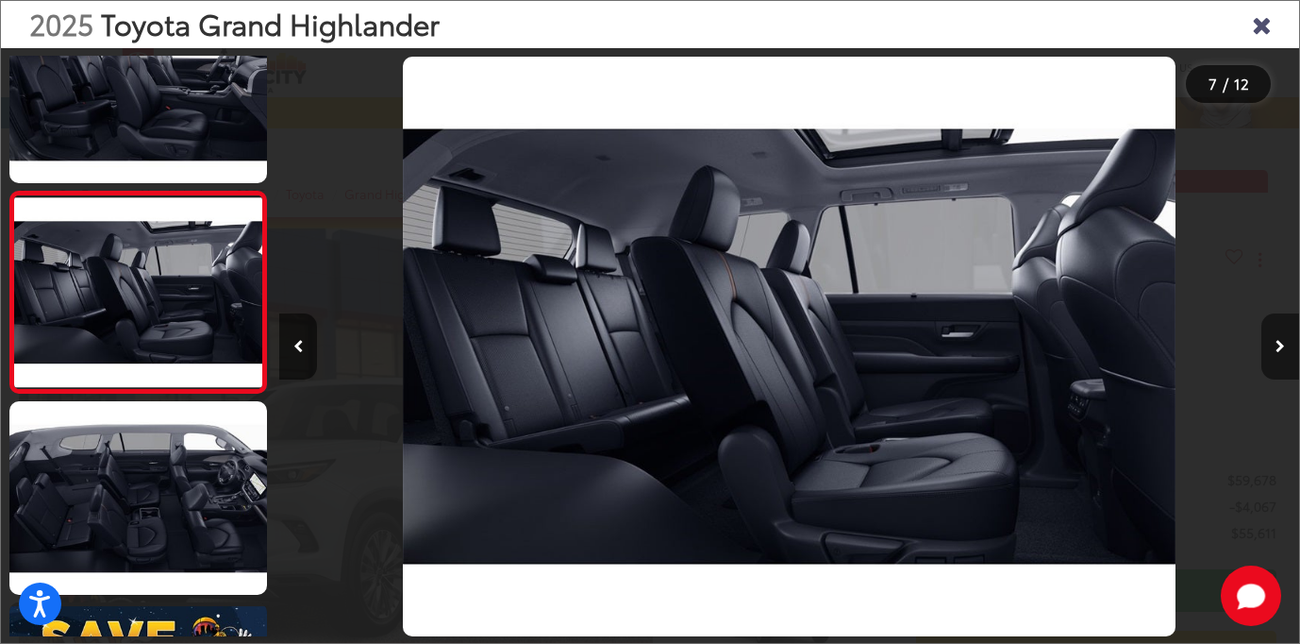
click at [1284, 338] on button "Next image" at bounding box center [1281, 346] width 38 height 66
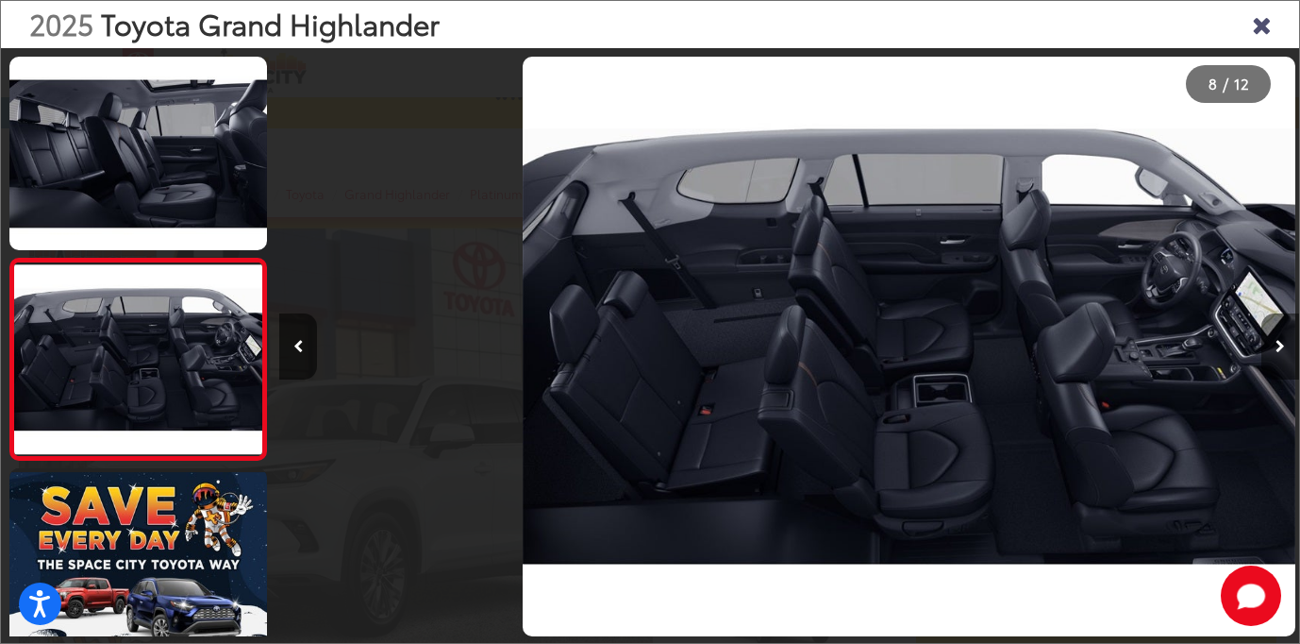
scroll to position [0, 7140]
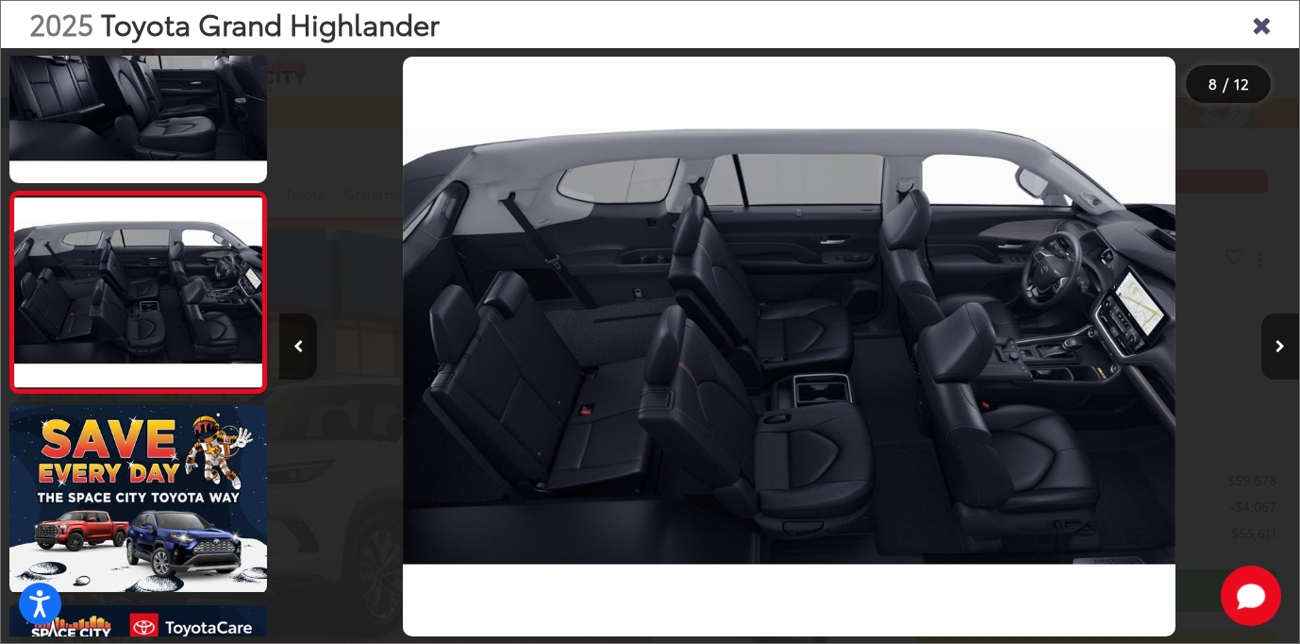
click at [1284, 338] on button "Next image" at bounding box center [1281, 346] width 38 height 66
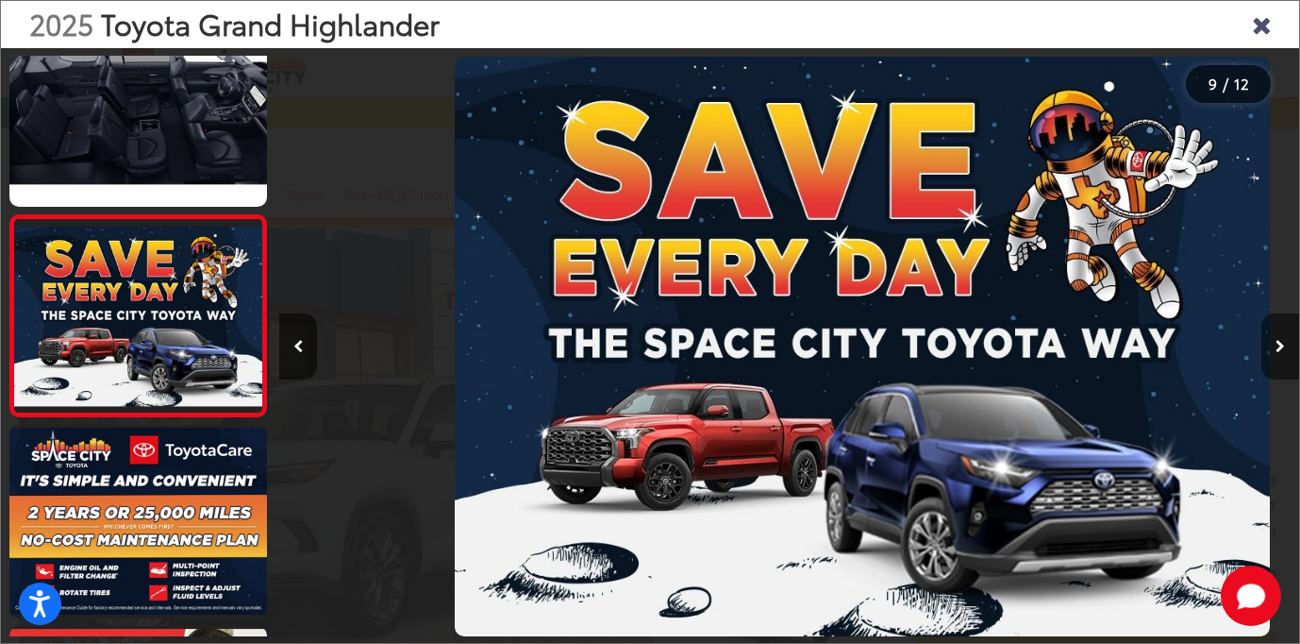
scroll to position [0, 8160]
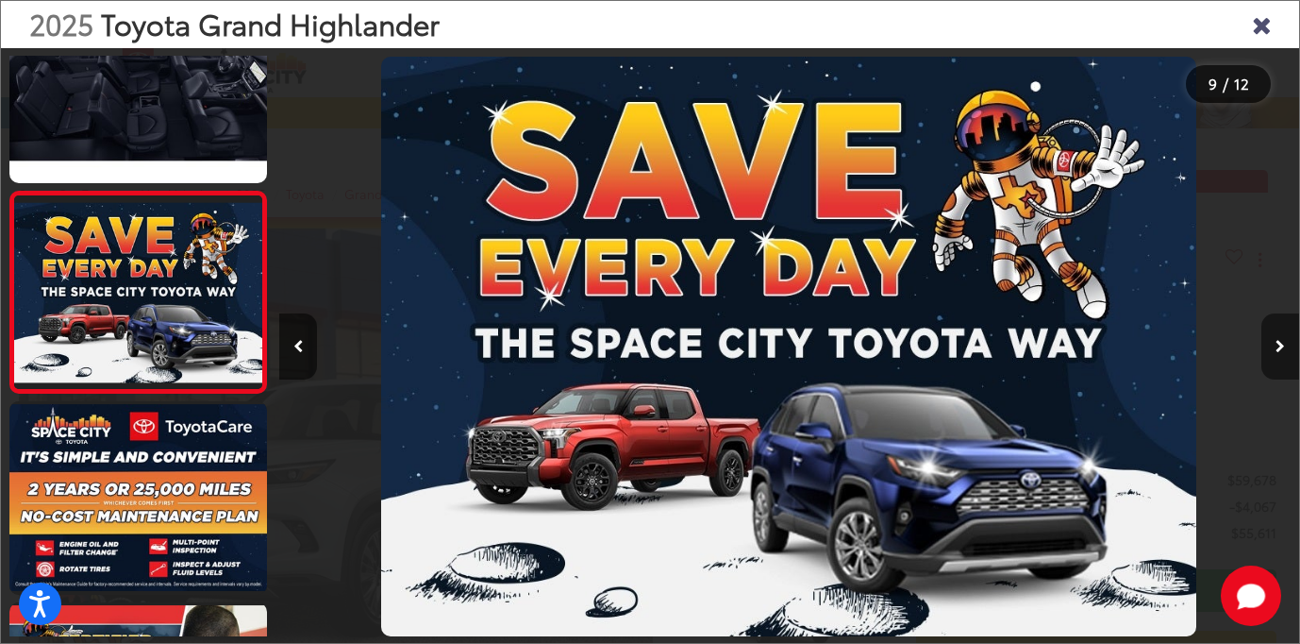
click at [1284, 338] on button "Next image" at bounding box center [1281, 346] width 38 height 66
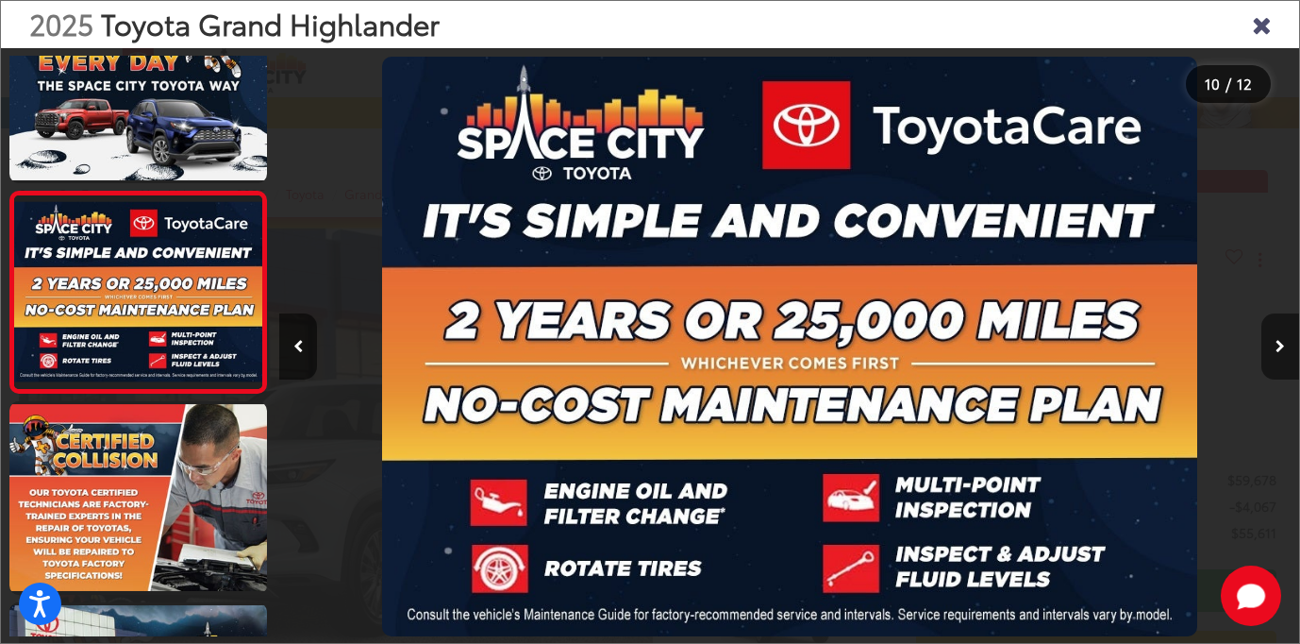
click at [1284, 338] on button "Next image" at bounding box center [1281, 346] width 38 height 66
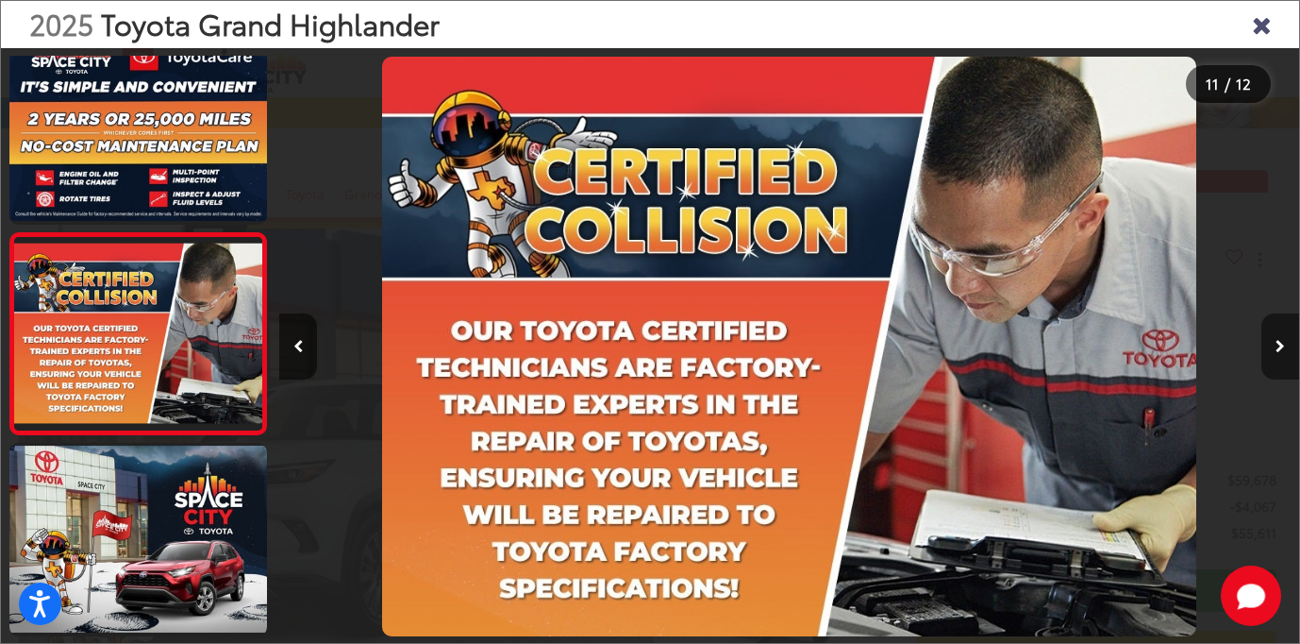
click at [1284, 338] on button "Next image" at bounding box center [1281, 346] width 38 height 66
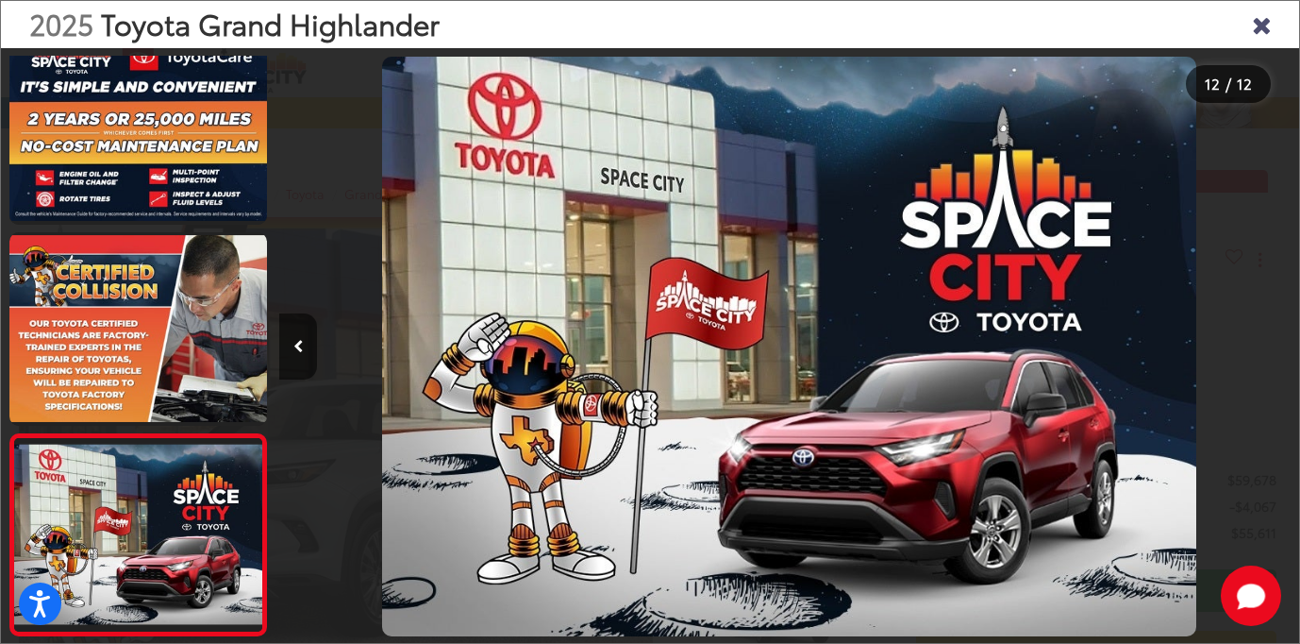
click at [1284, 338] on div at bounding box center [1172, 346] width 255 height 596
click at [297, 347] on icon "Previous image" at bounding box center [298, 346] width 10 height 13
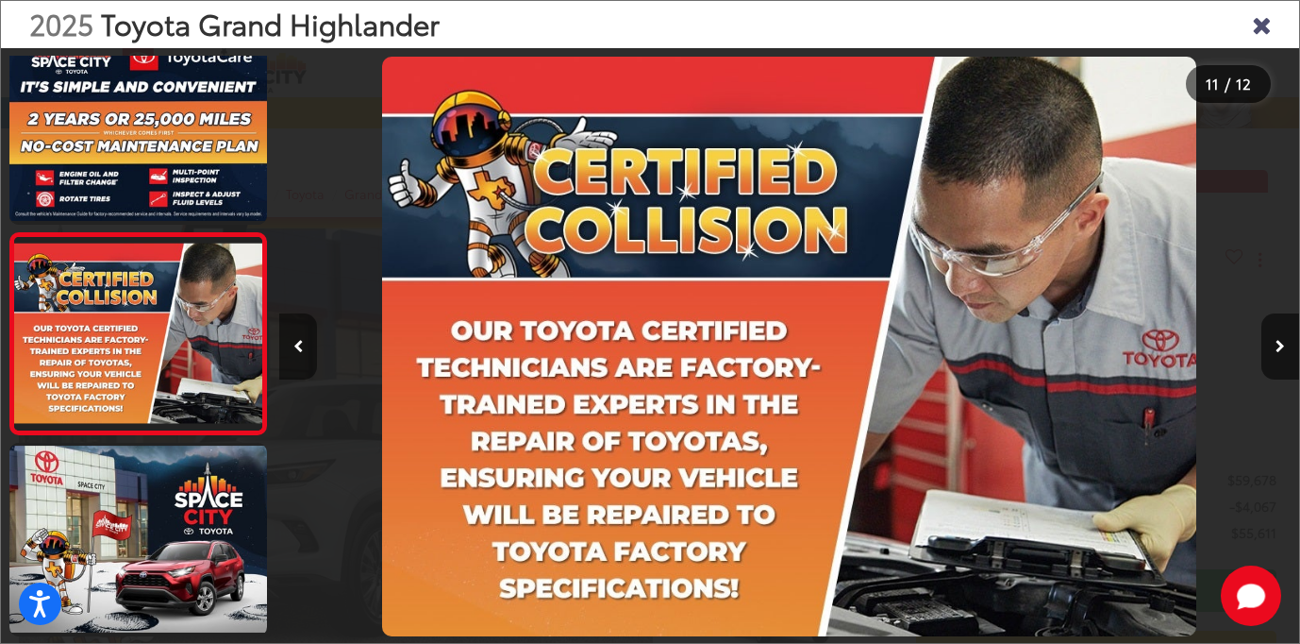
click at [297, 347] on icon "Previous image" at bounding box center [298, 346] width 10 height 13
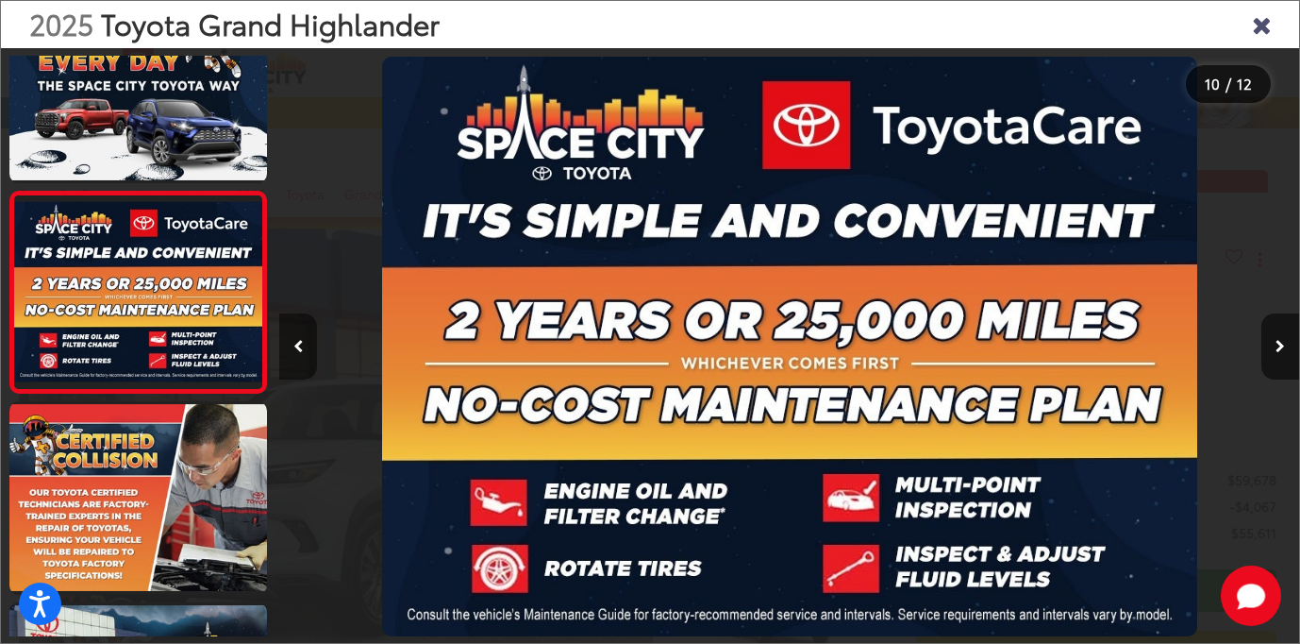
click at [297, 347] on icon "Previous image" at bounding box center [298, 346] width 10 height 13
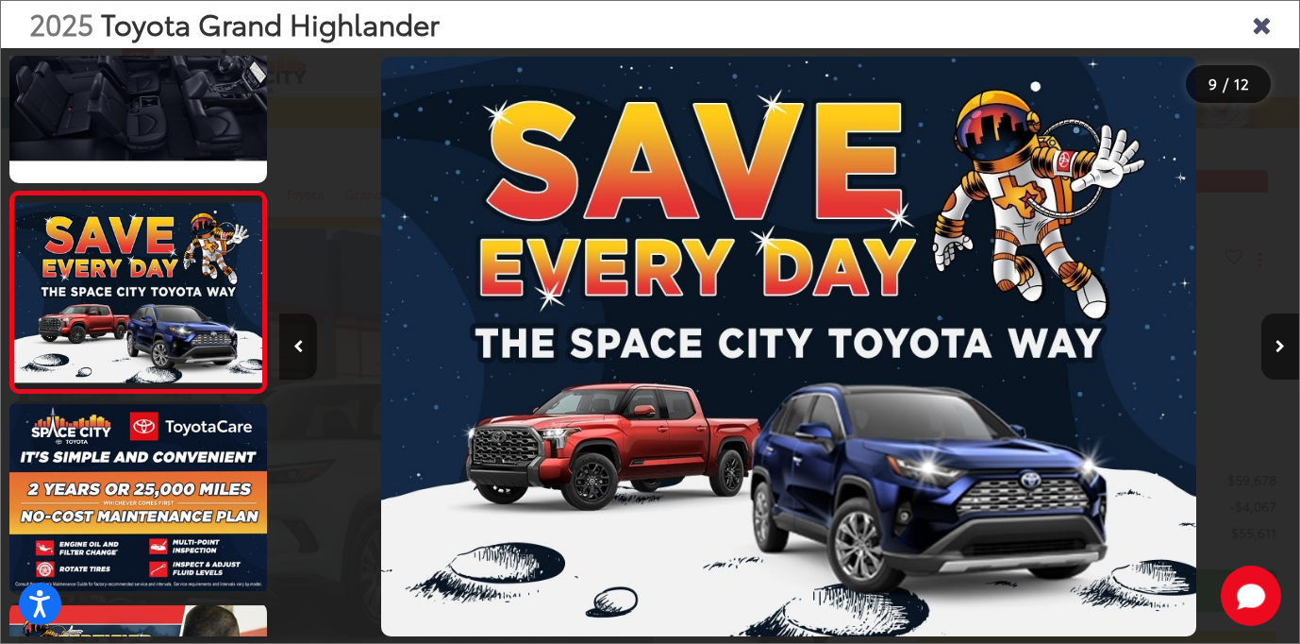
click at [297, 347] on icon "Previous image" at bounding box center [298, 346] width 10 height 13
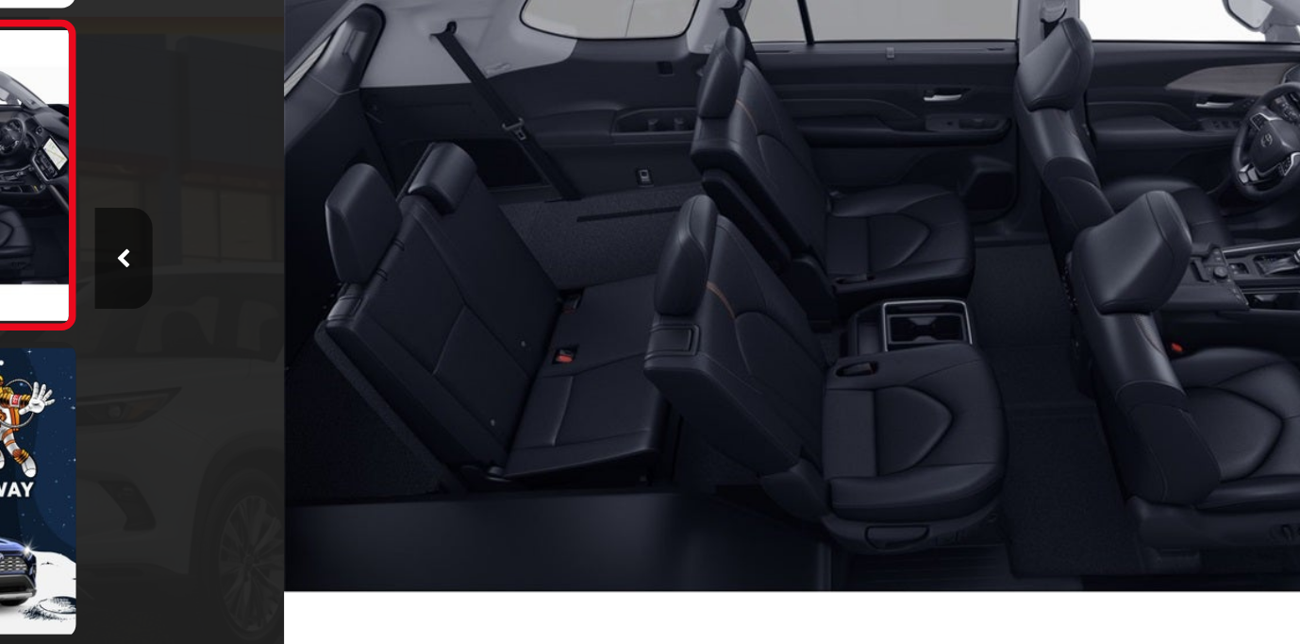
scroll to position [189, 0]
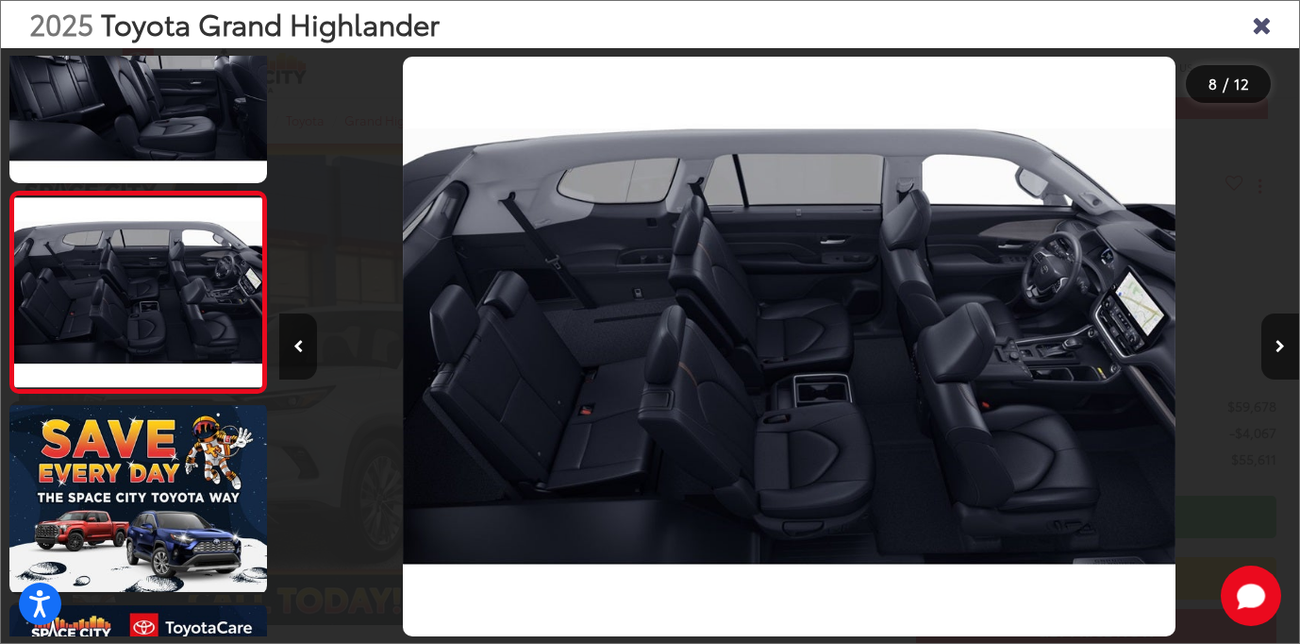
click at [1264, 23] on icon "Close gallery" at bounding box center [1261, 23] width 19 height 25
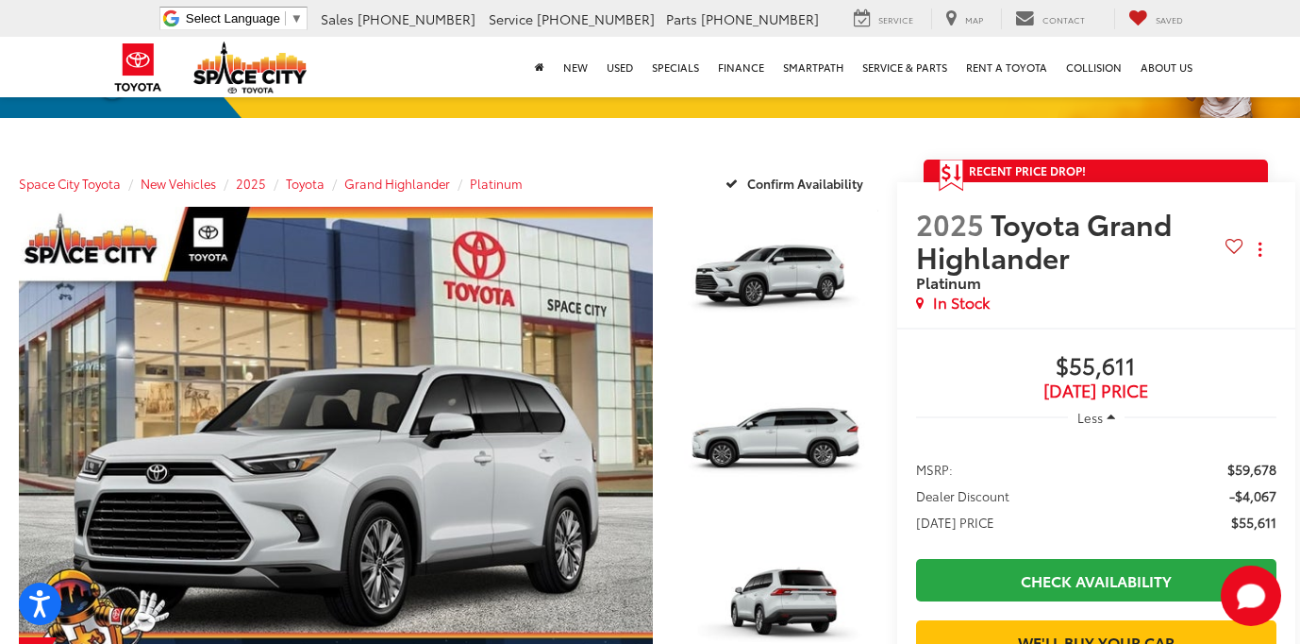
scroll to position [127, 0]
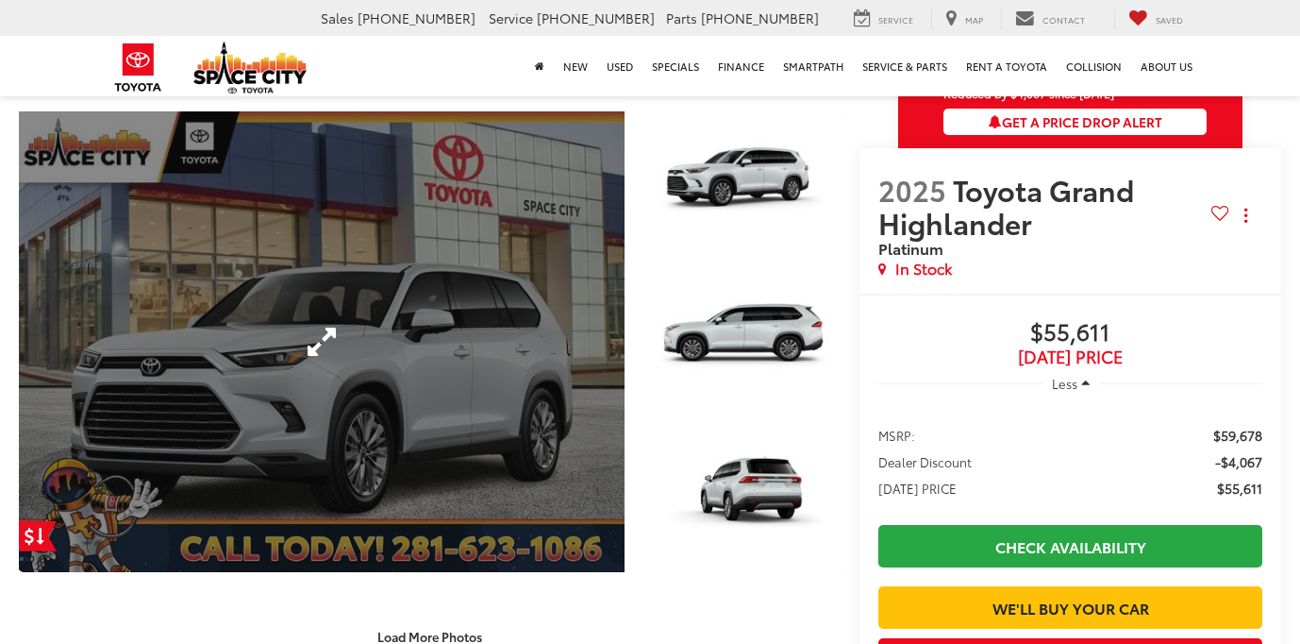
scroll to position [221, 0]
click at [432, 358] on link "Expand Photo 0" at bounding box center [322, 341] width 606 height 461
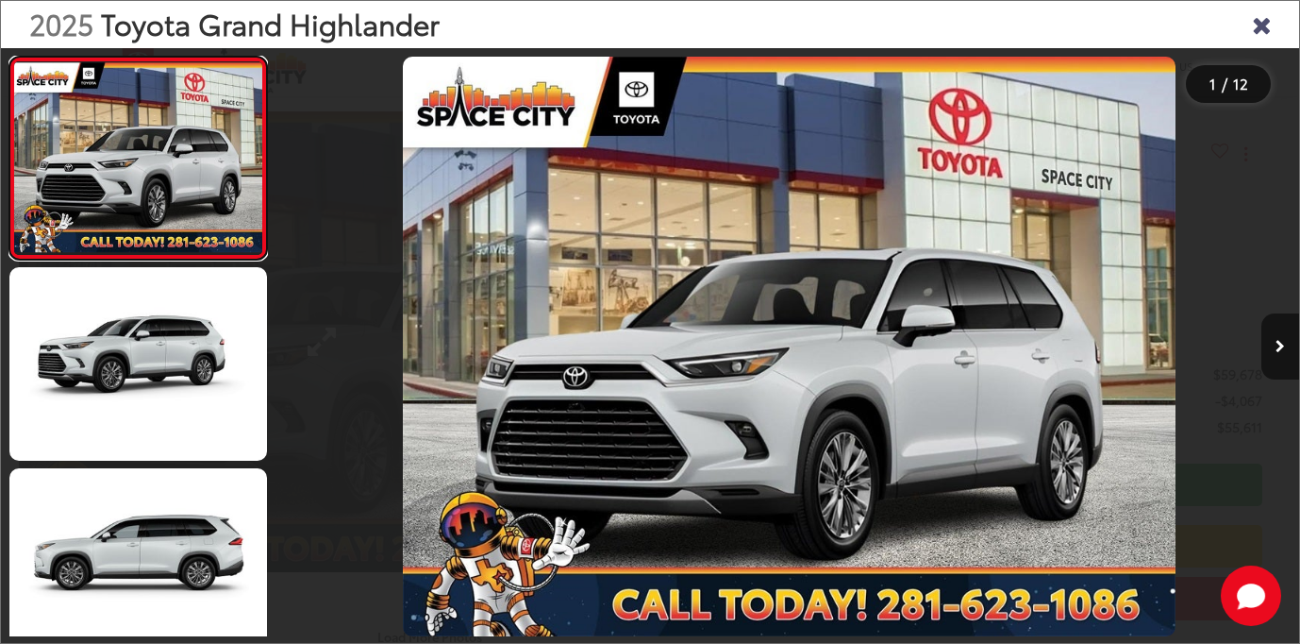
scroll to position [0, 0]
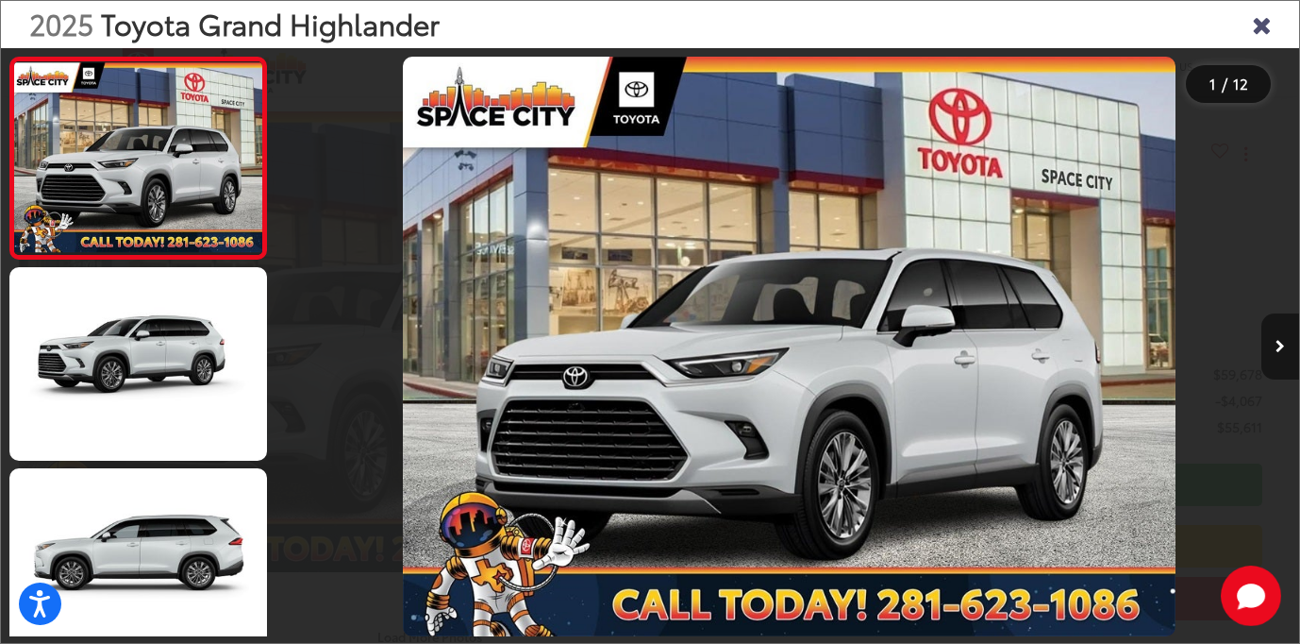
click at [1279, 341] on icon "Next image" at bounding box center [1280, 346] width 9 height 13
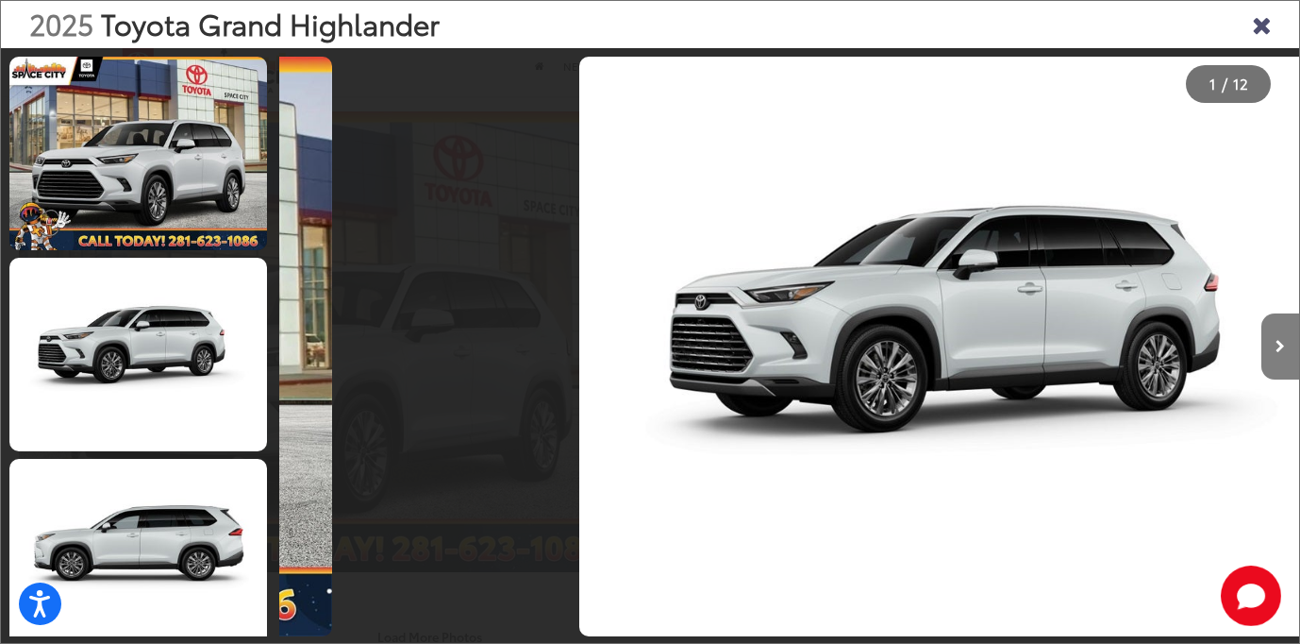
scroll to position [67, 0]
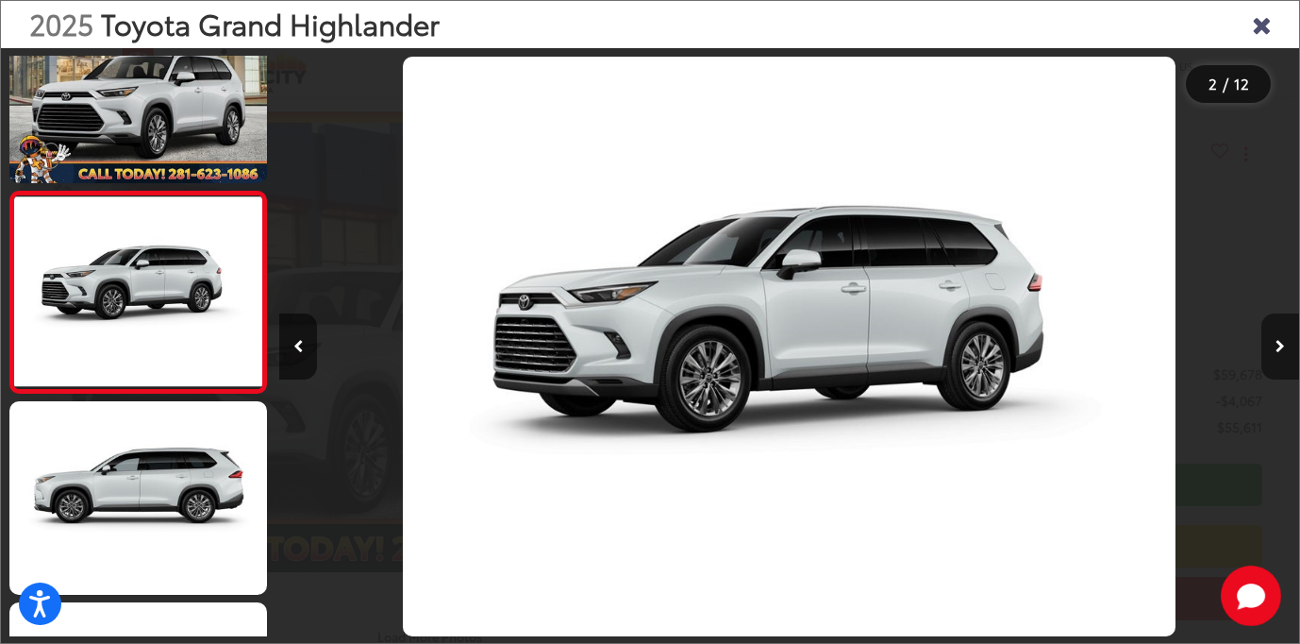
click at [1279, 342] on icon "Next image" at bounding box center [1280, 346] width 9 height 13
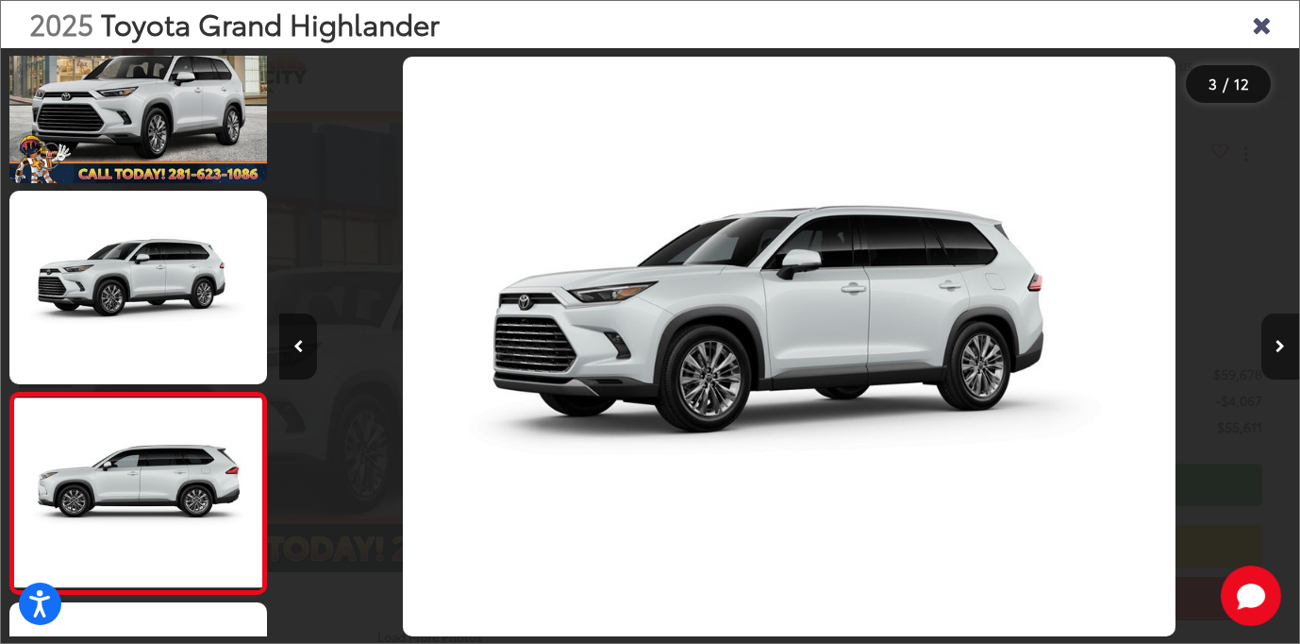
scroll to position [268, 0]
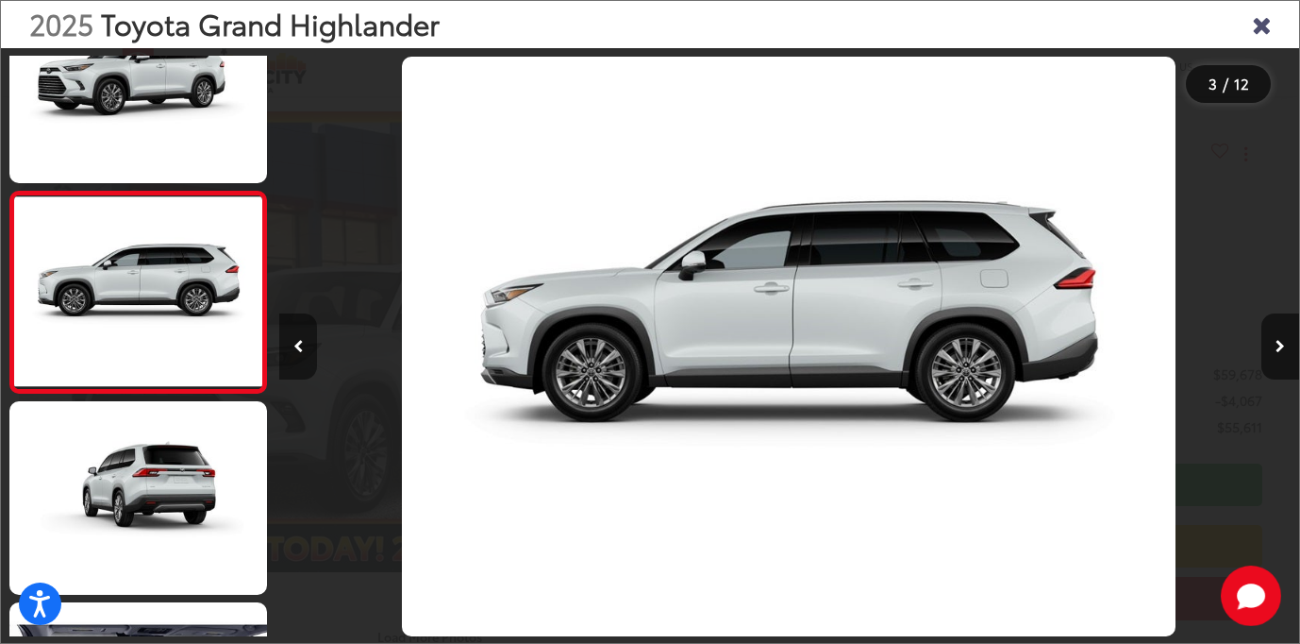
click at [294, 350] on icon "Previous image" at bounding box center [298, 346] width 10 height 13
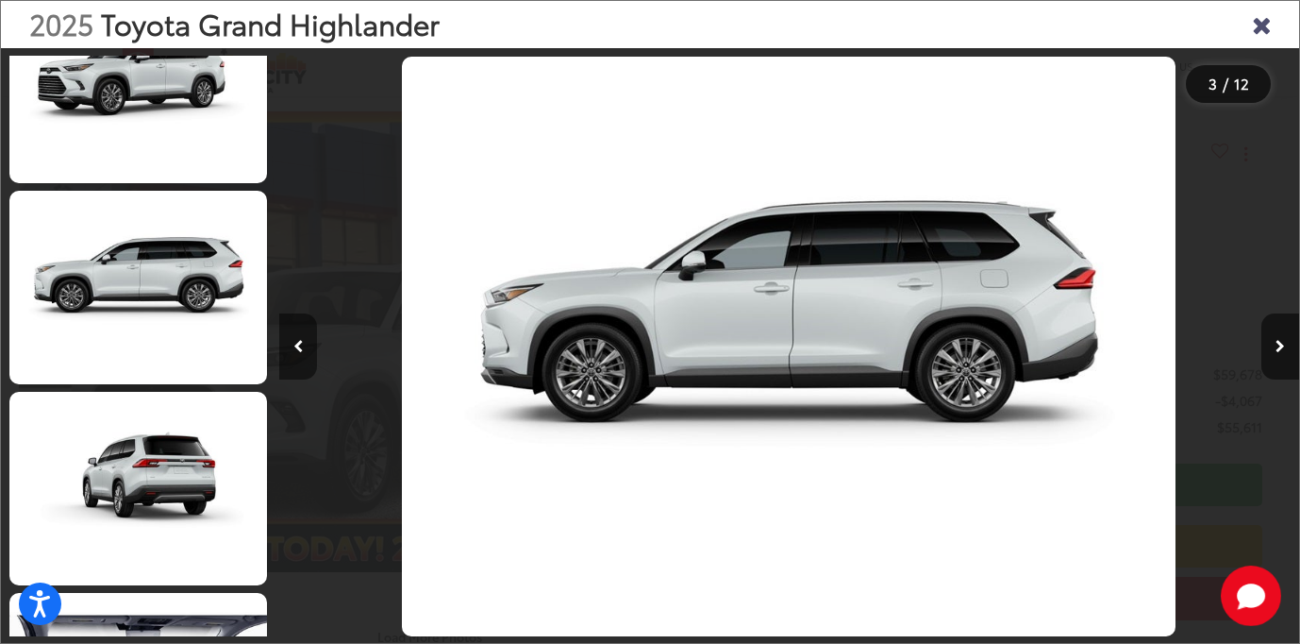
scroll to position [67, 0]
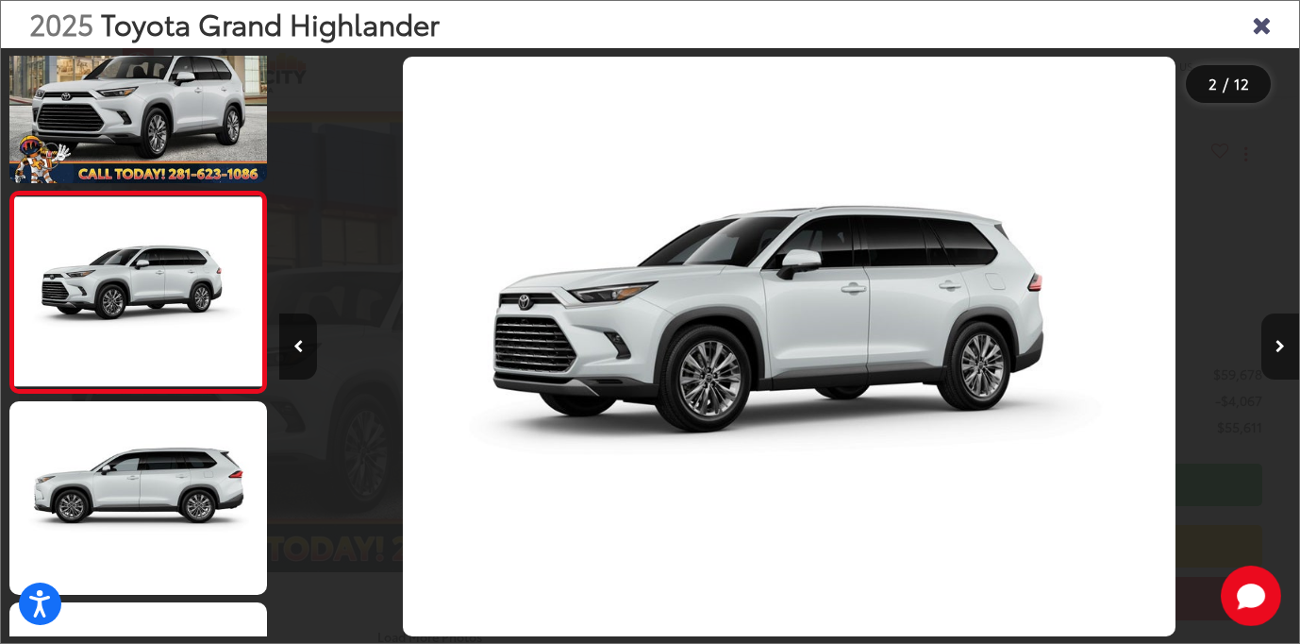
click at [1282, 337] on button "Next image" at bounding box center [1281, 346] width 38 height 66
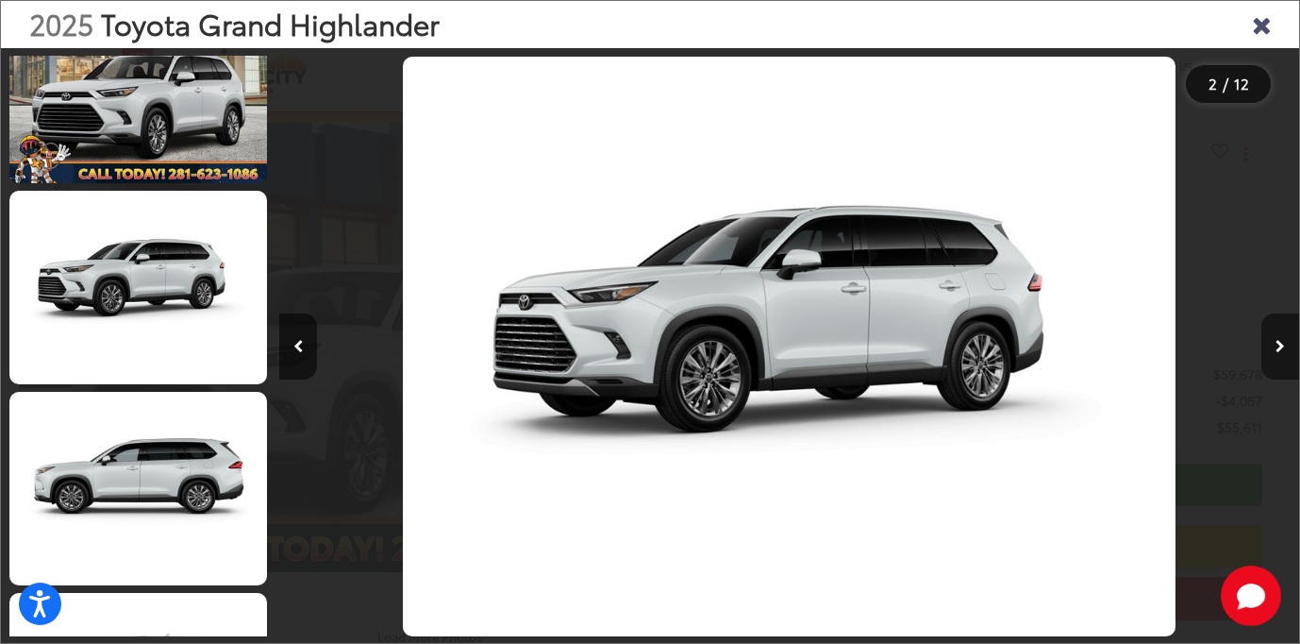
scroll to position [268, 0]
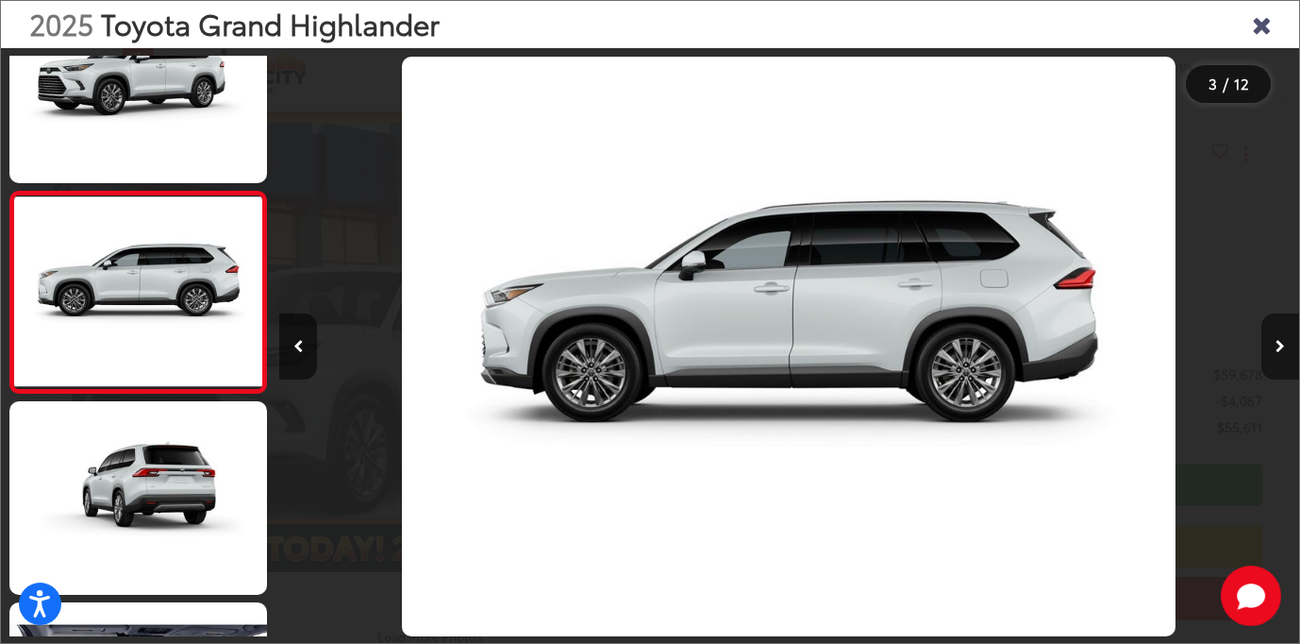
click at [1282, 338] on button "Next image" at bounding box center [1281, 346] width 38 height 66
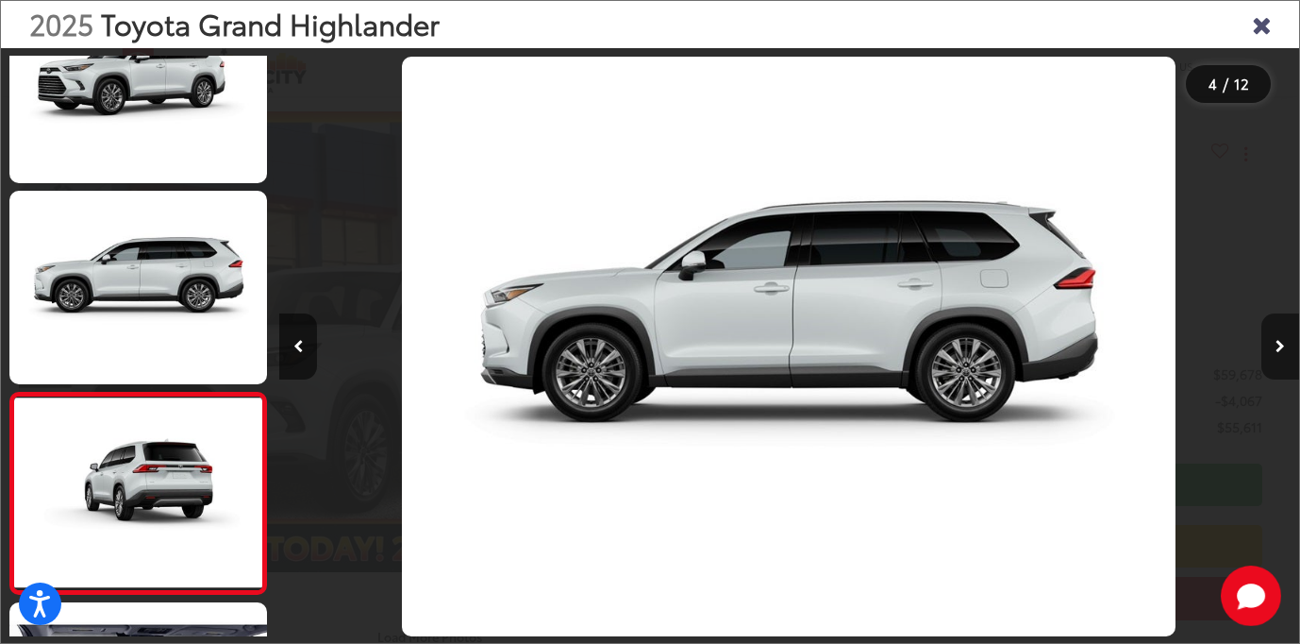
scroll to position [469, 0]
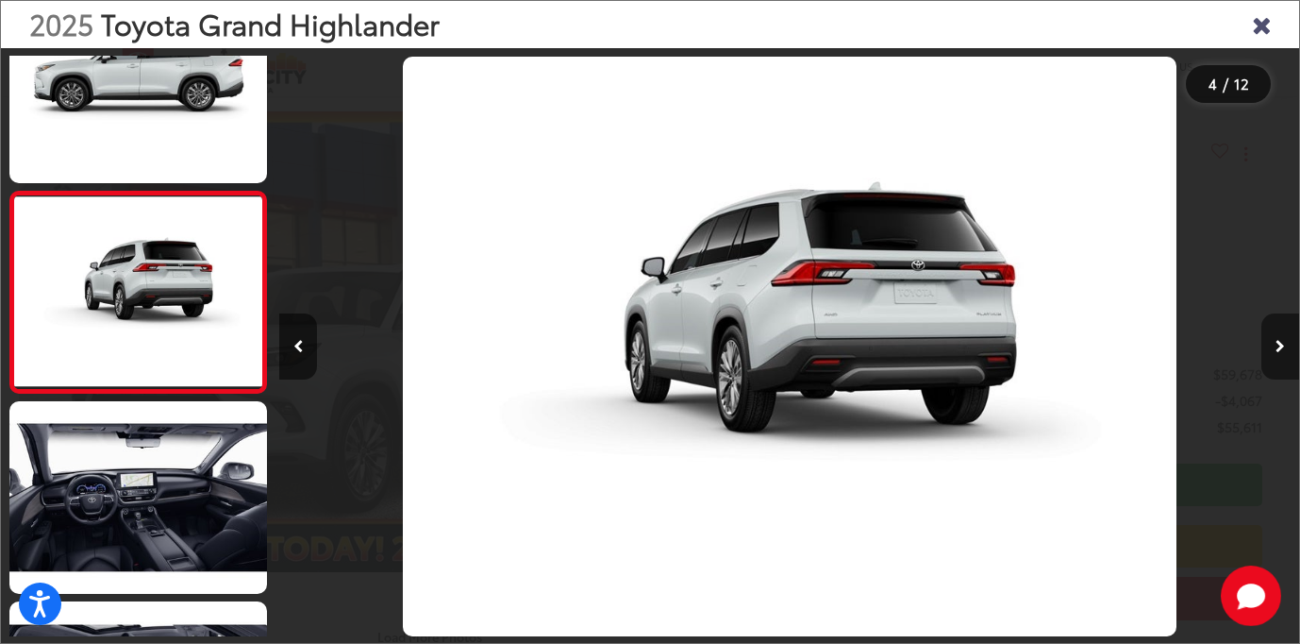
click at [1282, 338] on button "Next image" at bounding box center [1281, 346] width 38 height 66
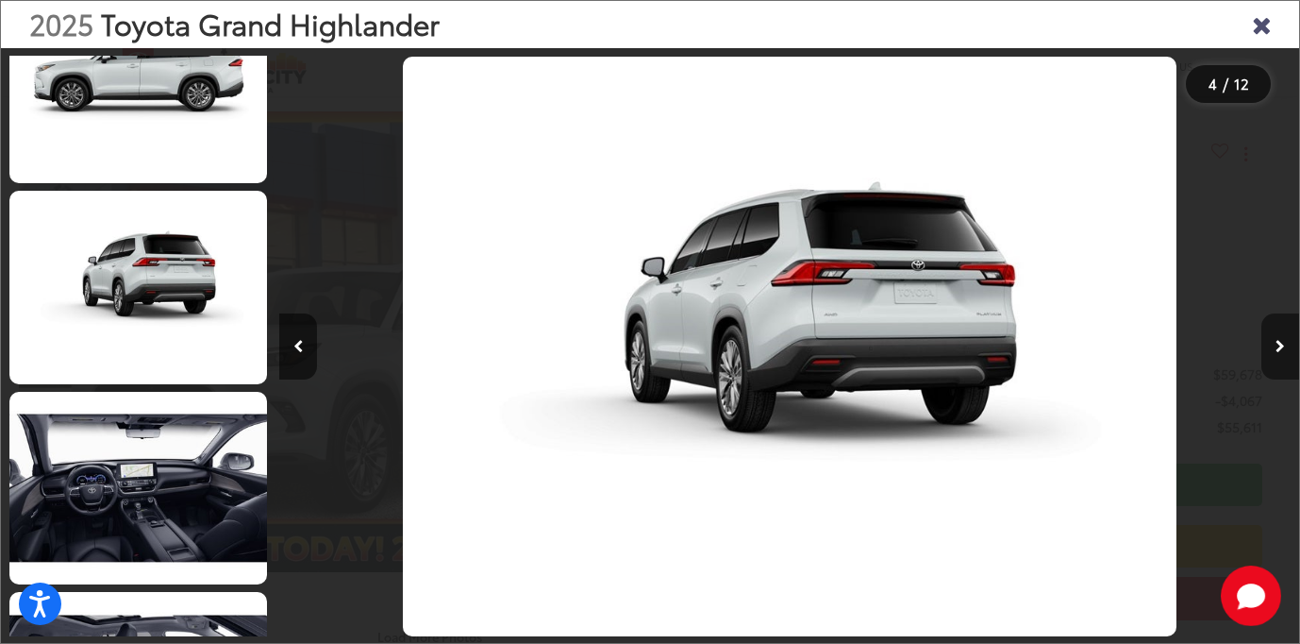
scroll to position [670, 0]
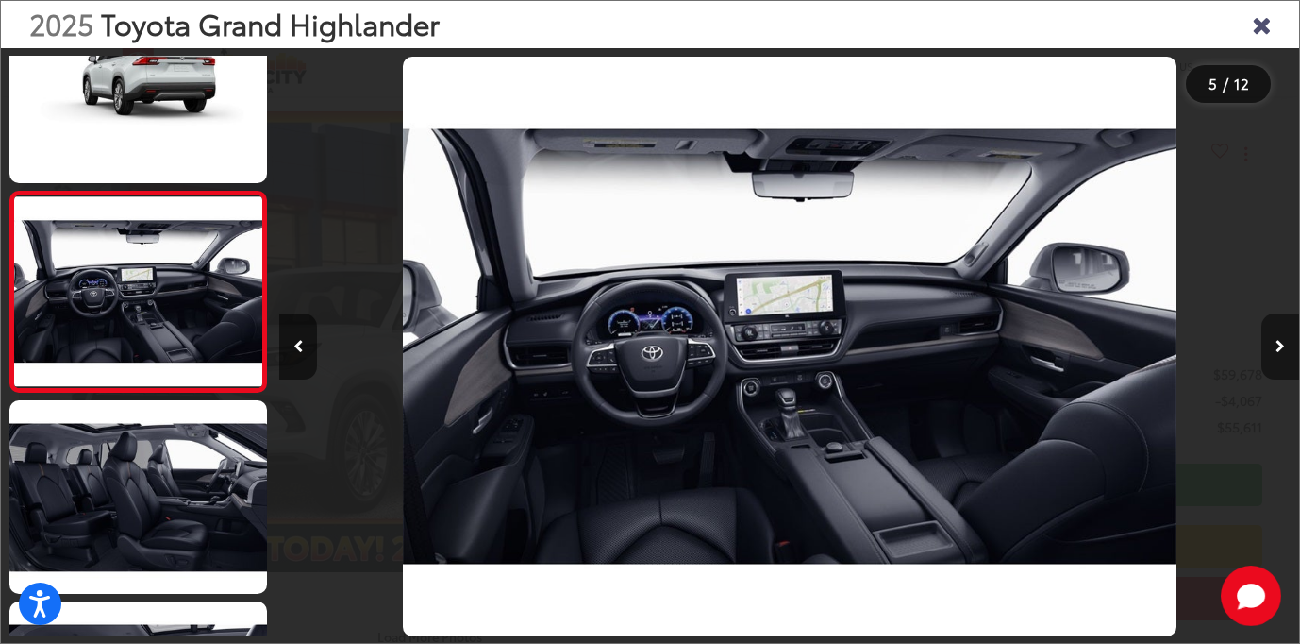
click at [1282, 338] on button "Next image" at bounding box center [1281, 346] width 38 height 66
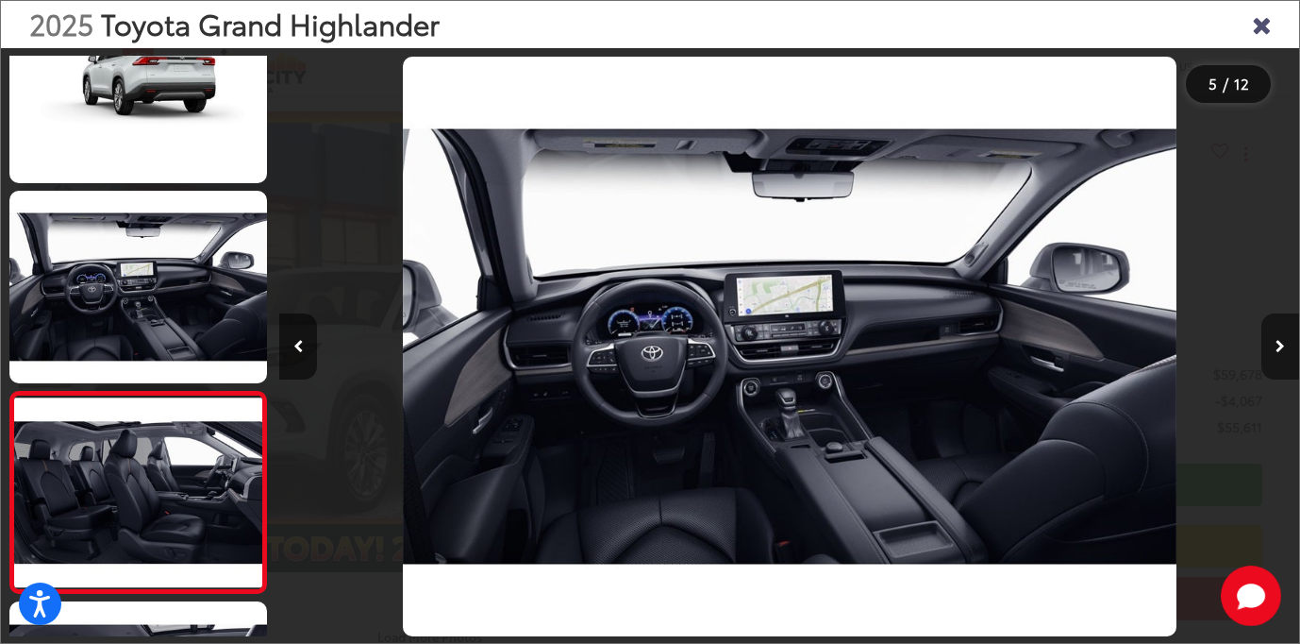
scroll to position [870, 0]
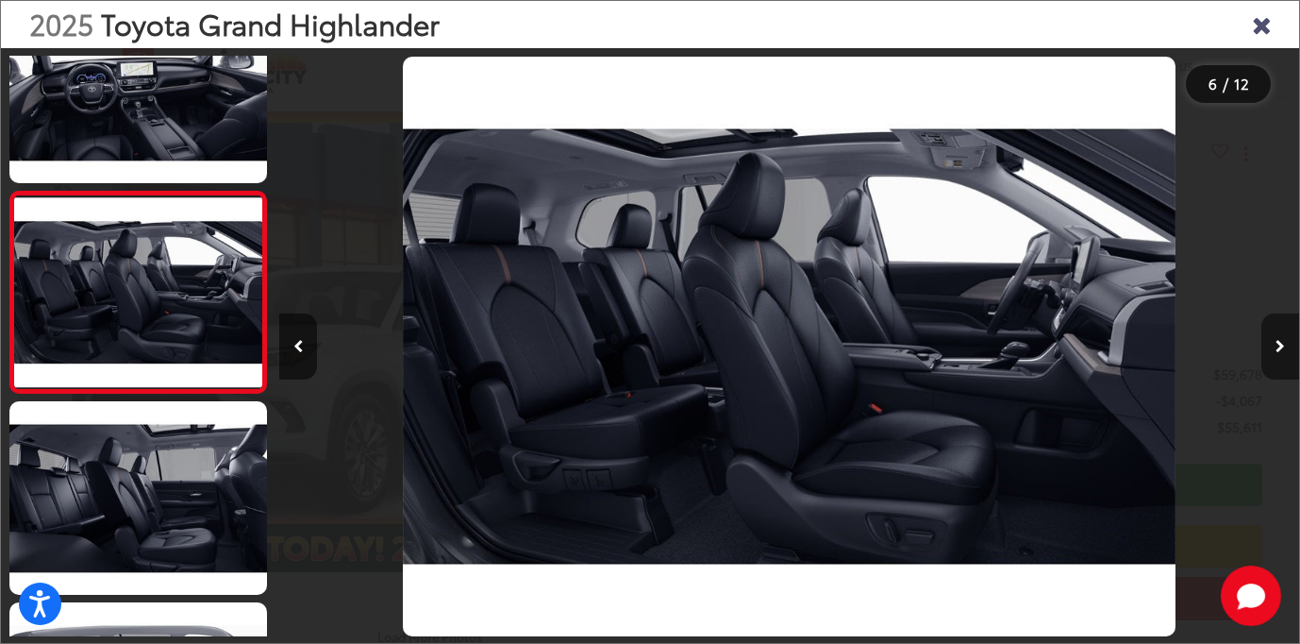
click at [1282, 338] on button "Next image" at bounding box center [1281, 346] width 38 height 66
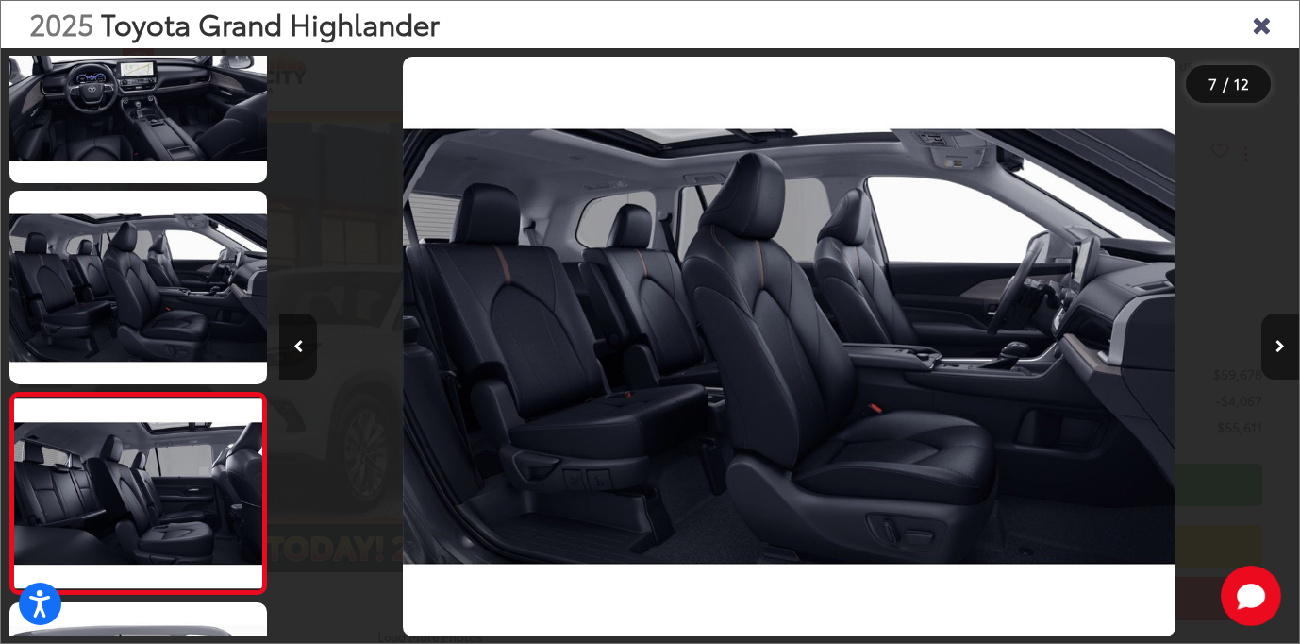
scroll to position [1071, 0]
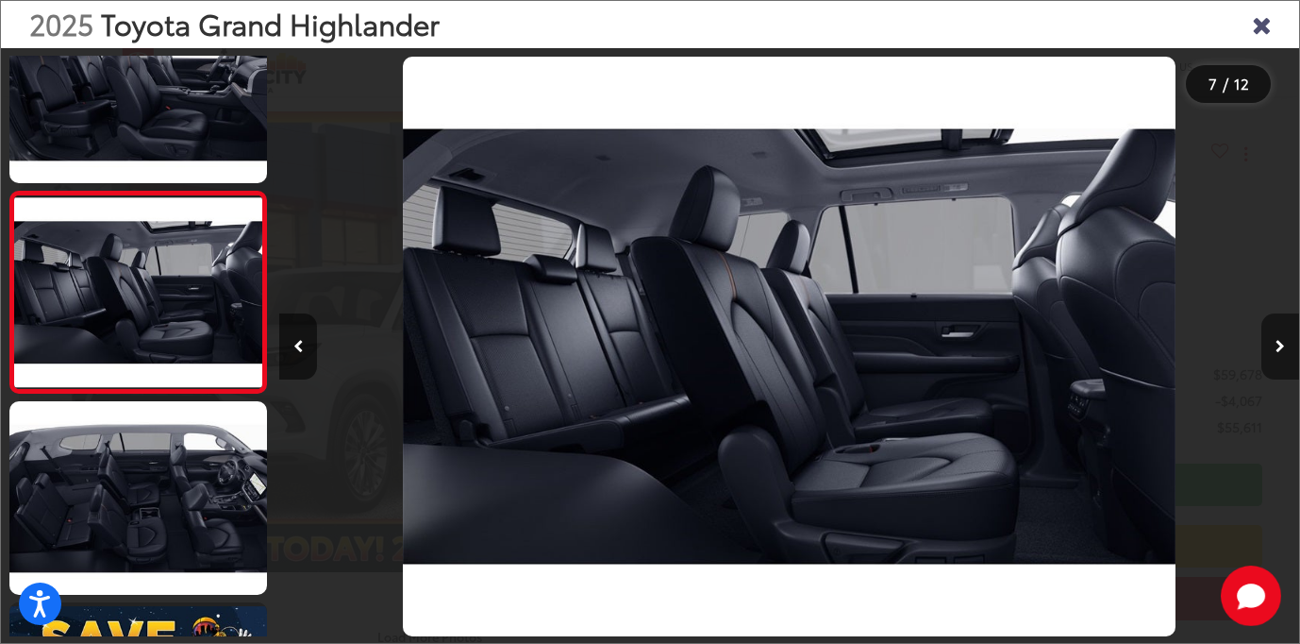
click at [1282, 338] on button "Next image" at bounding box center [1281, 346] width 38 height 66
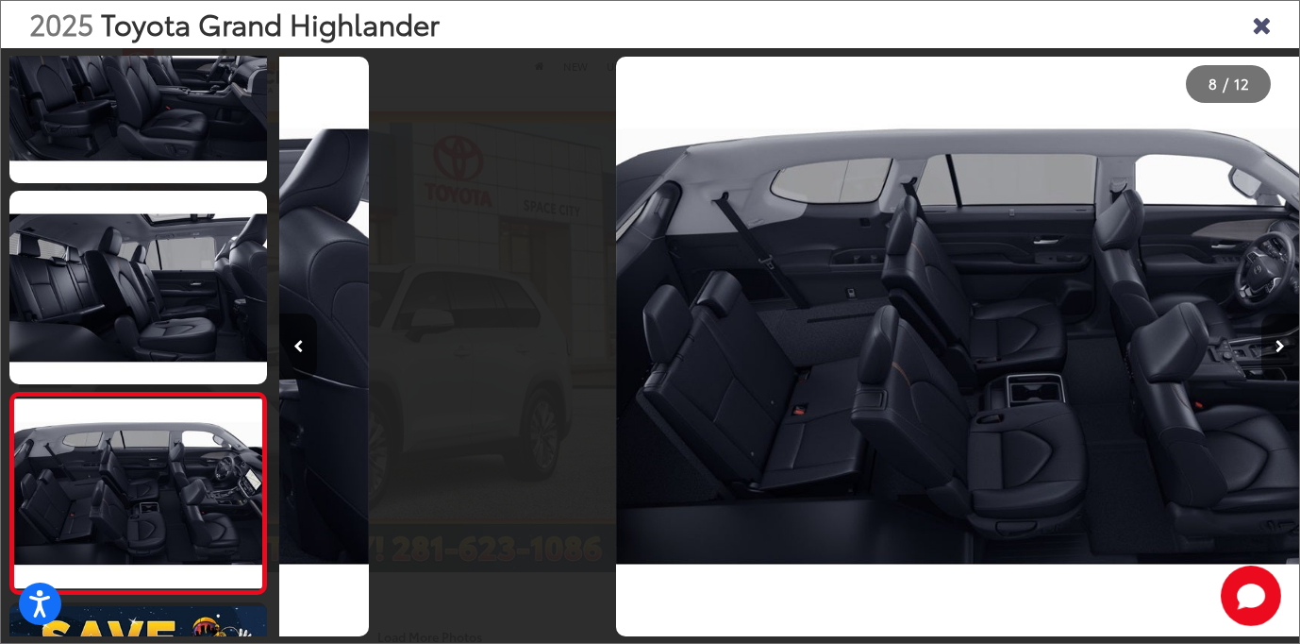
scroll to position [1272, 0]
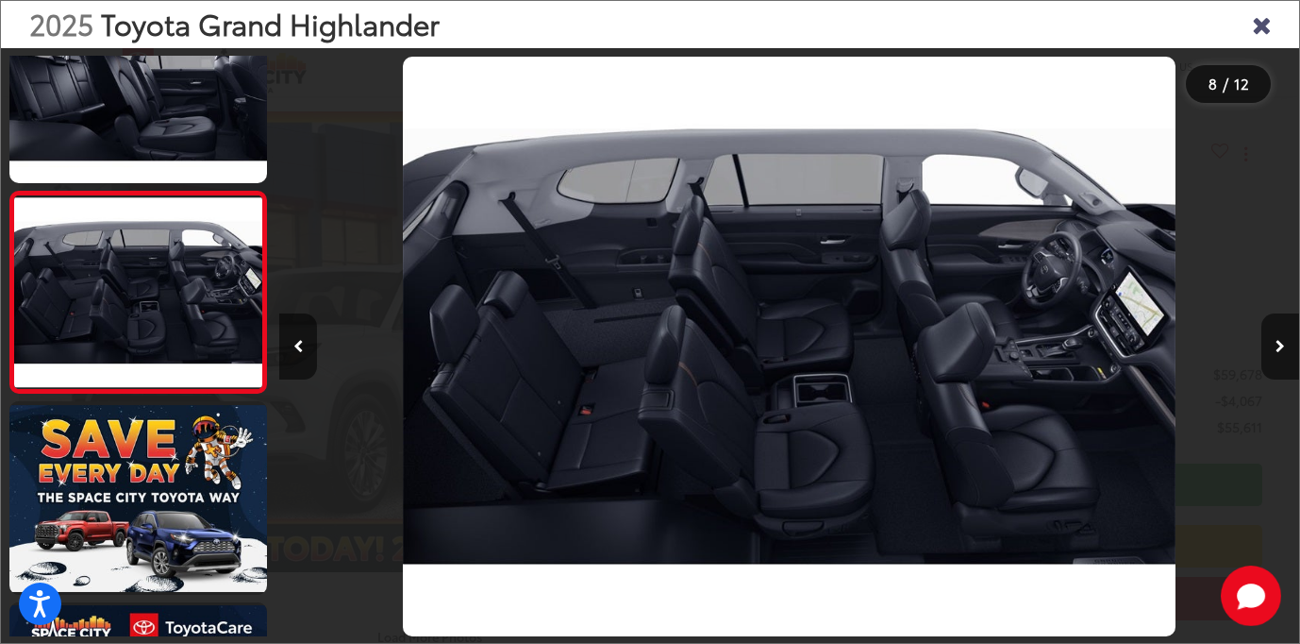
click at [1260, 27] on icon "Close gallery" at bounding box center [1261, 23] width 19 height 25
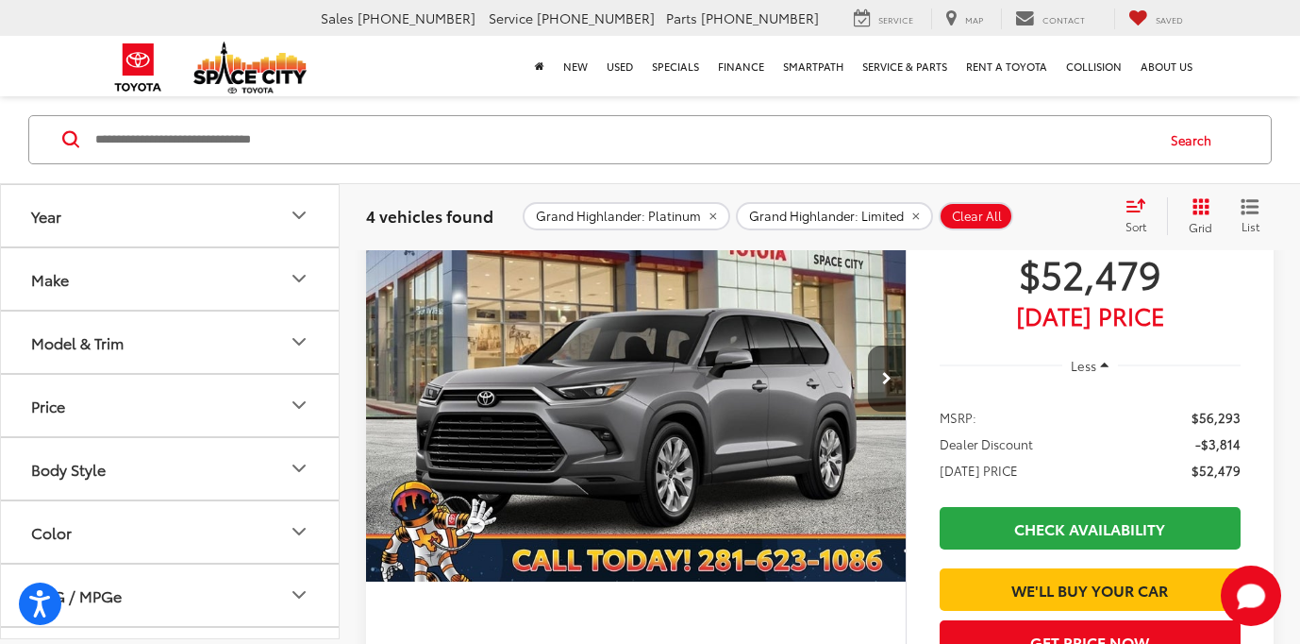
scroll to position [205, 0]
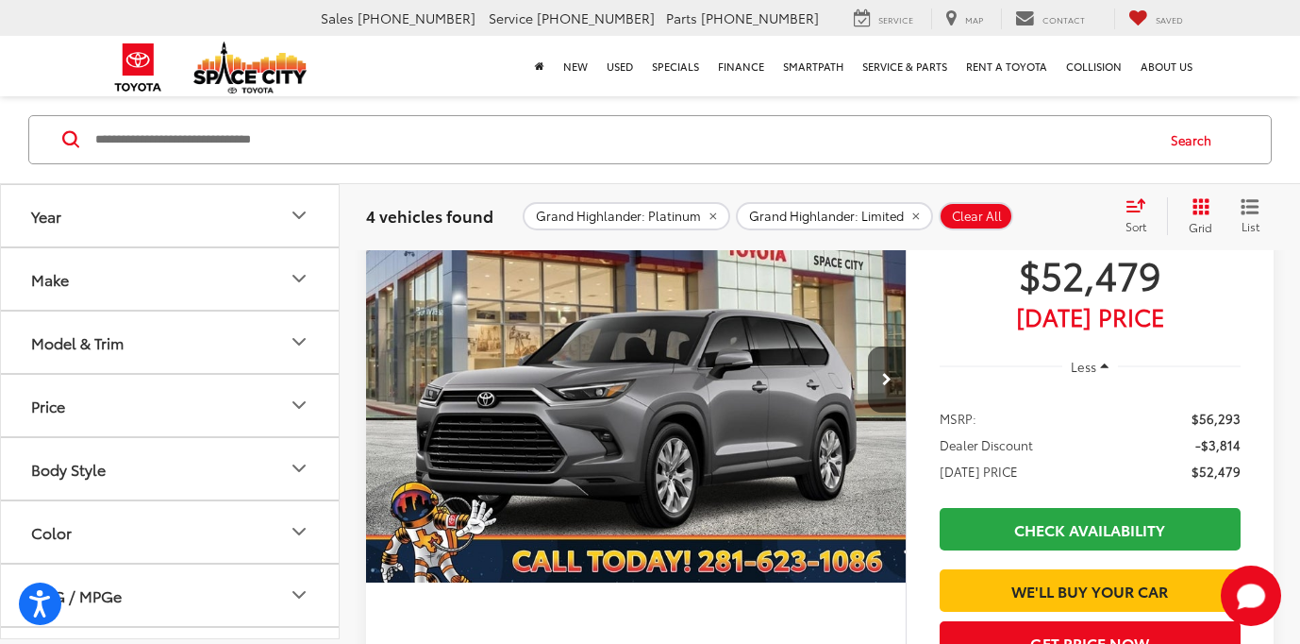
click at [564, 344] on img "2025 Toyota Grand Highlander Limited 0" at bounding box center [636, 379] width 543 height 407
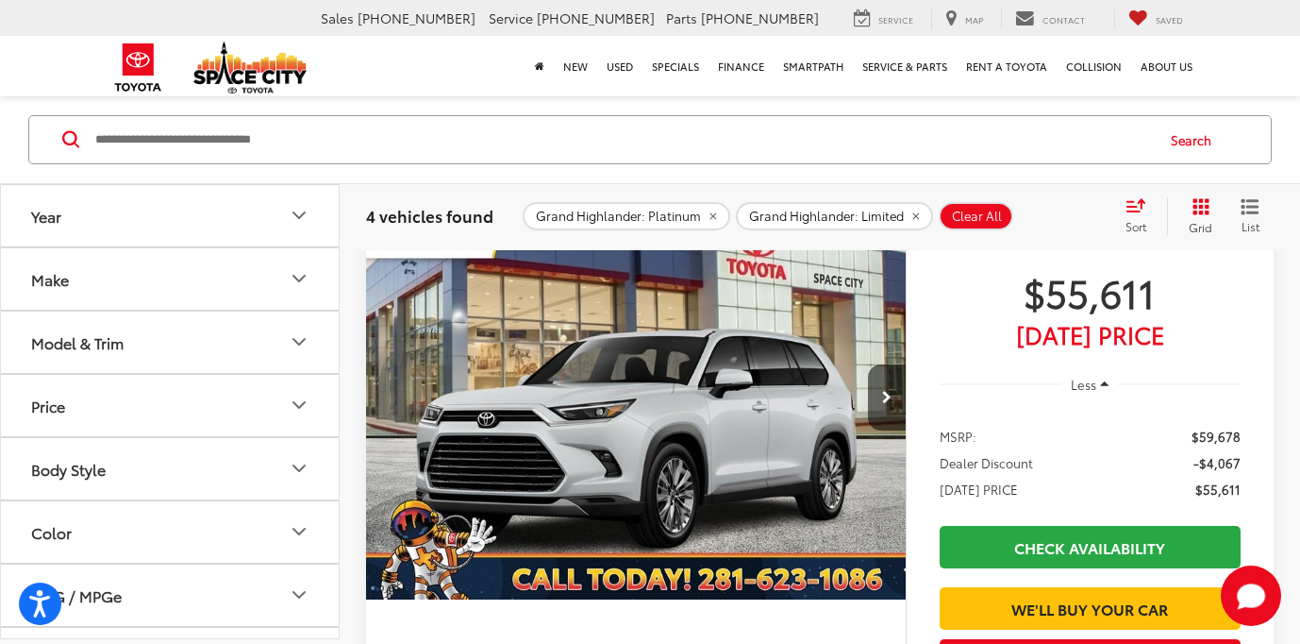
scroll to position [1664, 0]
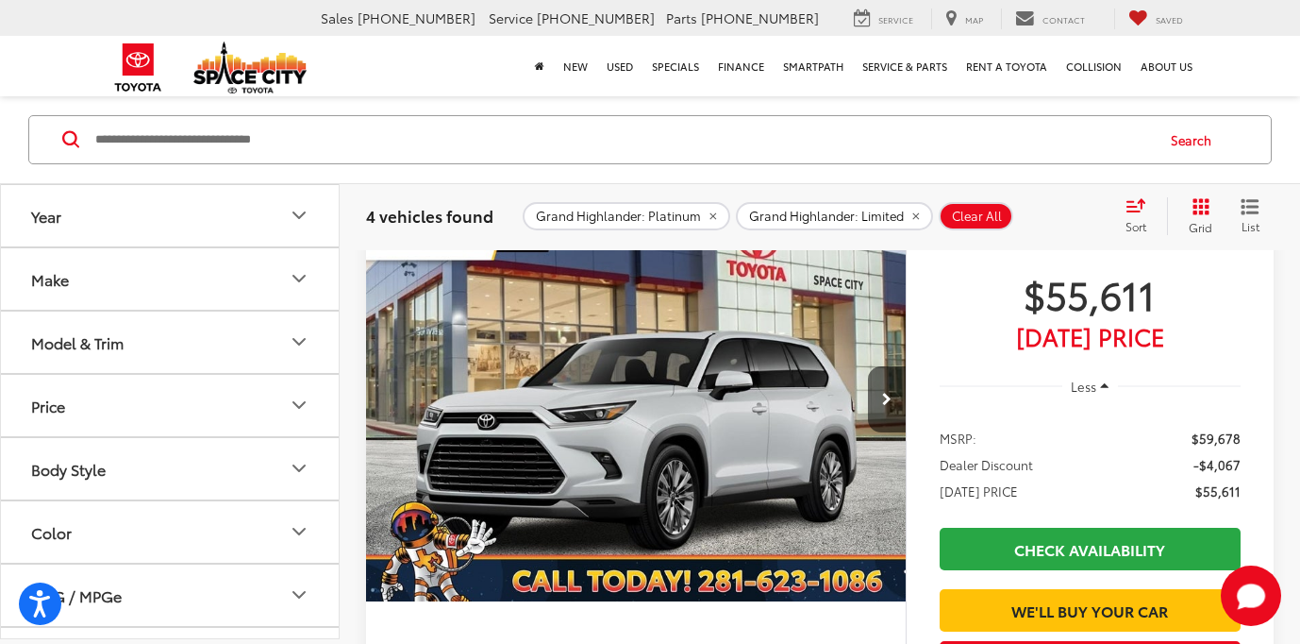
click at [607, 375] on img "2025 Toyota Grand Highlander Platinum 0" at bounding box center [636, 399] width 543 height 407
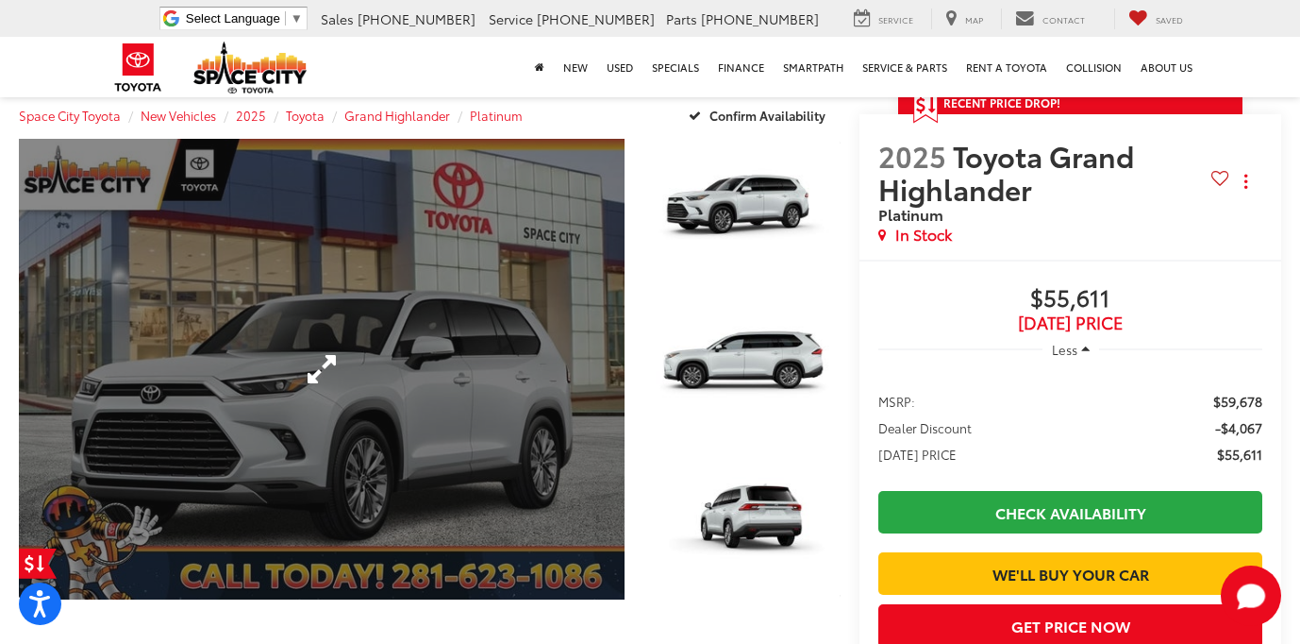
click at [545, 347] on link "Expand Photo 0" at bounding box center [322, 369] width 606 height 461
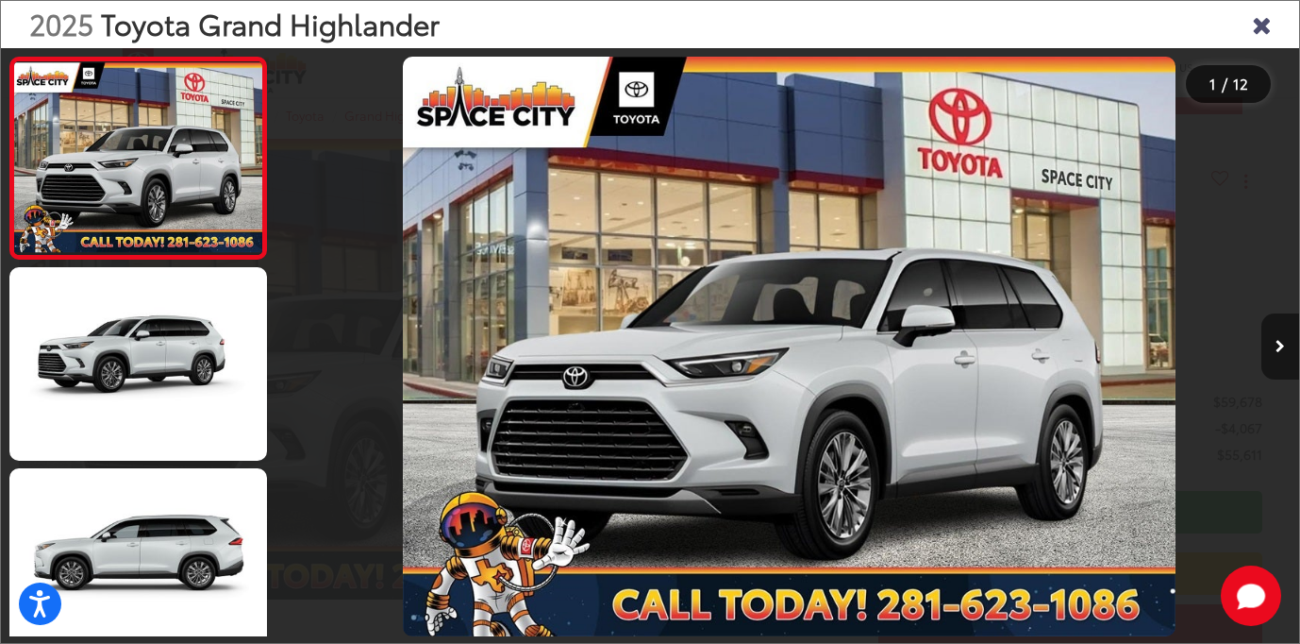
click at [1286, 341] on button "Next image" at bounding box center [1281, 346] width 38 height 66
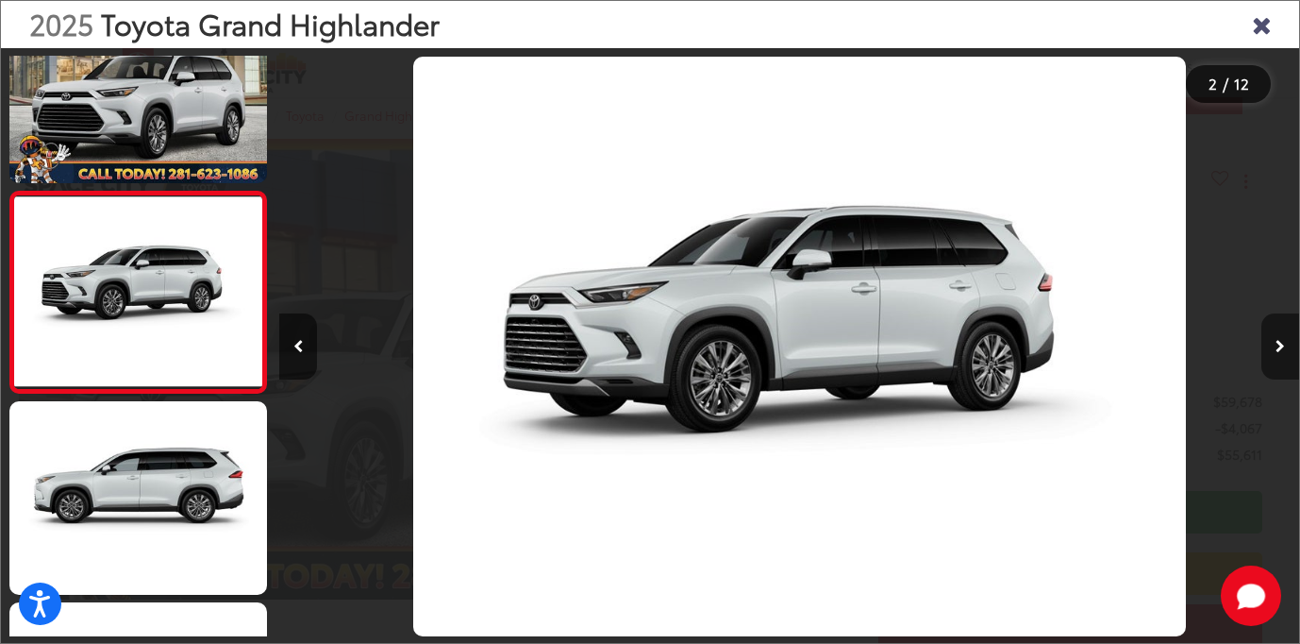
scroll to position [0, 1020]
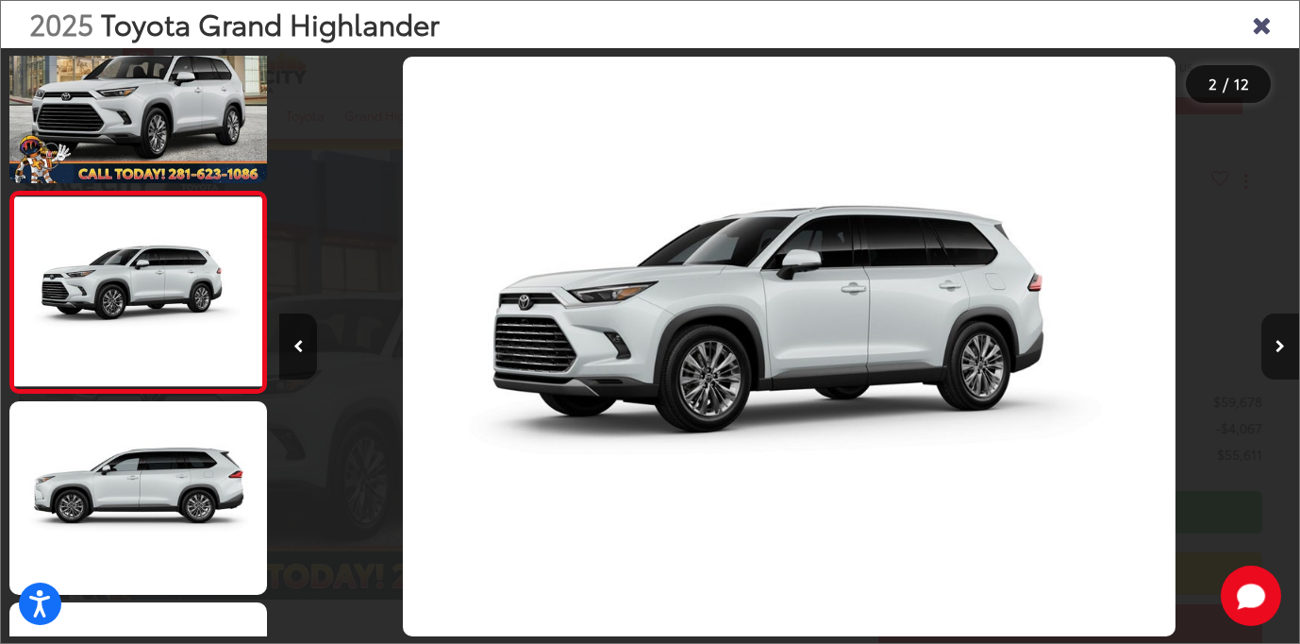
click at [1285, 340] on button "Next image" at bounding box center [1281, 346] width 38 height 66
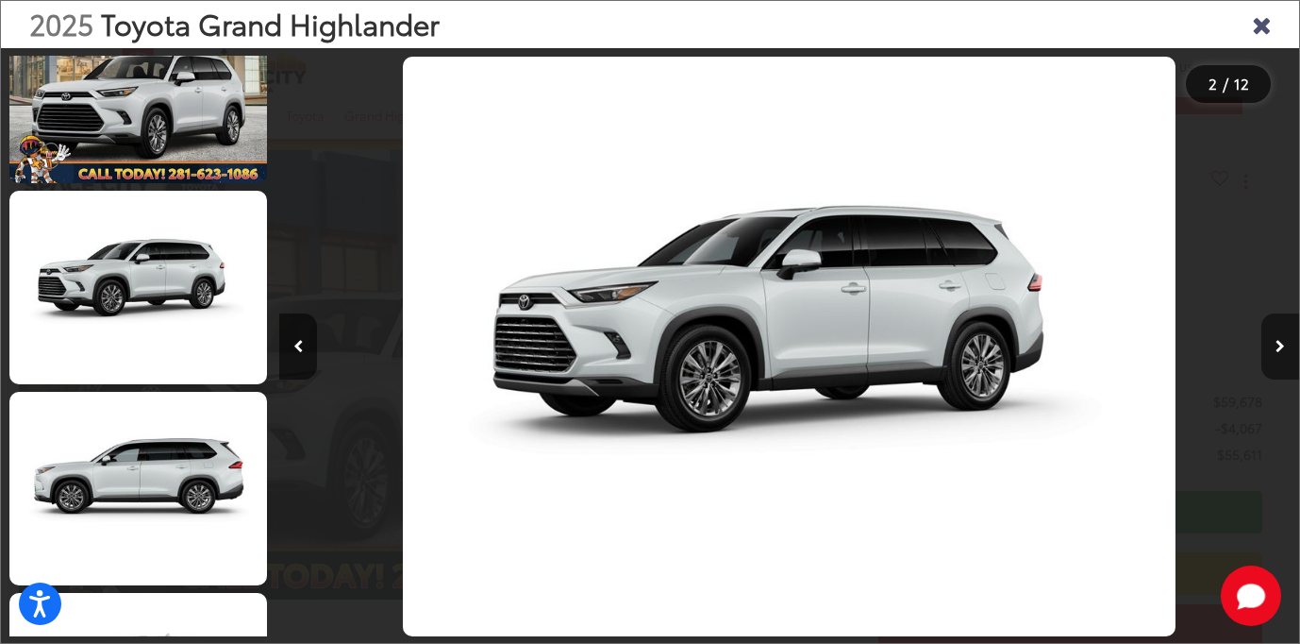
scroll to position [268, 0]
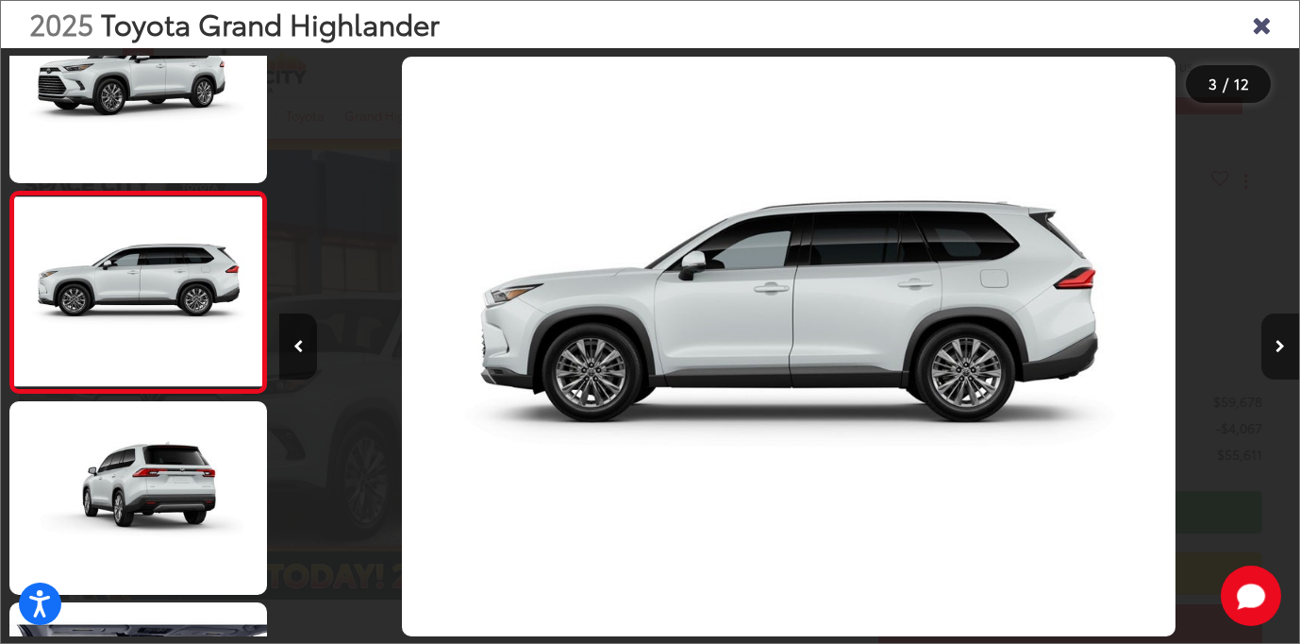
click at [1285, 340] on button "Next image" at bounding box center [1281, 346] width 38 height 66
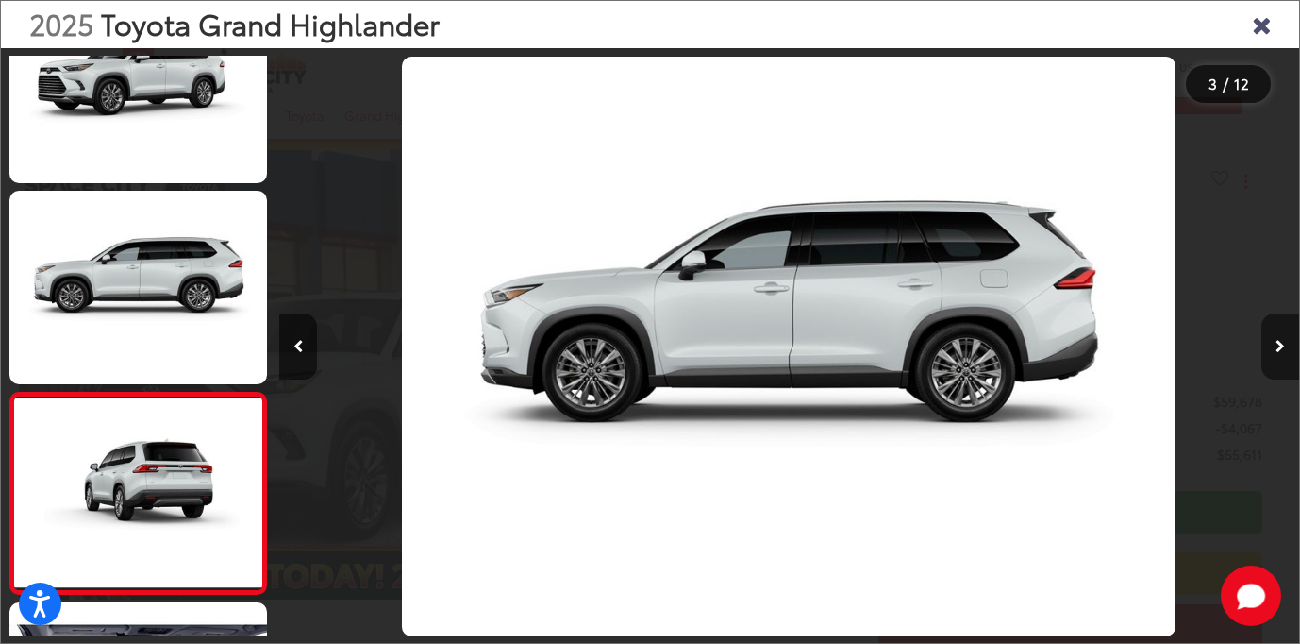
scroll to position [469, 0]
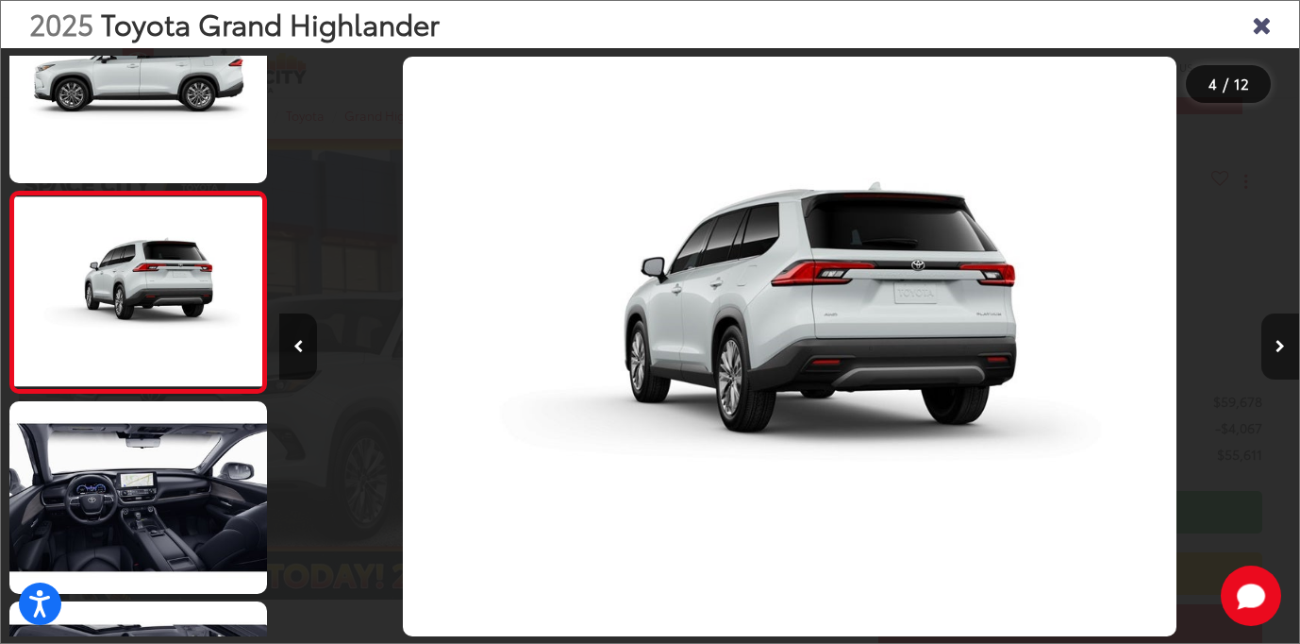
click at [1285, 340] on button "Next image" at bounding box center [1281, 346] width 38 height 66
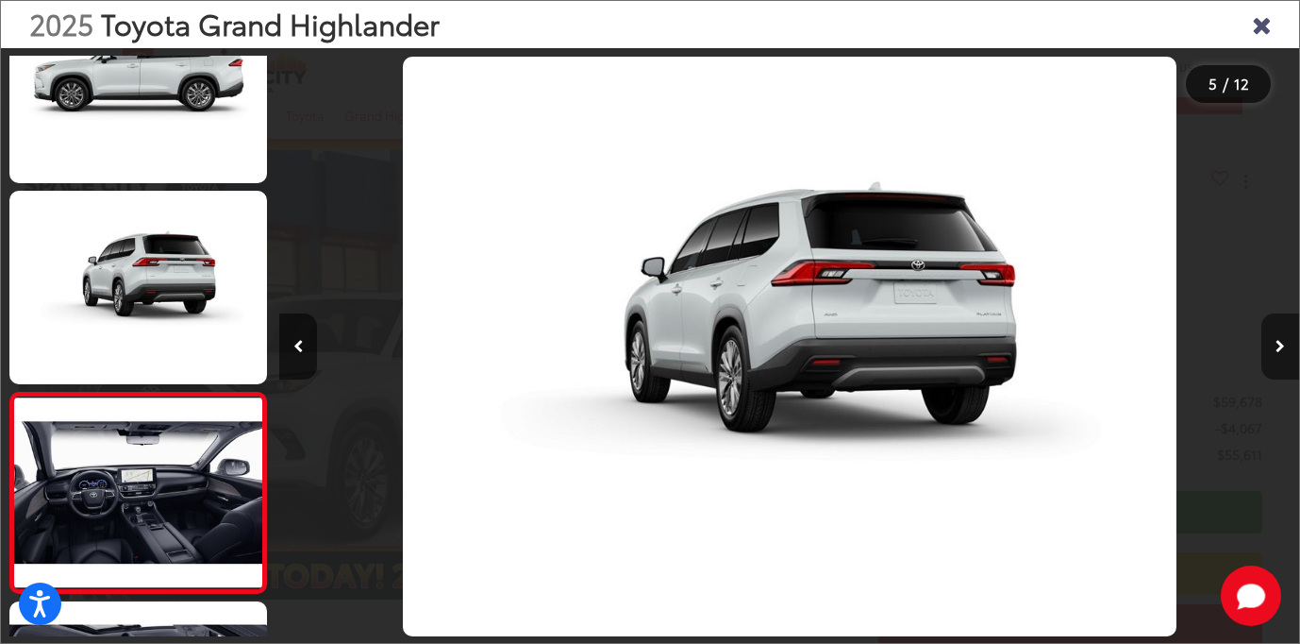
scroll to position [670, 0]
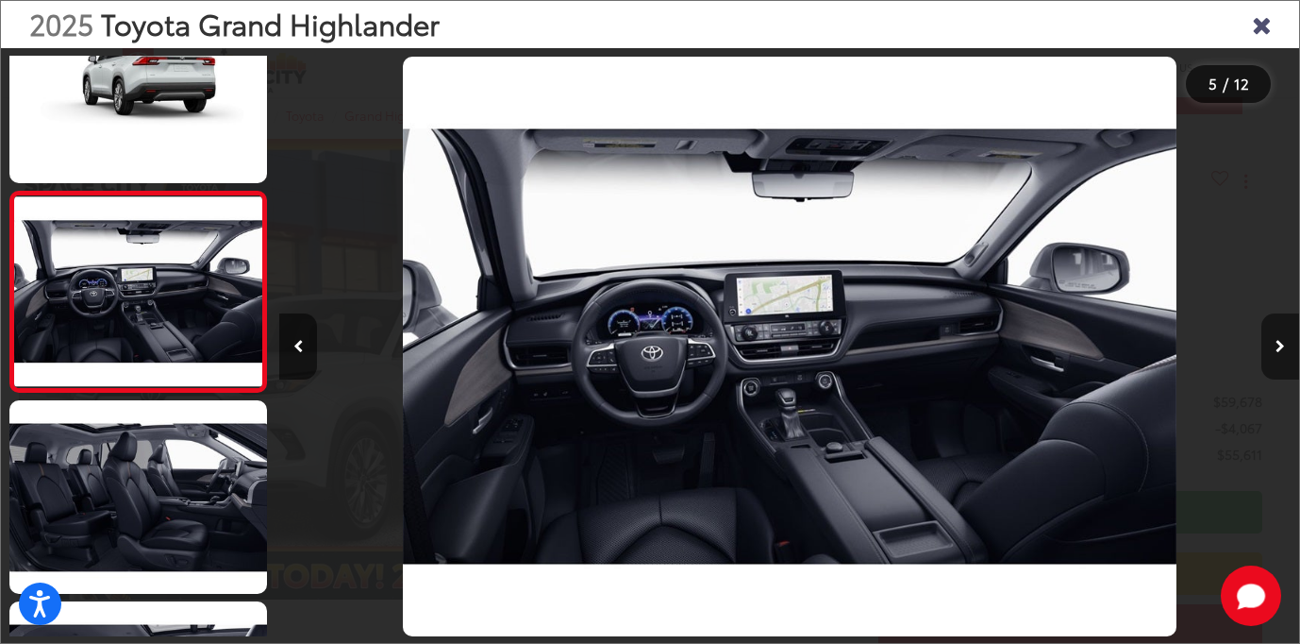
click at [1285, 340] on button "Next image" at bounding box center [1281, 346] width 38 height 66
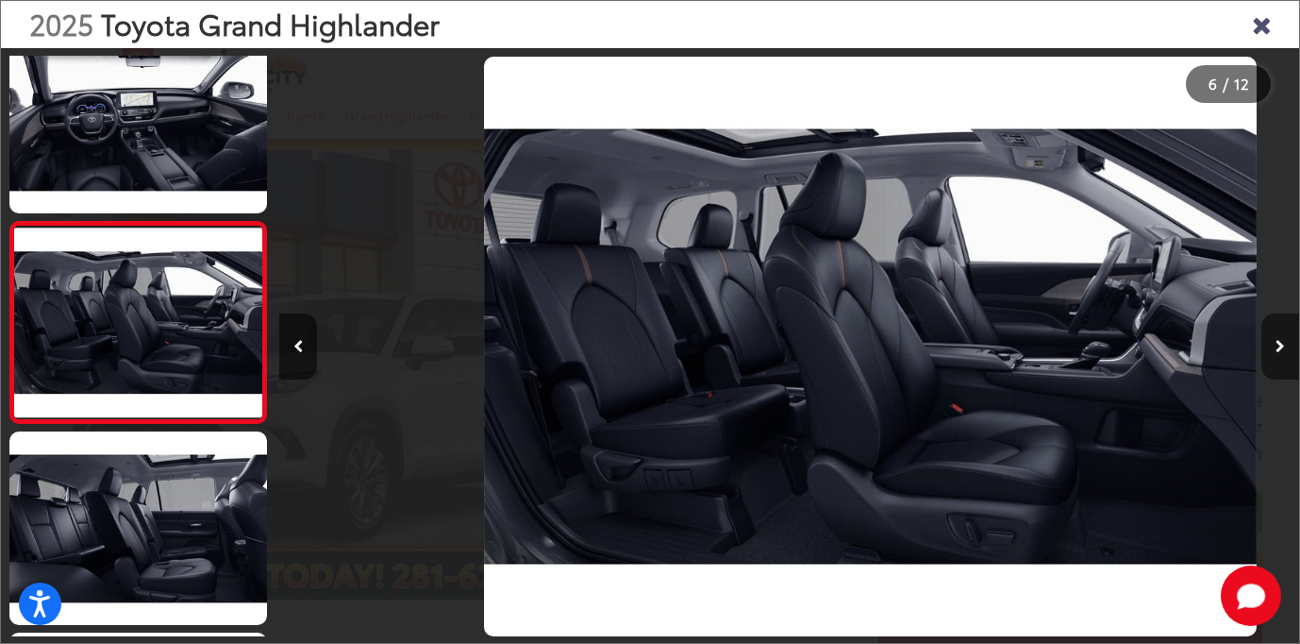
scroll to position [0, 5100]
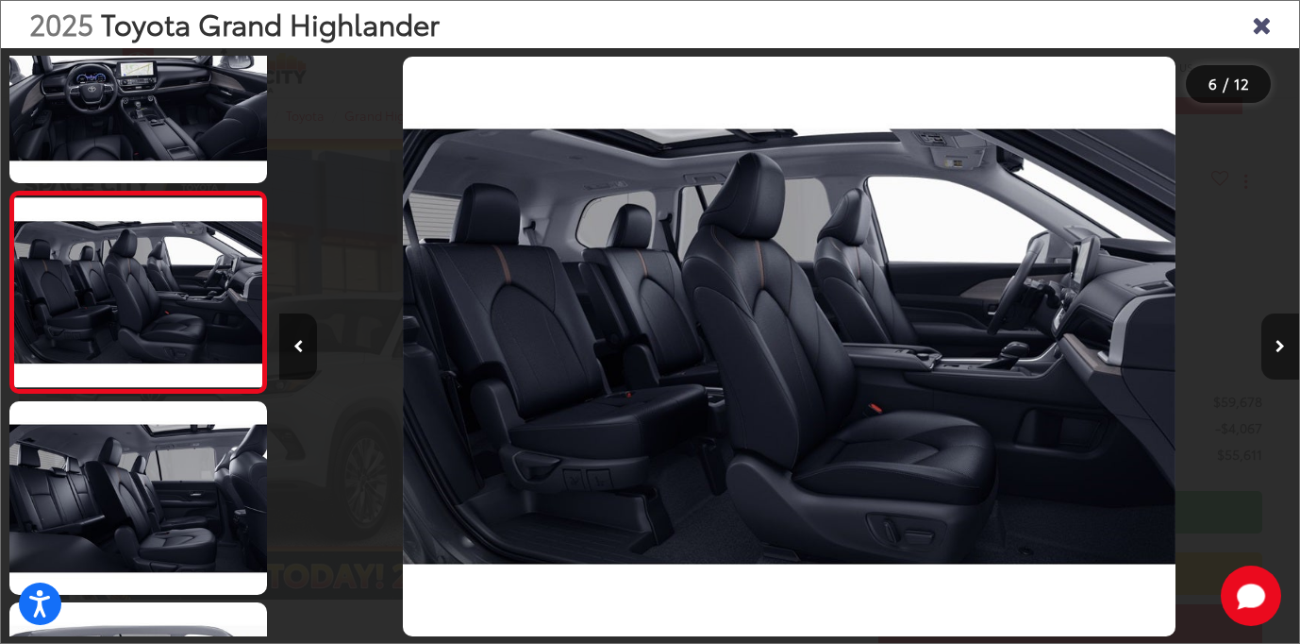
click at [1285, 340] on button "Next image" at bounding box center [1281, 346] width 38 height 66
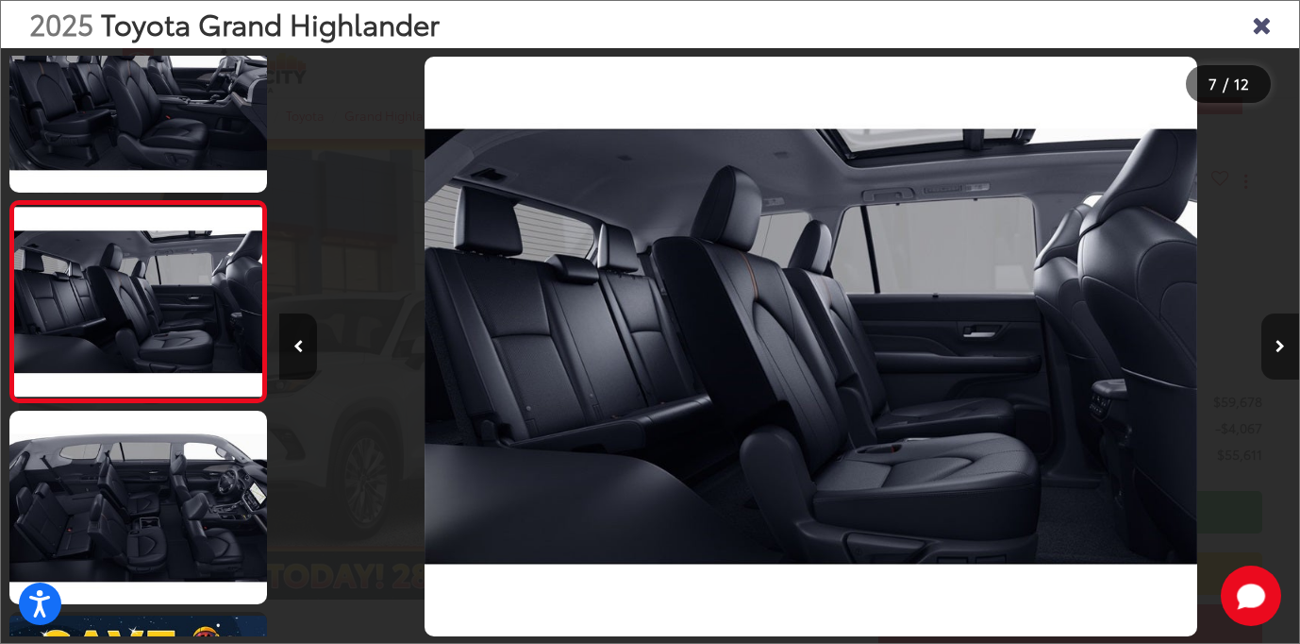
scroll to position [0, 6120]
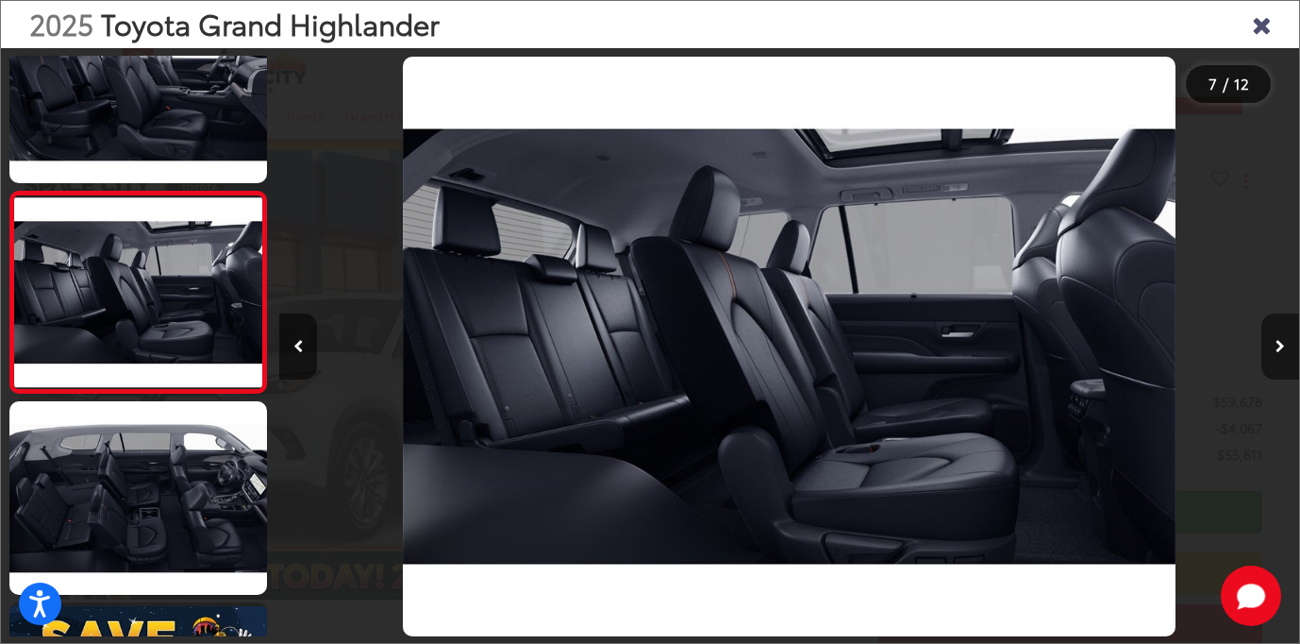
click at [1283, 342] on icon "Next image" at bounding box center [1280, 346] width 9 height 13
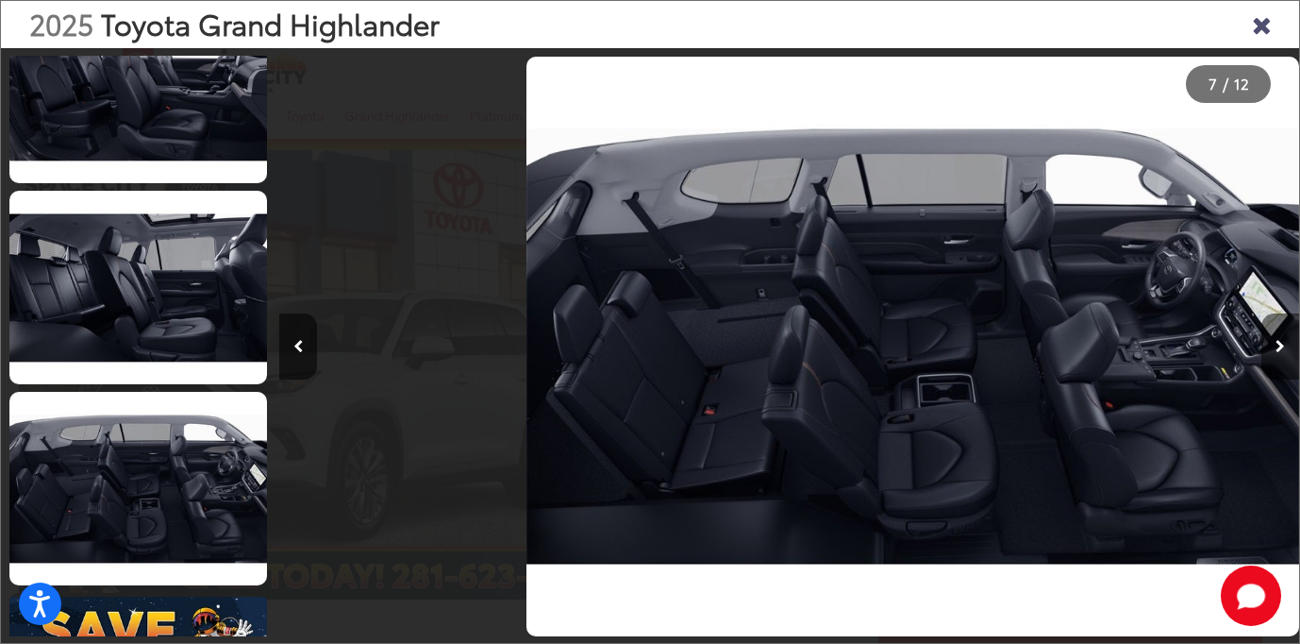
scroll to position [1272, 0]
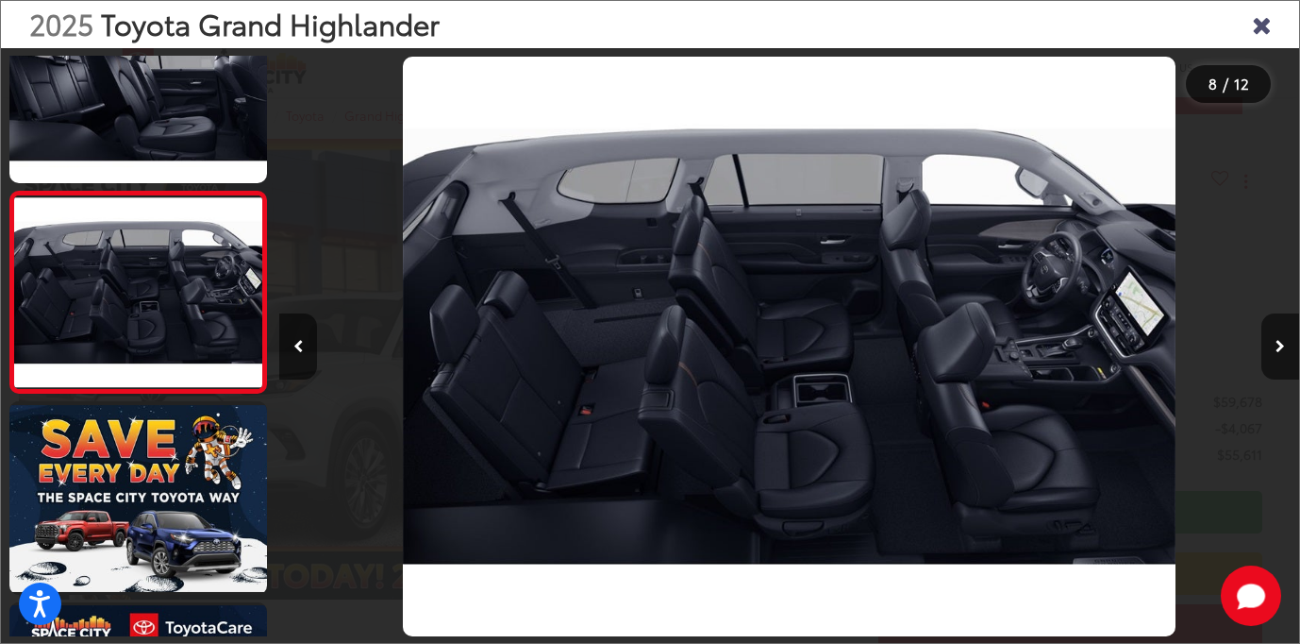
click at [1260, 26] on icon "Close gallery" at bounding box center [1261, 23] width 19 height 25
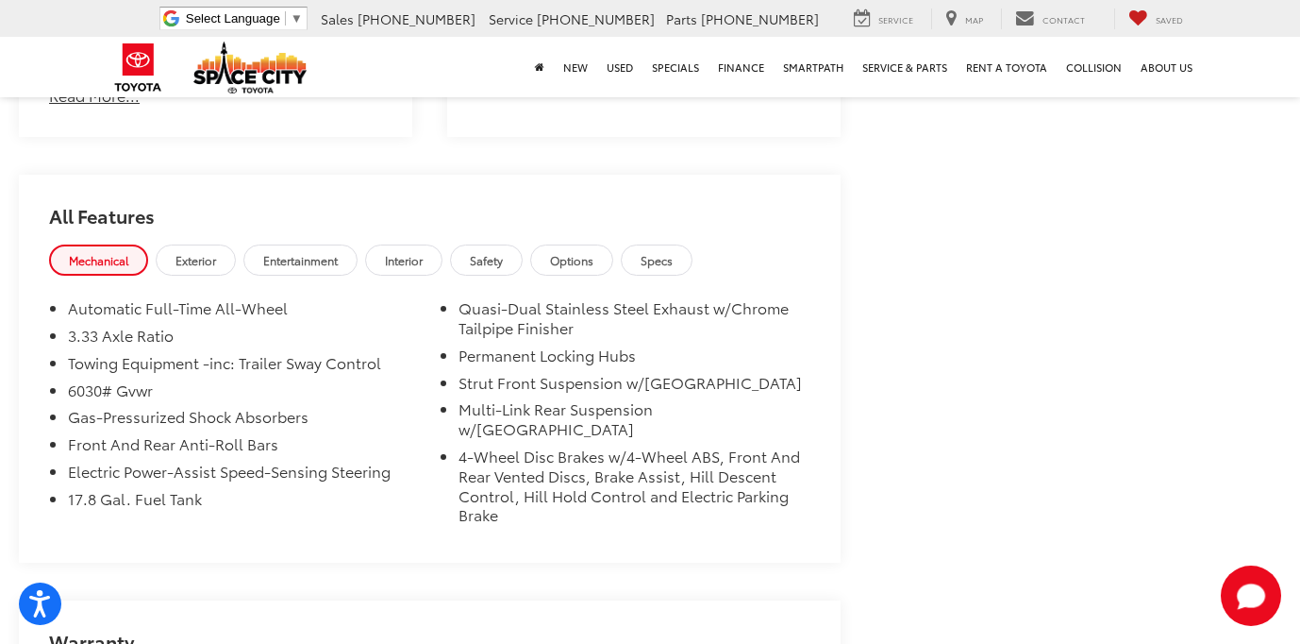
scroll to position [1595, 0]
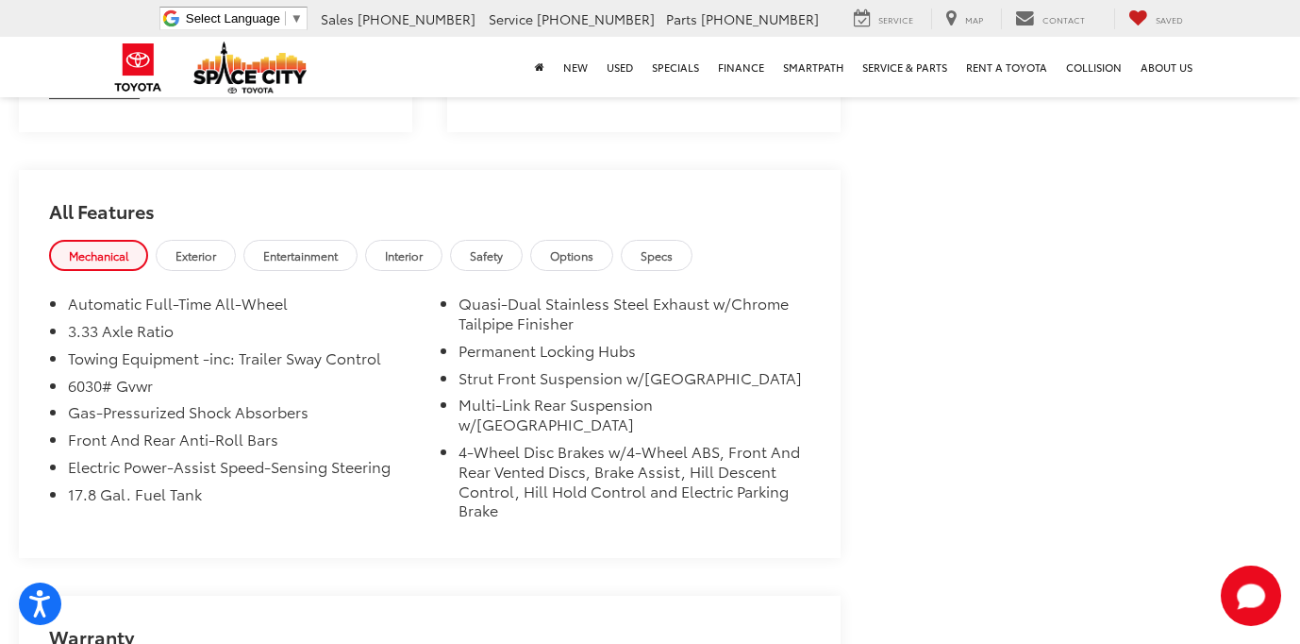
click at [594, 247] on span "Options" at bounding box center [571, 255] width 43 height 16
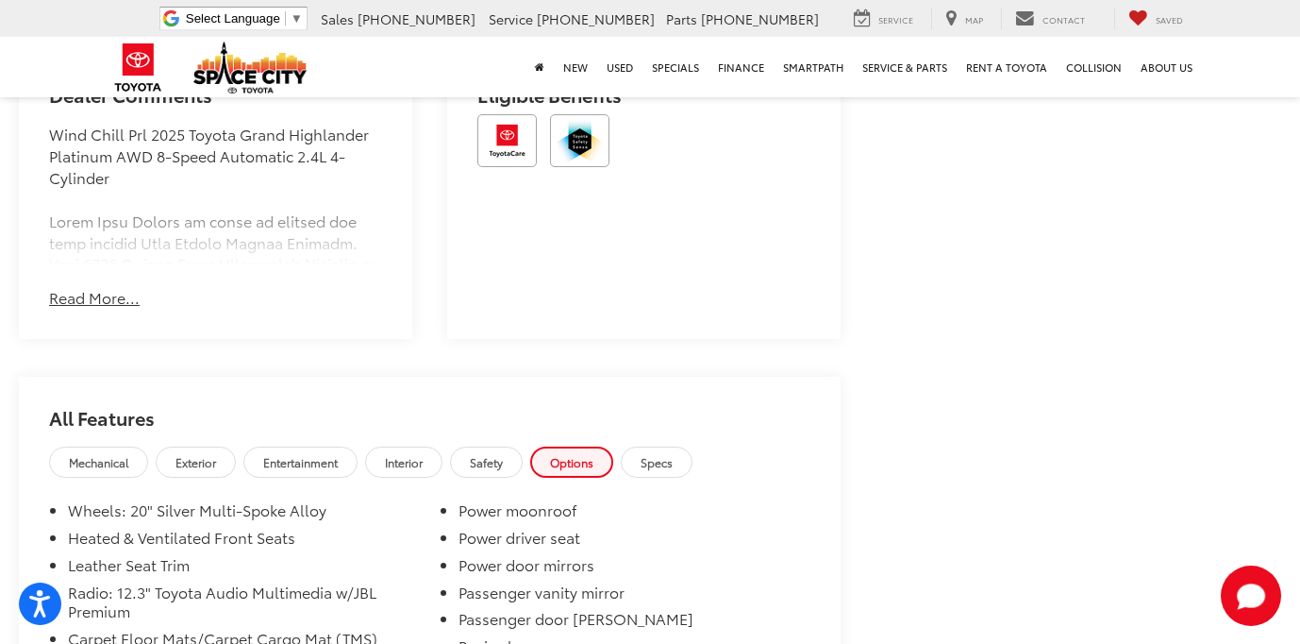
scroll to position [1377, 0]
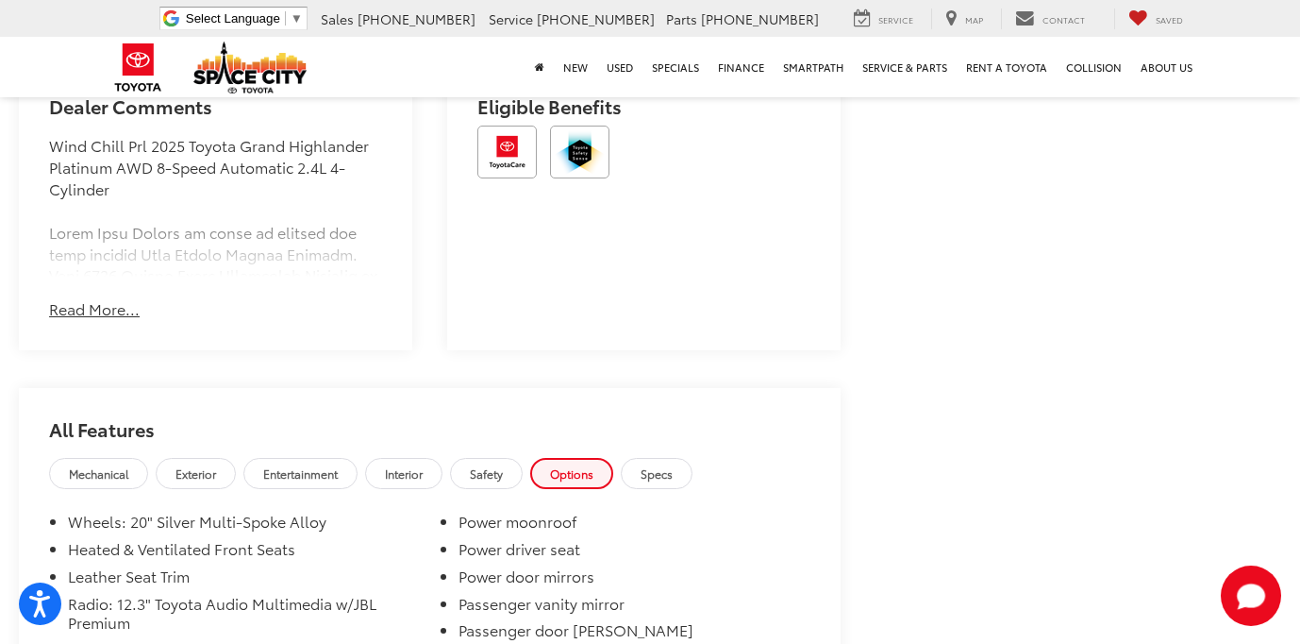
click at [673, 465] on span "Specs" at bounding box center [657, 473] width 32 height 16
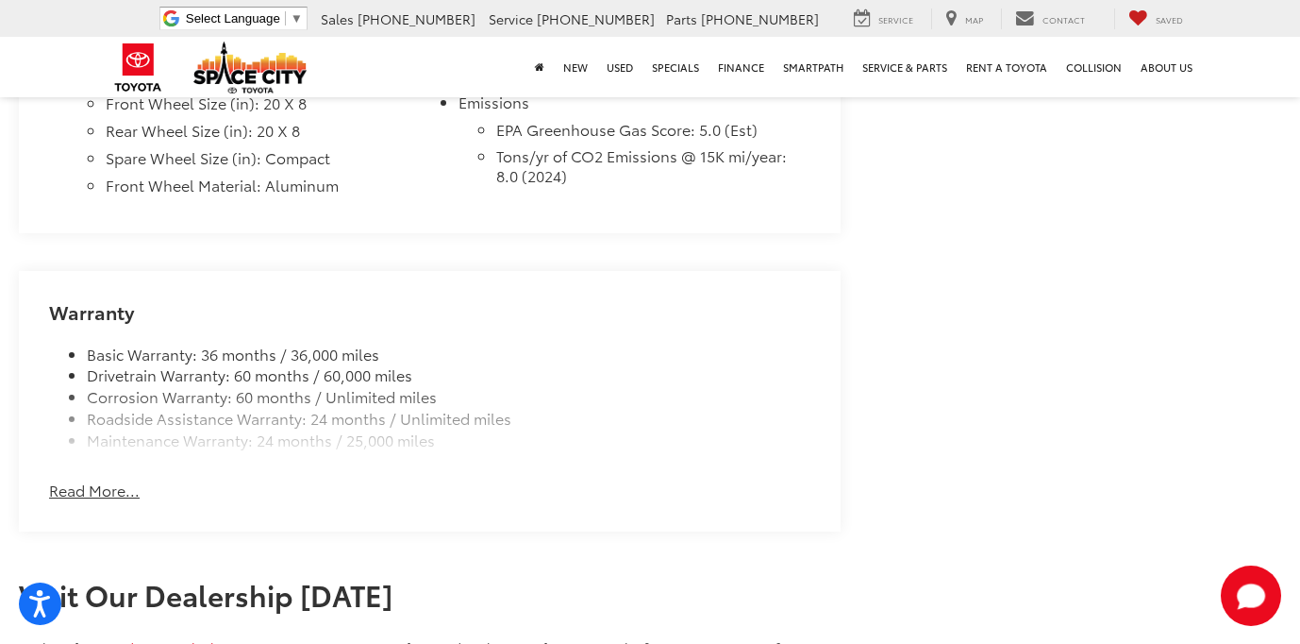
scroll to position [2920, 0]
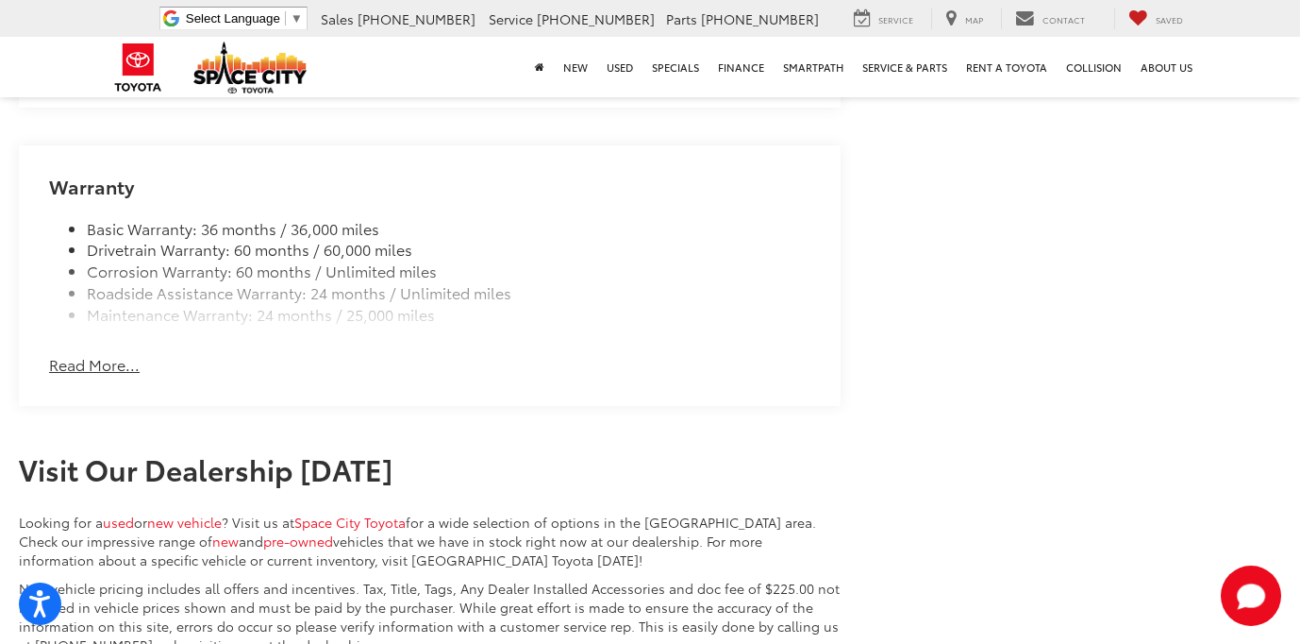
click at [102, 354] on button "Read More..." at bounding box center [94, 365] width 91 height 22
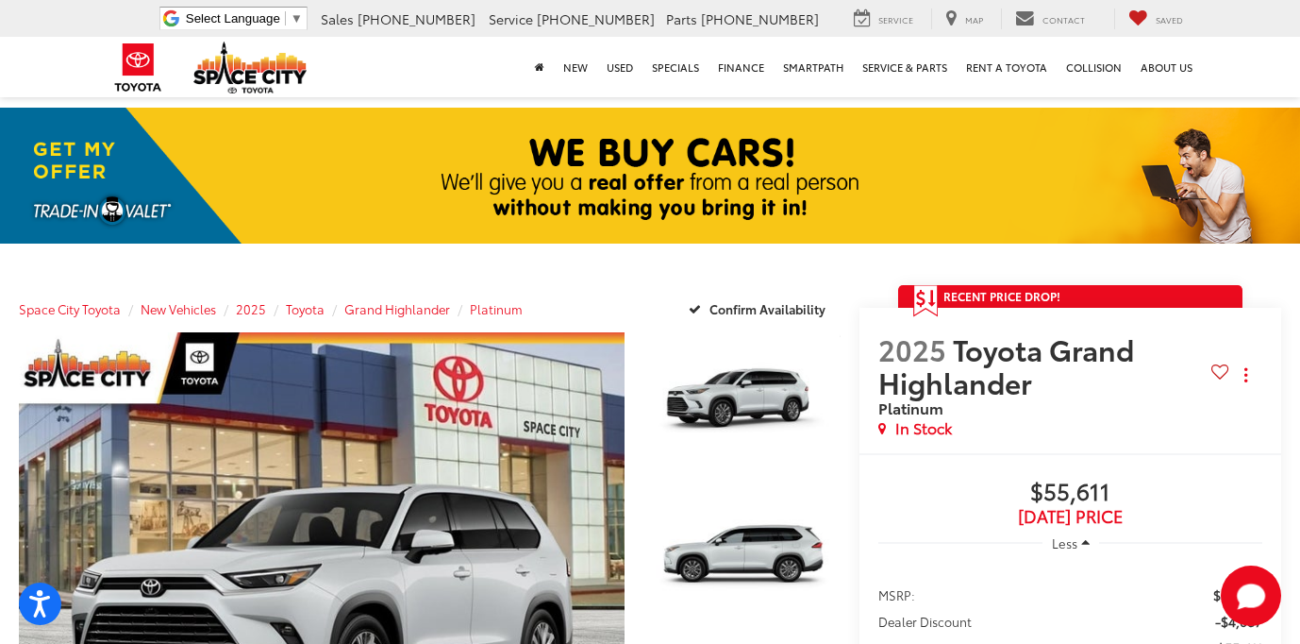
scroll to position [0, 0]
